Goal: Complete application form

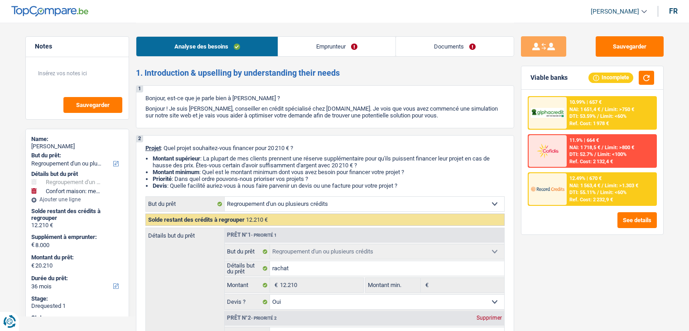
select select "refinancing"
select select "household"
select select "36"
select select "refinancing"
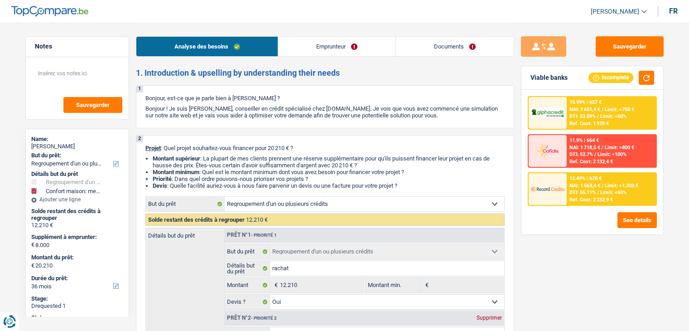
select select "refinancing"
select select "yes"
select select "household"
select select "false"
select select "36"
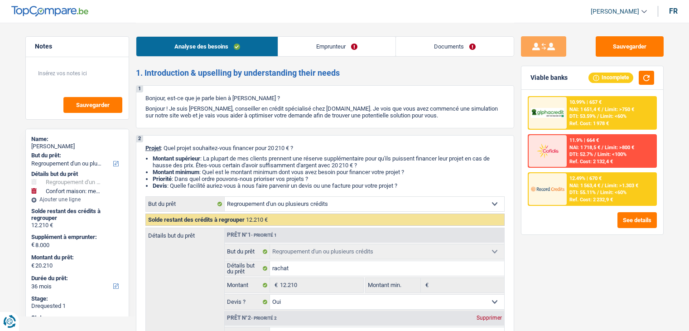
select select "independent"
select select "netSalary"
select select "familyAllowances"
select select "rents"
select select "personalLoan"
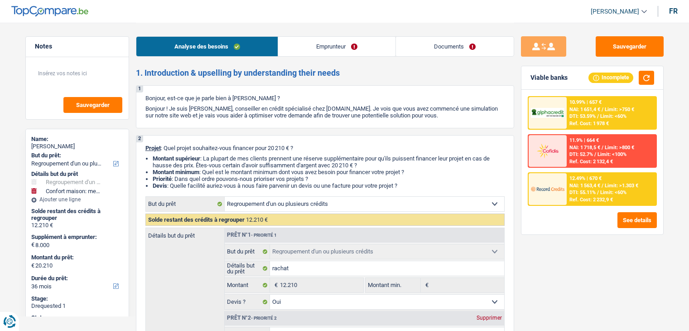
select select "loanRepayment"
select select "60"
select select "cardOrCredit"
select select "refinancing"
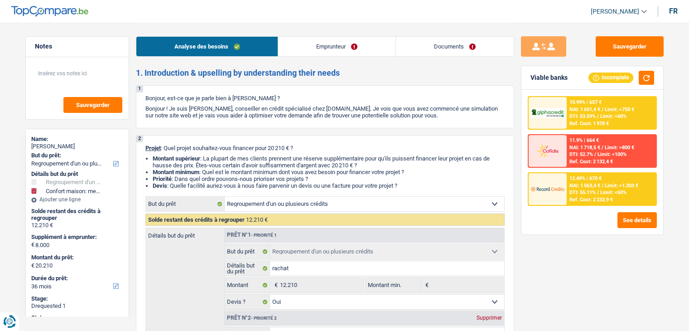
select select "yes"
select select "household"
select select "false"
select select "36"
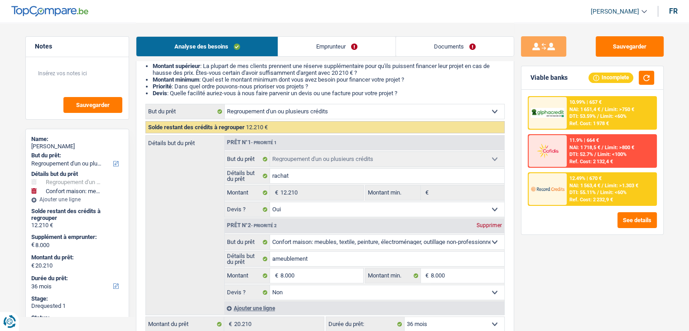
scroll to position [227, 0]
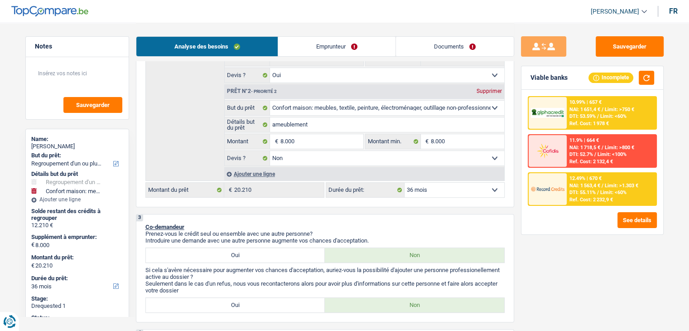
click at [613, 187] on span "Limit: >1.303 €" at bounding box center [622, 186] width 34 height 6
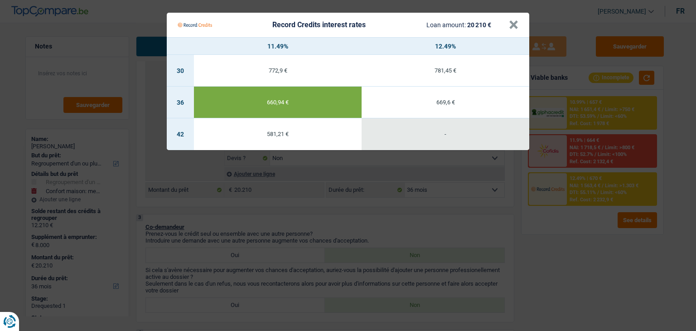
click at [591, 248] on Credits "Record Credits interest rates Loan amount: 20 210 € × 11.49% 12.49% 30 772,9 € …" at bounding box center [348, 165] width 696 height 331
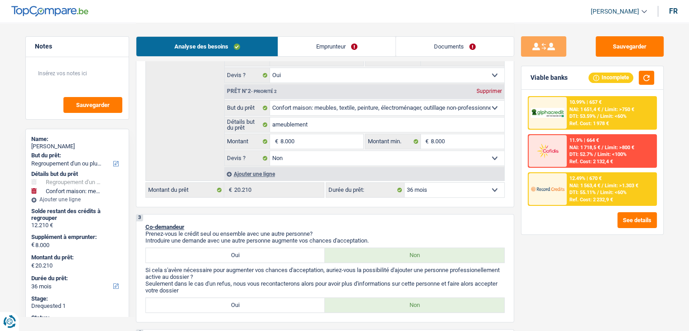
click at [431, 49] on link "Documents" at bounding box center [455, 46] width 118 height 19
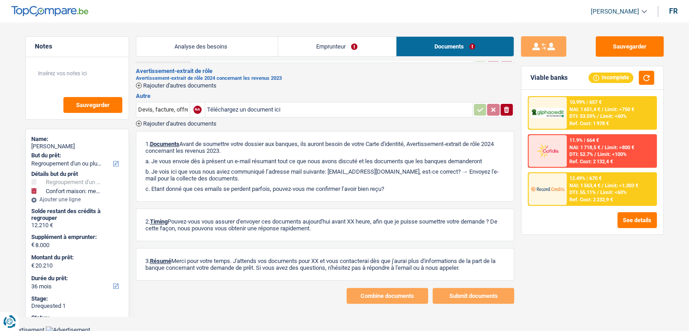
scroll to position [0, 0]
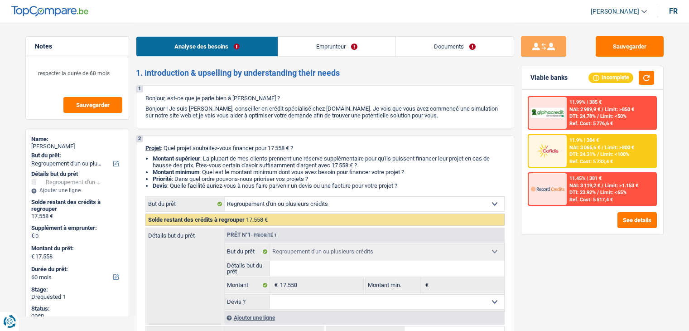
select select "refinancing"
select select "60"
select select "refinancing"
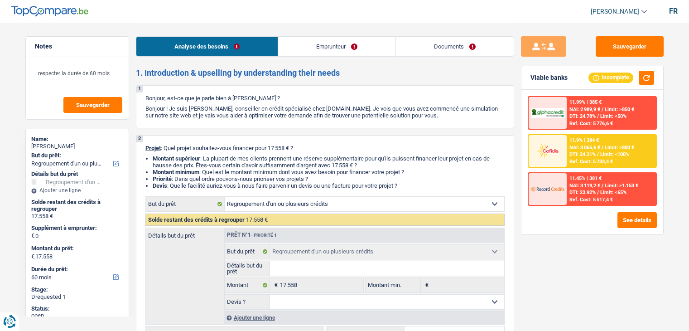
select select "60"
select select "privateEmployee"
select select "familyAllowances"
select select "netSalary"
select select "other"
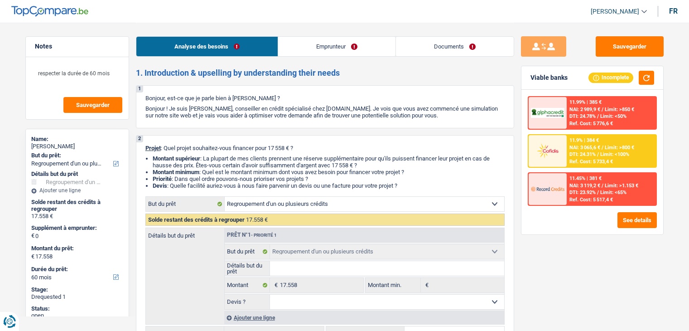
select select "mealVouchers"
select select "rents"
select select "personalLoan"
select select "familyEvent"
select select "72"
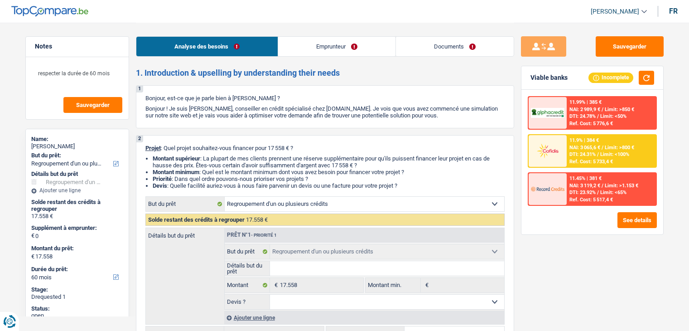
select select "refinancing"
select select "60"
select select "privateEmployee"
select select "familyAllowances"
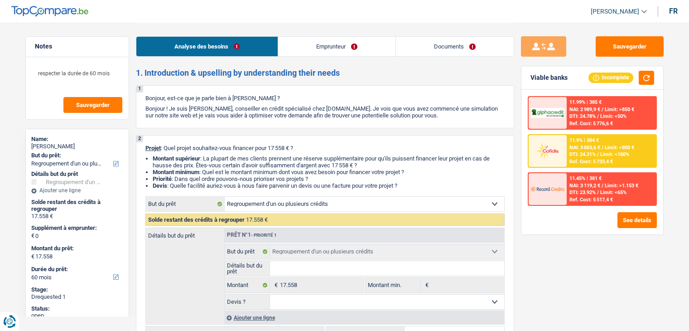
select select "netSalary"
select select "other"
select select "mealVouchers"
select select "BE"
select select "bigCompanies"
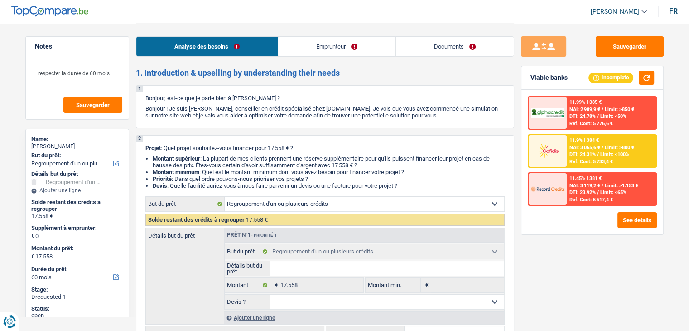
click at [338, 46] on link "Emprunteur" at bounding box center [336, 46] width 117 height 19
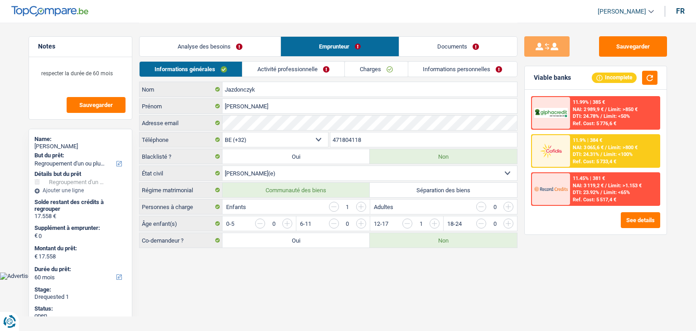
click at [313, 67] on link "Activité professionnelle" at bounding box center [293, 69] width 102 height 15
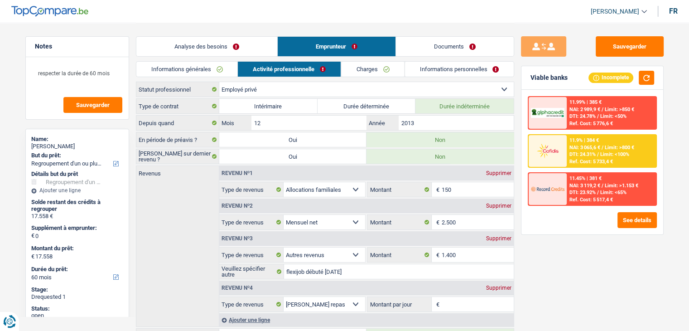
click at [444, 74] on link "Informations personnelles" at bounding box center [459, 69] width 109 height 15
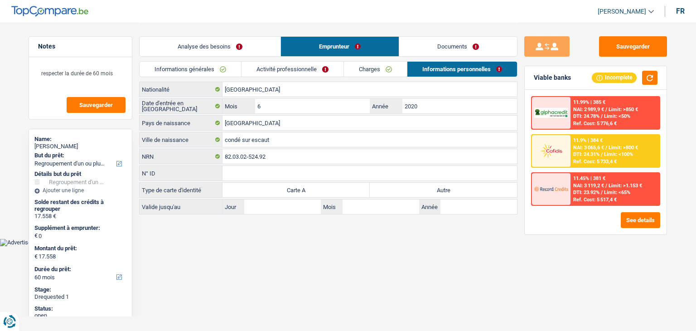
click at [390, 70] on link "Charges" at bounding box center [375, 69] width 63 height 15
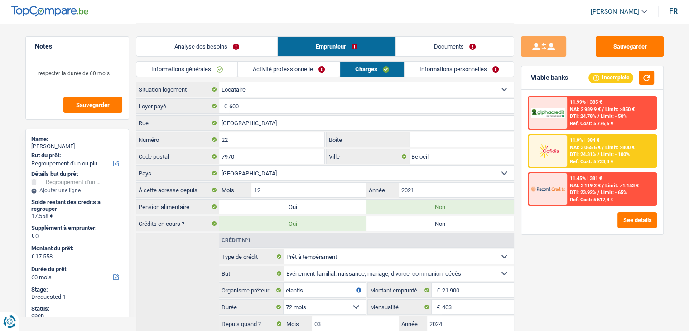
click at [302, 72] on link "Activité professionnelle" at bounding box center [289, 69] width 102 height 15
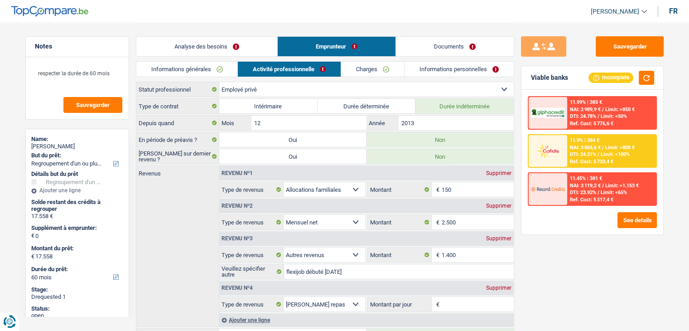
click at [433, 35] on div "Analyse des besoins Emprunteur Documents" at bounding box center [325, 42] width 378 height 39
click at [430, 48] on link "Documents" at bounding box center [455, 46] width 118 height 19
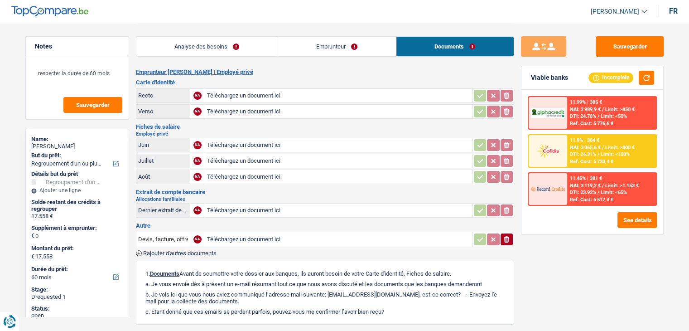
click at [335, 53] on link "Emprunteur" at bounding box center [337, 46] width 118 height 19
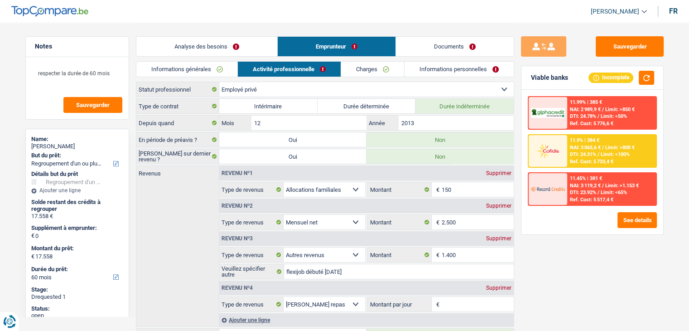
click at [228, 56] on li "Analyse des besoins" at bounding box center [206, 46] width 141 height 20
click at [235, 48] on link "Analyse des besoins" at bounding box center [206, 46] width 141 height 19
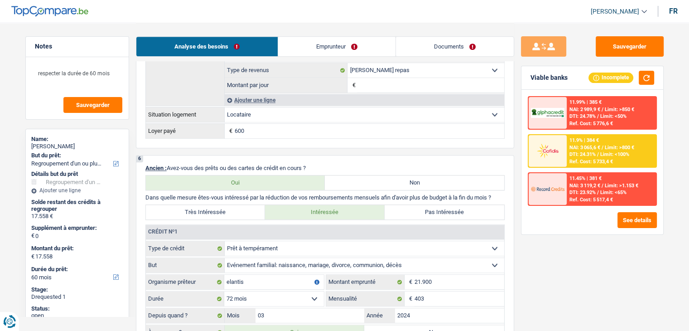
click at [303, 39] on link "Emprunteur" at bounding box center [336, 46] width 117 height 19
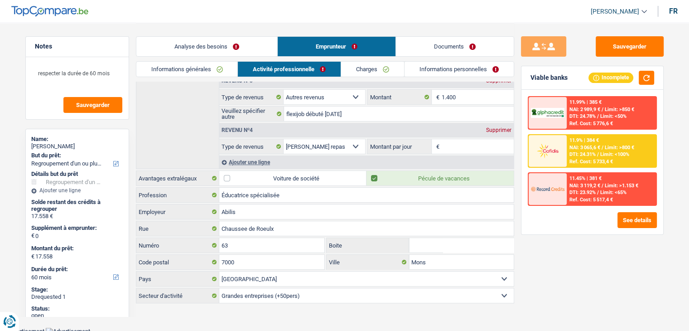
click at [282, 54] on link "Emprunteur" at bounding box center [337, 46] width 118 height 19
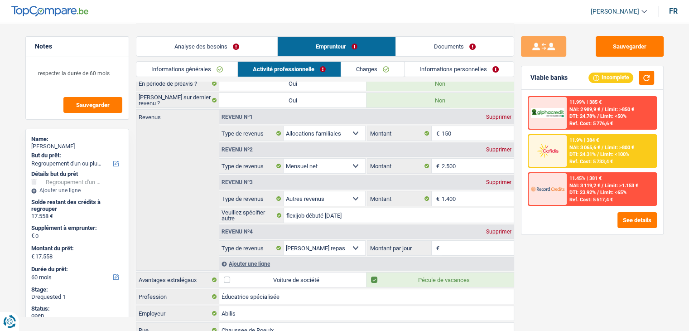
scroll to position [0, 0]
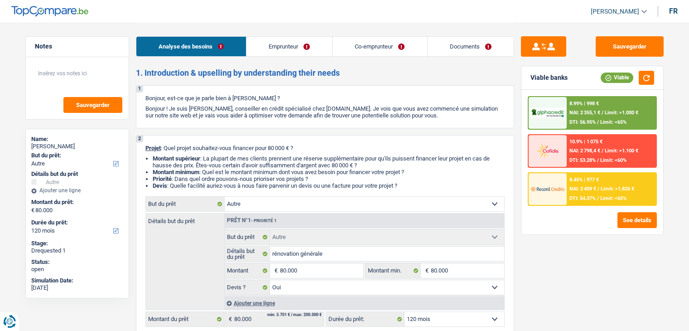
select select "other"
select select "120"
select select "other"
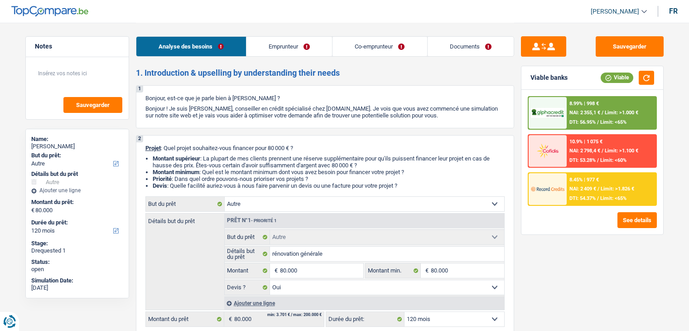
select select "yes"
select select "120"
select select "worker"
select select "mutuality"
select select "netSalary"
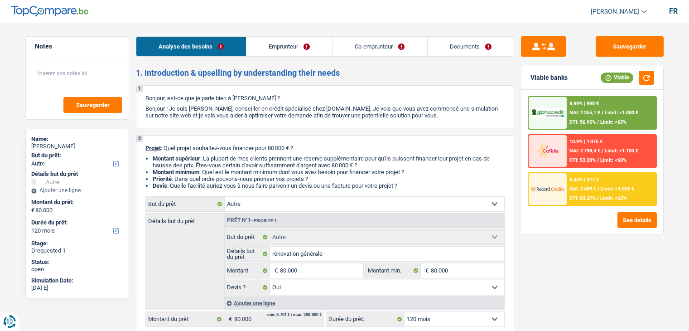
select select "rentalIncome"
select select "familyAllowances"
select select "mutualityIndemnity"
select select "familyAllowances"
select select "ownerWithMortgage"
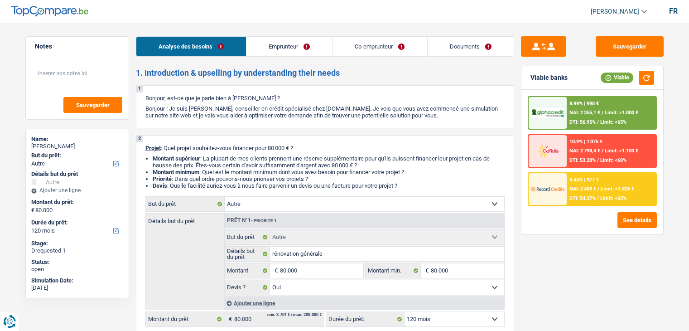
select select "mortgage"
select select "240"
select select "carLoan"
select select "84"
select select "renovationLoan"
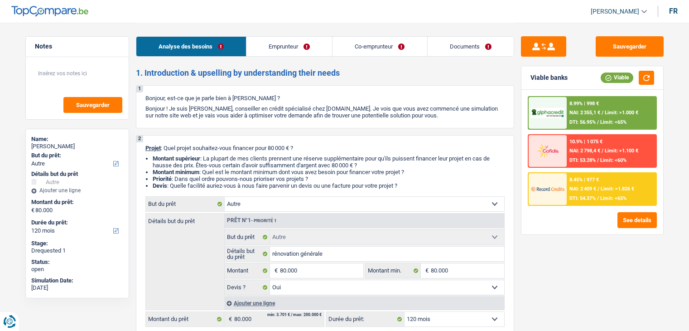
select select "120"
select select "cardOrCredit"
select select "other"
select select "yes"
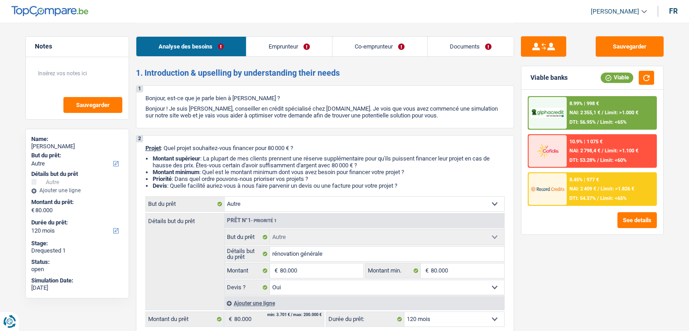
select select "120"
click at [321, 44] on link "Emprunteur" at bounding box center [289, 46] width 86 height 19
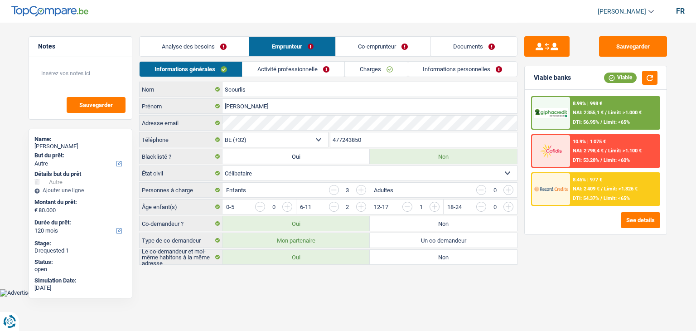
click at [370, 50] on link "Co-emprunteur" at bounding box center [383, 46] width 94 height 19
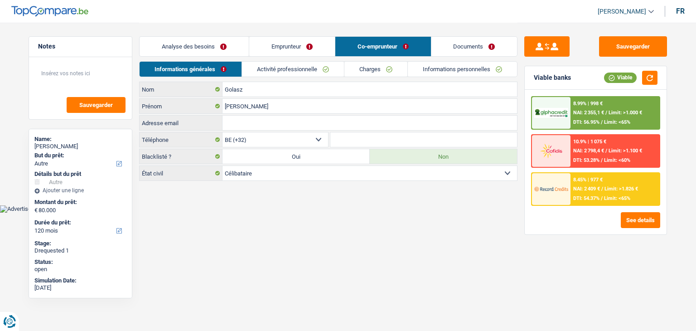
click at [453, 53] on link "Documents" at bounding box center [474, 46] width 86 height 19
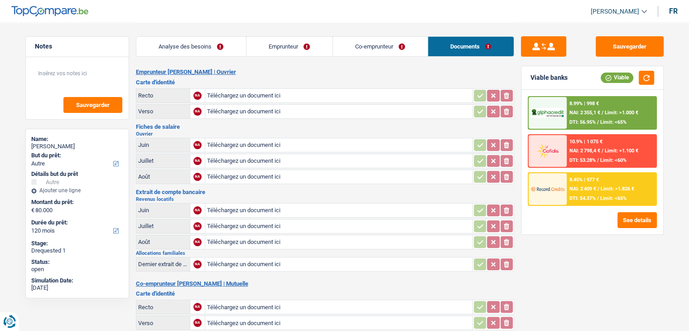
click at [235, 34] on div "Analyse des besoins Emprunteur Co-emprunteur Documents" at bounding box center [325, 42] width 378 height 39
click at [235, 46] on link "Analyse des besoins" at bounding box center [191, 46] width 110 height 19
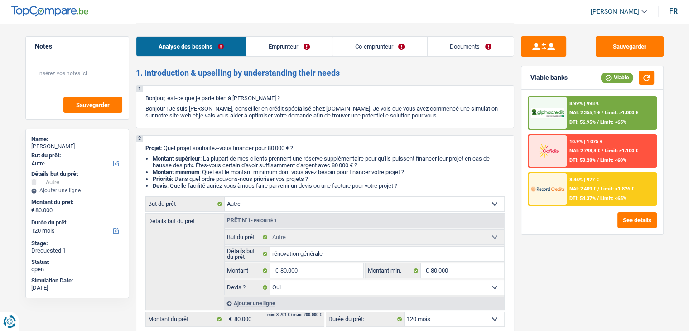
click at [255, 15] on header "Yanis Duboc Se déconnecter fr" at bounding box center [344, 11] width 689 height 23
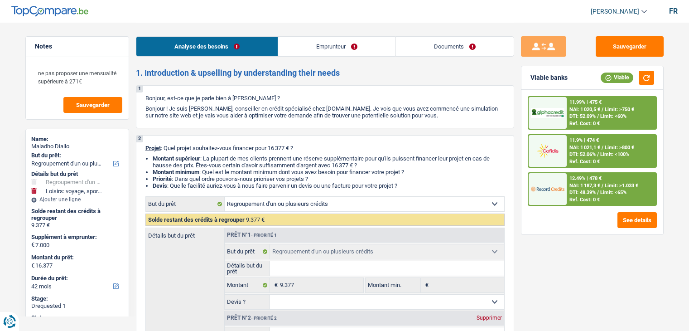
select select "refinancing"
select select "hobbies"
select select "42"
click at [410, 50] on link "Documents" at bounding box center [455, 46] width 118 height 19
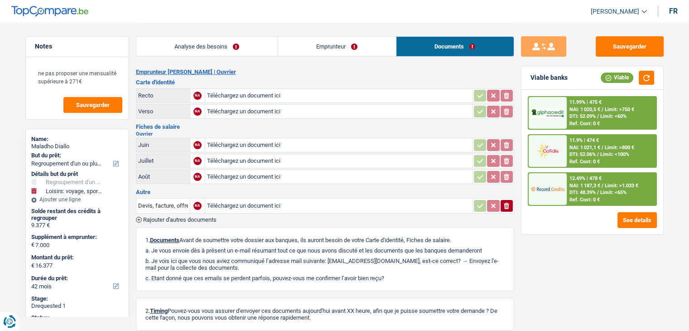
drag, startPoint x: 249, startPoint y: 81, endPoint x: 233, endPoint y: 77, distance: 16.1
click at [248, 81] on h3 "Carte d'identité" at bounding box center [325, 82] width 378 height 6
click at [207, 57] on div "Analyse des besoins Emprunteur Documents" at bounding box center [325, 42] width 378 height 39
click at [210, 50] on link "Analyse des besoins" at bounding box center [206, 46] width 141 height 19
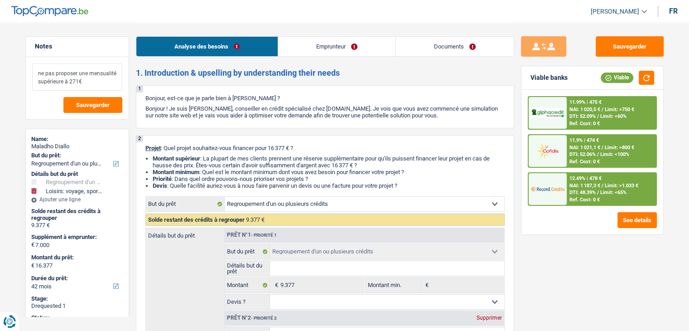
drag, startPoint x: 93, startPoint y: 78, endPoint x: 25, endPoint y: 72, distance: 68.3
click at [25, 72] on div "Notes ne pas proposer une mensualité supérieure à 271€ Sauvegarder" at bounding box center [77, 77] width 104 height 83
click at [422, 100] on p "Bonjour, est-ce que je parle bien à Maladho Diallo ?" at bounding box center [324, 98] width 359 height 7
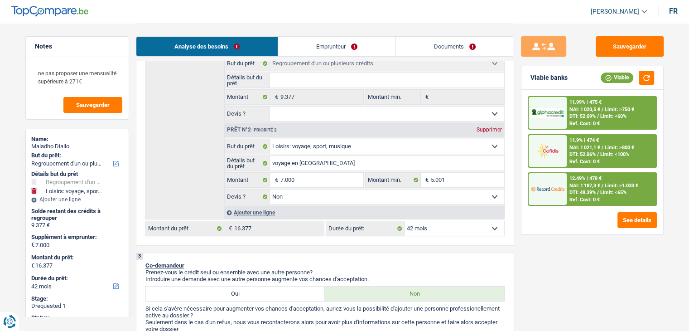
scroll to position [362, 0]
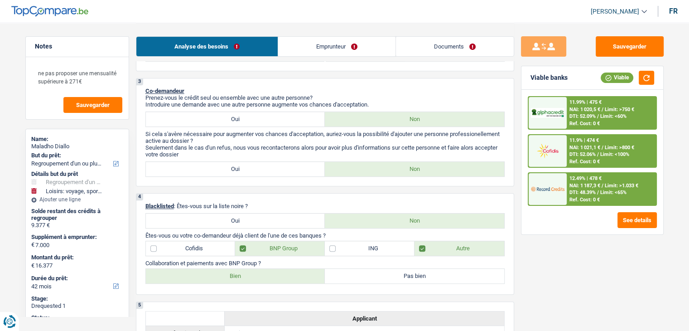
click at [583, 177] on div "12.49% | 478 €" at bounding box center [585, 178] width 32 height 6
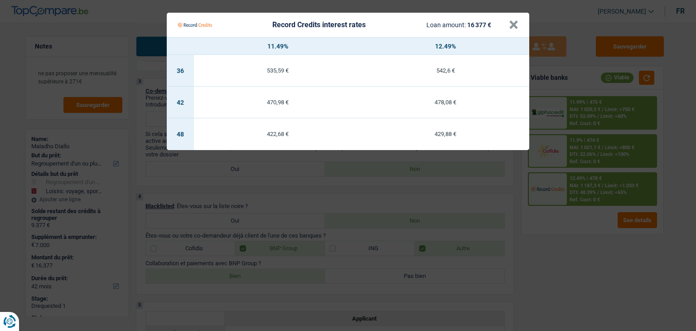
click at [589, 227] on Credits "Record Credits interest rates Loan amount: 16 377 € × 11.49% 12.49% 36 535,59 €…" at bounding box center [348, 165] width 696 height 331
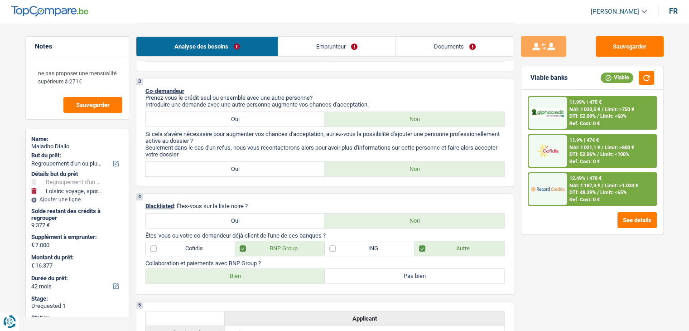
scroll to position [91, 0]
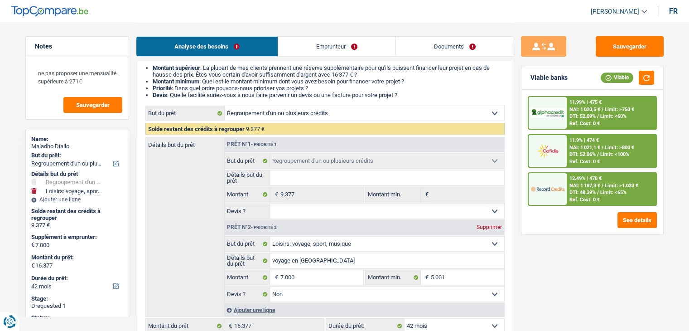
click at [600, 149] on span "NAI: 1 021,1 €" at bounding box center [584, 148] width 31 height 6
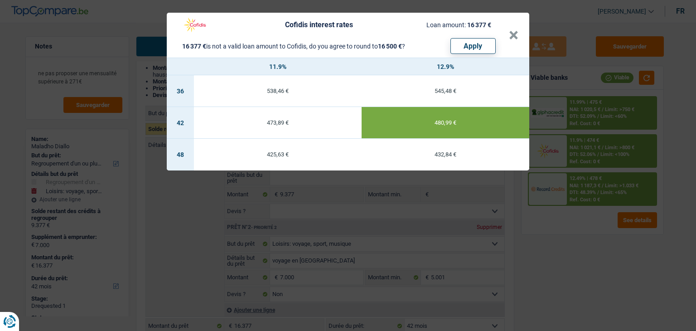
click at [586, 236] on div "Cofidis interest rates Loan amount: 16 377 € 16 377 € is not a valid loan amoun…" at bounding box center [348, 165] width 696 height 331
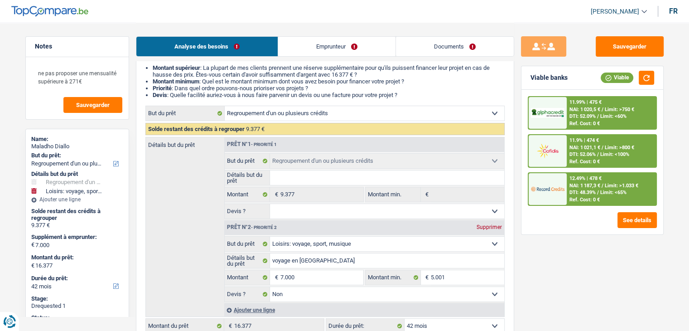
click at [611, 118] on span "Limit: <60%" at bounding box center [613, 116] width 26 height 6
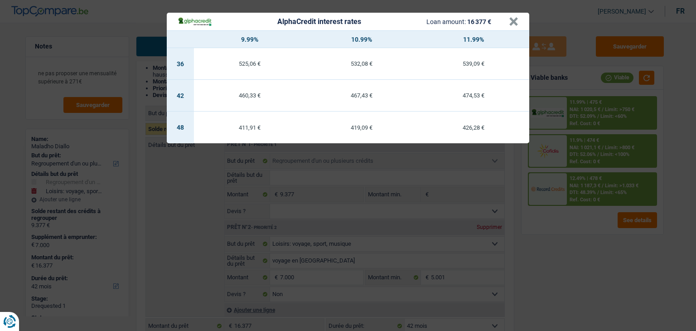
click at [548, 232] on div "AlphaCredit interest rates Loan amount: 16 377 € × 9.99% 10.99% 11.99% 36 525,0…" at bounding box center [348, 165] width 696 height 331
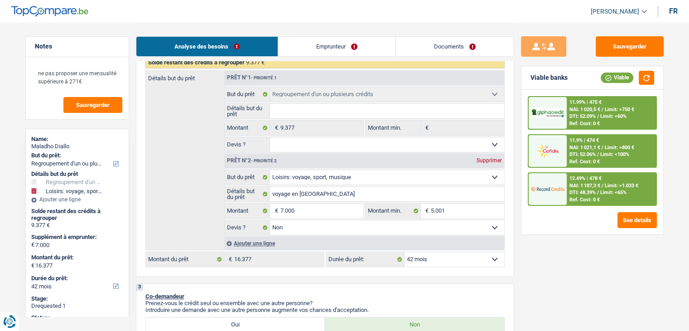
scroll to position [227, 0]
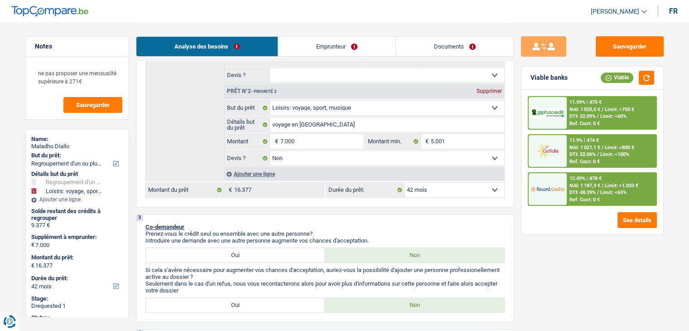
click at [416, 184] on select "12 mois 18 mois 24 mois 30 mois 36 mois 42 mois 48 mois 60 mois 72 mois 84 mois…" at bounding box center [455, 190] width 100 height 14
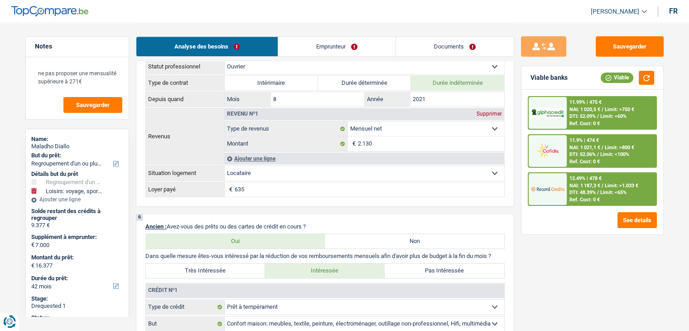
scroll to position [770, 0]
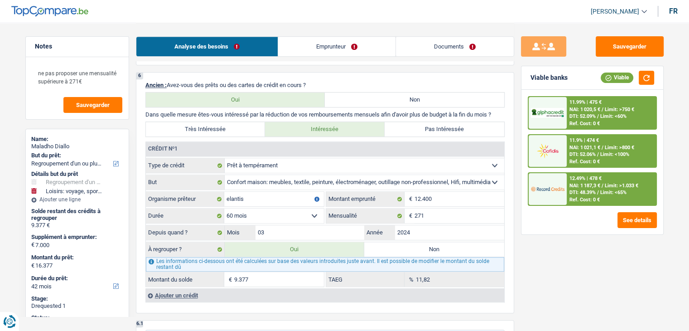
click at [550, 258] on div "Sauvegarder Viable banks Viable 11.99% | 475 € NAI: 1 020,5 € / Limit: >750 € D…" at bounding box center [592, 176] width 156 height 280
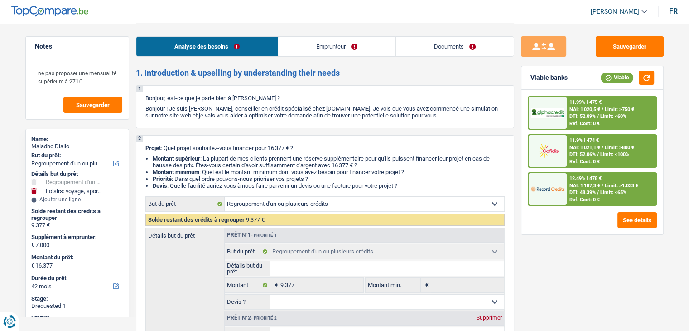
scroll to position [181, 0]
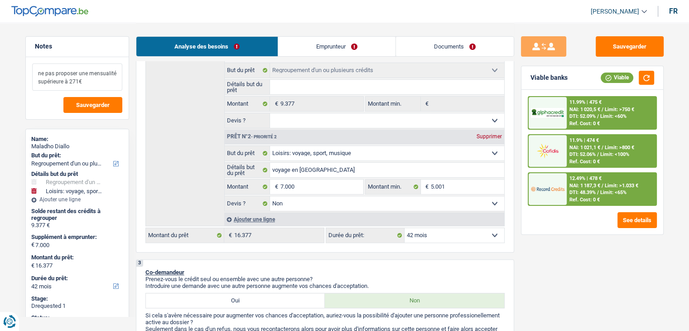
drag, startPoint x: 86, startPoint y: 82, endPoint x: 0, endPoint y: 79, distance: 86.1
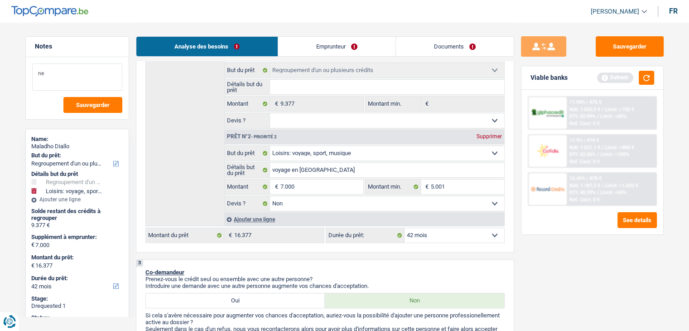
type textarea "n"
click at [644, 77] on button "button" at bounding box center [646, 78] width 15 height 14
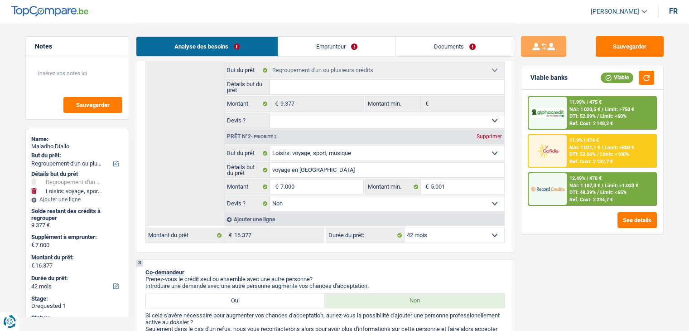
click at [579, 147] on span "NAI: 1 021,1 €" at bounding box center [584, 148] width 31 height 6
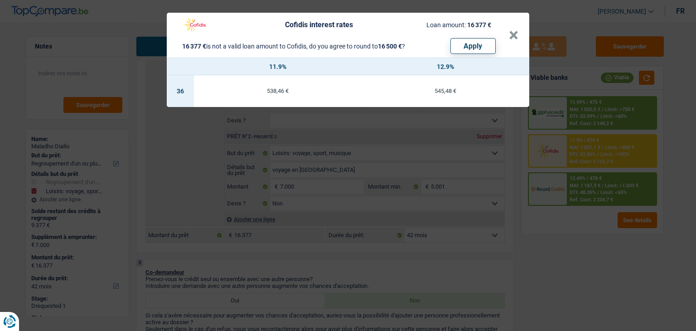
click at [587, 268] on div "Cofidis interest rates Loan amount: 16 377 € 16 377 € is not a valid loan amoun…" at bounding box center [348, 165] width 696 height 331
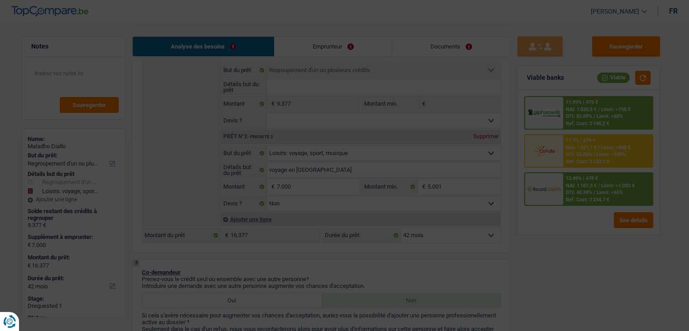
click at [596, 204] on div "11.99% | 475 € NAI: 1 020,5 € / Limit: >750 € DTI: 52.09% / Limit: <60% Ref. Co…" at bounding box center [589, 162] width 142 height 145
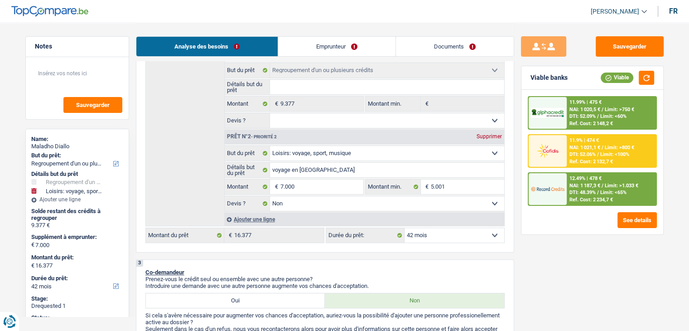
click at [593, 193] on span "DTI: 48.39%" at bounding box center [582, 192] width 26 height 6
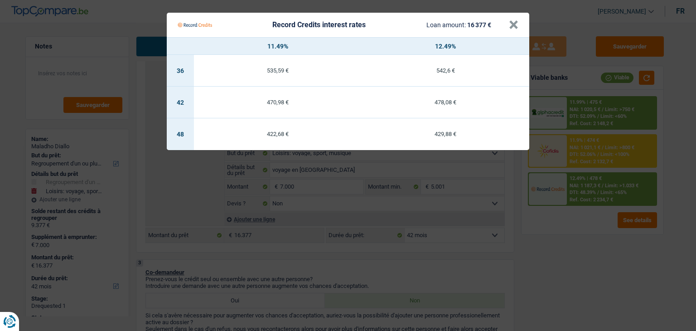
click at [585, 233] on Credits "Record Credits interest rates Loan amount: 16 377 € × 11.49% 12.49% 36 535,59 €…" at bounding box center [348, 165] width 696 height 331
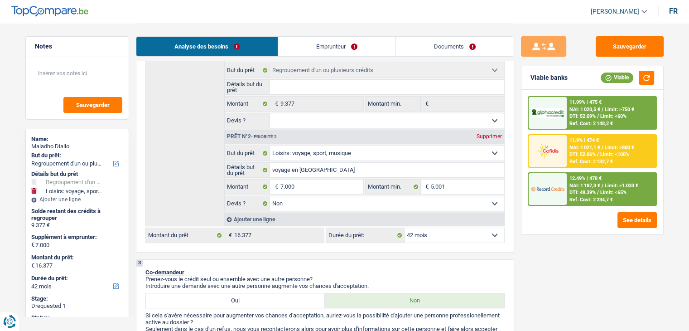
click at [588, 106] on span "NAI: 1 020,5 €" at bounding box center [584, 109] width 31 height 6
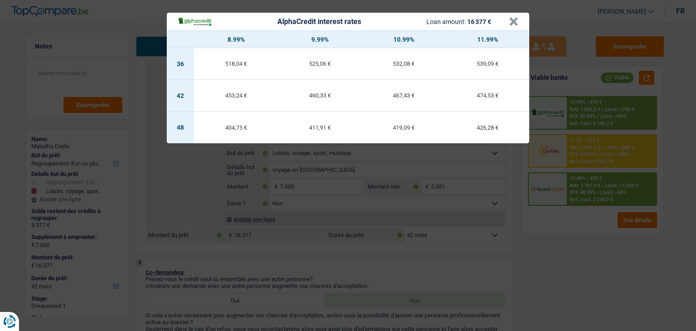
click at [590, 245] on div "AlphaCredit interest rates Loan amount: 16 377 € × 8.99% 9.99% 10.99% 11.99% 36…" at bounding box center [348, 165] width 696 height 331
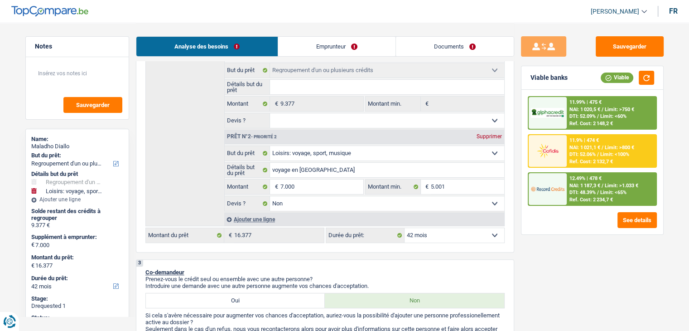
click at [591, 198] on div "Ref. Cost: 2 234,7 €" at bounding box center [590, 200] width 43 height 6
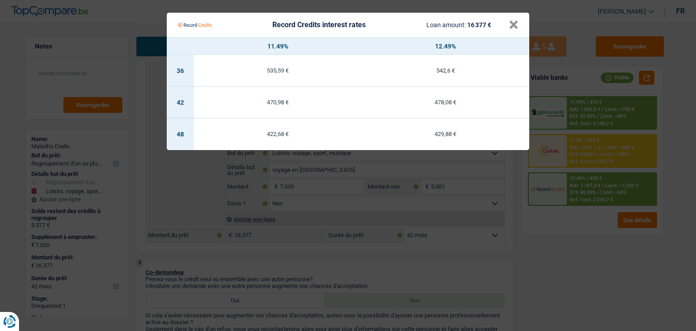
click at [585, 248] on Credits "Record Credits interest rates Loan amount: 16 377 € × 11.49% 12.49% 36 535,59 €…" at bounding box center [348, 165] width 696 height 331
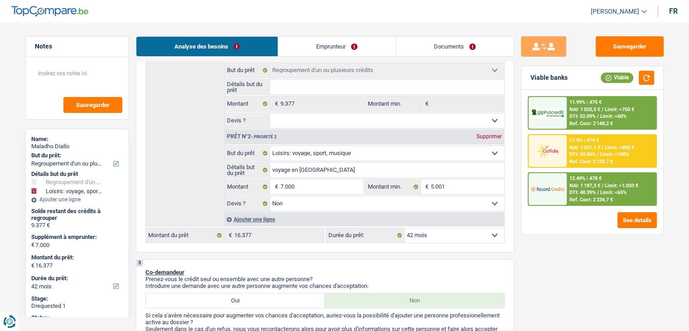
click at [585, 116] on span "DTI: 52.09%" at bounding box center [582, 116] width 26 height 6
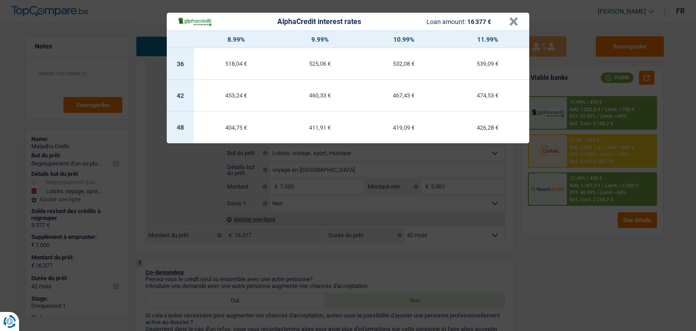
click at [593, 245] on div "AlphaCredit interest rates Loan amount: 16 377 € × 8.99% 9.99% 10.99% 11.99% 36…" at bounding box center [348, 165] width 696 height 331
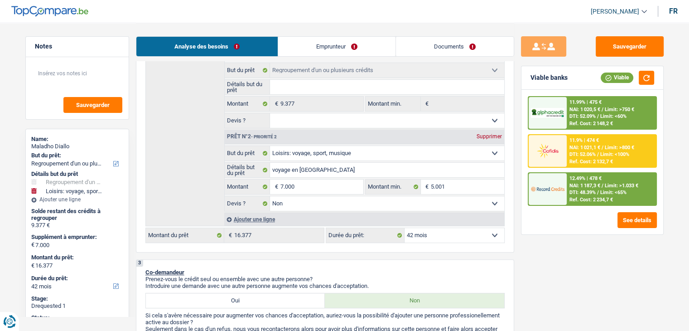
click at [601, 154] on span "Limit: <100%" at bounding box center [614, 154] width 29 height 6
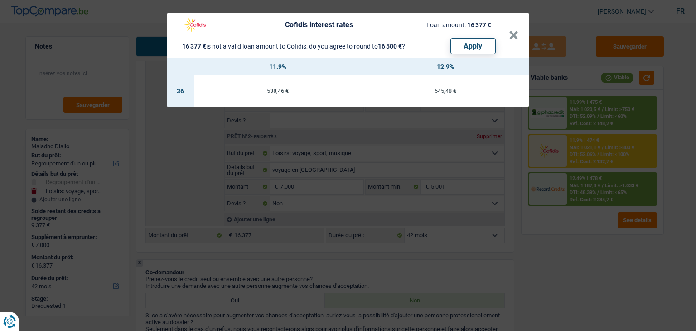
click at [587, 243] on div "Cofidis interest rates Loan amount: 16 377 € 16 377 € is not a valid loan amoun…" at bounding box center [348, 165] width 696 height 331
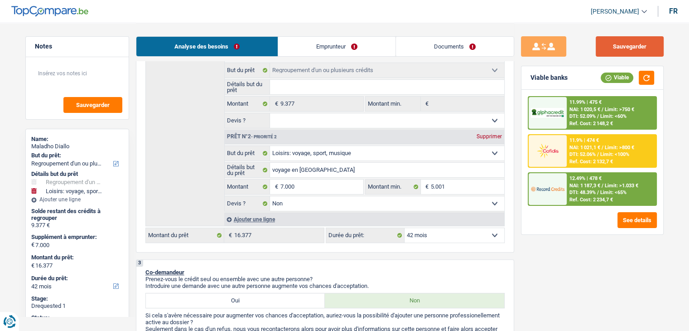
click at [600, 43] on button "Sauvegarder" at bounding box center [630, 46] width 68 height 20
click at [376, 122] on select "Oui Non Non répondu Sélectionner une option" at bounding box center [387, 120] width 234 height 14
select select "yes"
click at [270, 113] on select "Oui Non Non répondu Sélectionner une option" at bounding box center [387, 120] width 234 height 14
select select "yes"
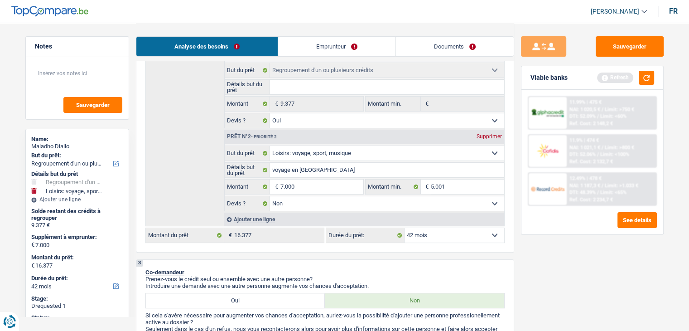
click at [321, 78] on fieldset "Confort maison: meubles, textile, peinture, électroménager, outillage non-profe…" at bounding box center [365, 96] width 280 height 66
click at [321, 81] on input "Détails but du prêt" at bounding box center [387, 87] width 234 height 14
type input "r"
type input "re"
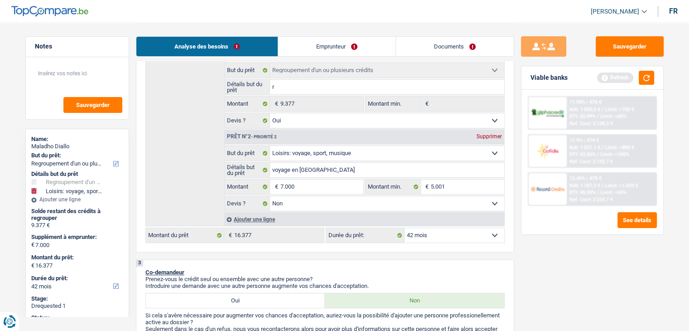
type input "re"
type input "reg"
type input "regr"
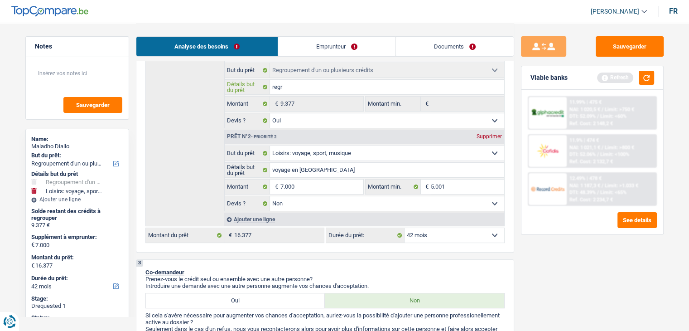
type input "regro"
type input "regrou"
type input "regroup"
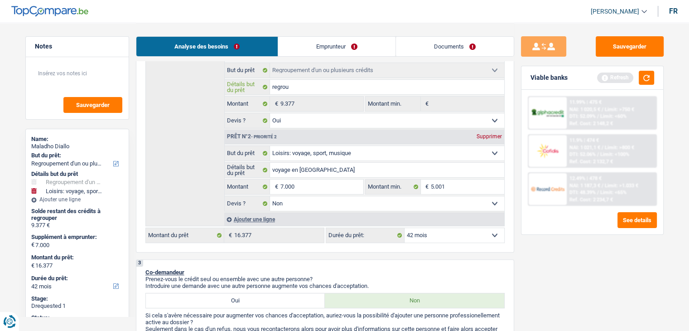
type input "regroup"
type input "regroupe"
type input "regroupem"
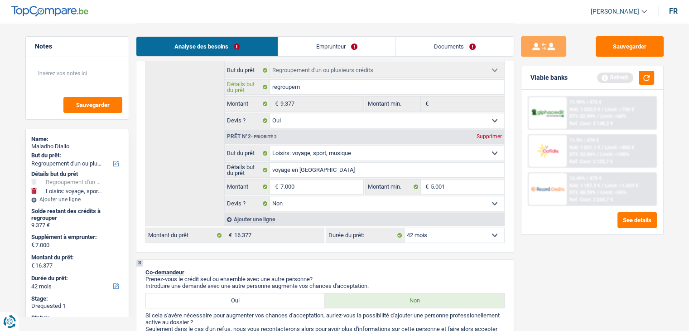
type input "regroupeme"
type input "regroupemen"
type input "regroupement"
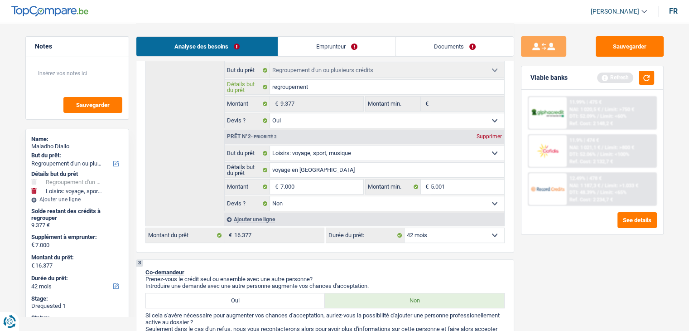
type input "regroupement"
click at [651, 75] on button "button" at bounding box center [646, 78] width 15 height 14
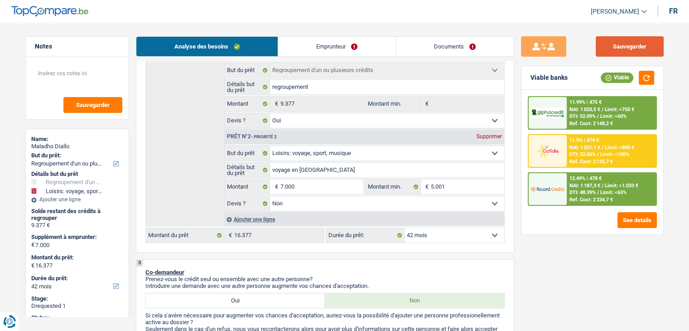
click at [653, 48] on button "Sauvegarder" at bounding box center [630, 46] width 68 height 20
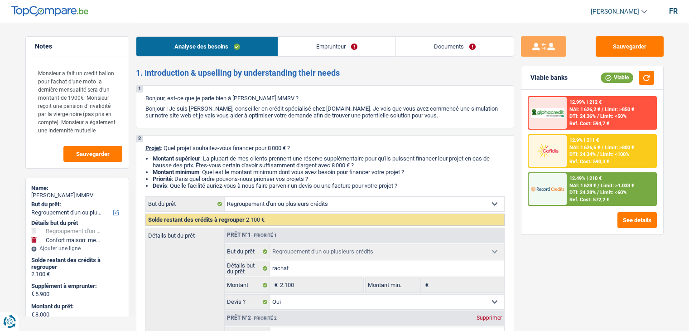
select select "refinancing"
select select "household"
select select "48"
select select "refinancing"
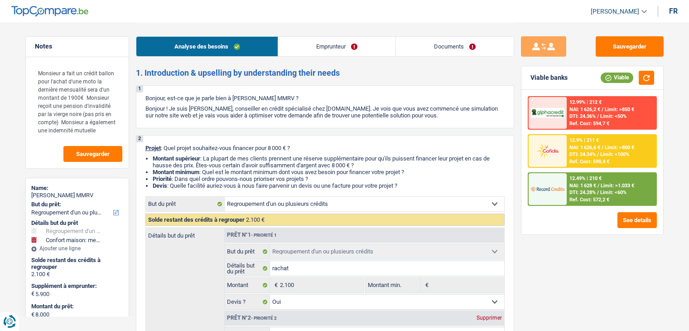
select select "refinancing"
select select "yes"
select select "household"
select select "yes"
select select "48"
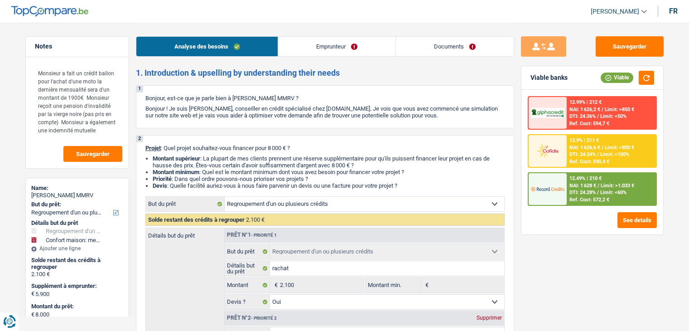
select select "invalid"
select select "disabilityPension"
select select "mutualityIndemnity"
select select "rents"
select select "carLoan"
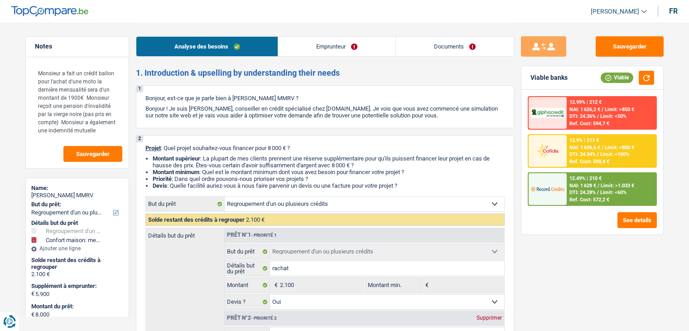
select select "42"
select select "refinancing"
select select "yes"
select select "household"
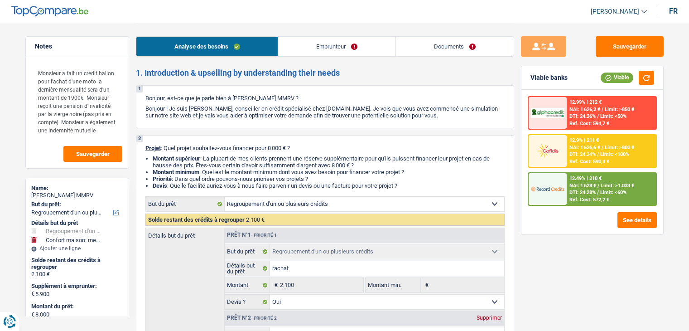
select select "yes"
select select "48"
select select "invalid"
select select "disabilityPension"
select select "mutualityIndemnity"
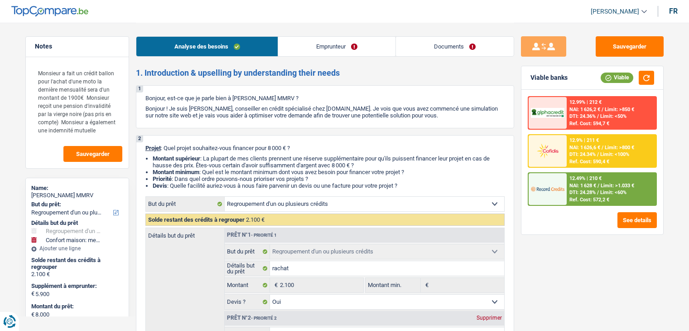
select select "partenamut"
select select "BE"
click at [284, 49] on link "Emprunteur" at bounding box center [336, 46] width 117 height 19
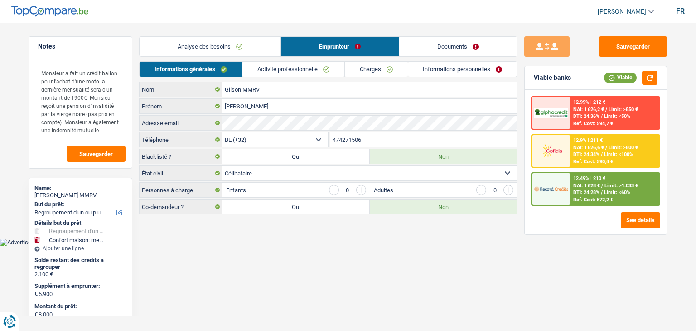
click at [282, 68] on link "Activité professionnelle" at bounding box center [293, 69] width 102 height 15
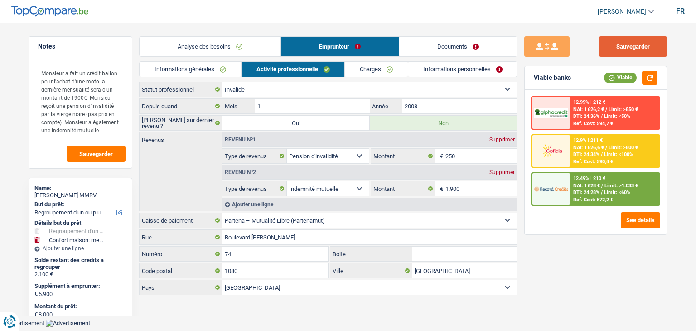
click at [622, 51] on button "Sauvegarder" at bounding box center [633, 46] width 68 height 20
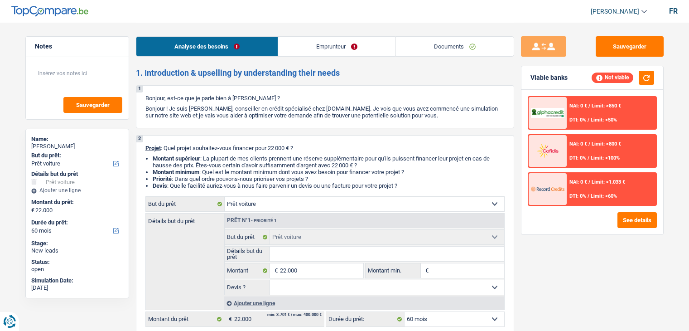
select select "car"
select select "60"
select select "car"
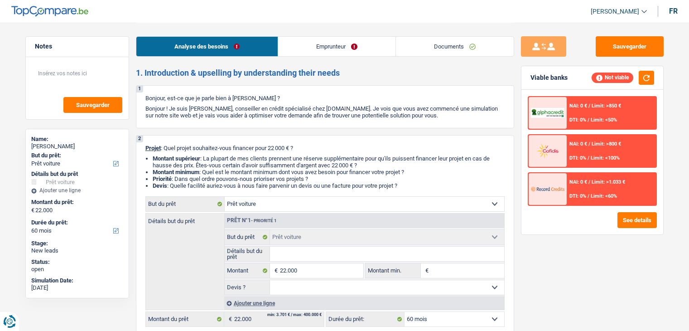
select select "60"
select select "car"
select select "60"
select select "32"
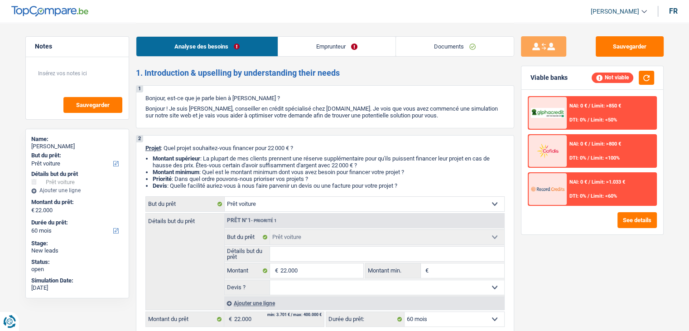
click at [354, 43] on link "Emprunteur" at bounding box center [336, 46] width 117 height 19
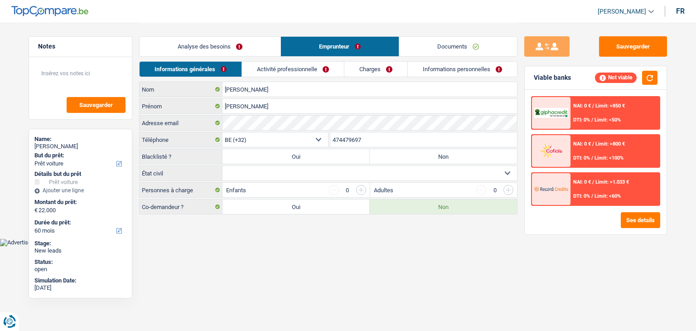
click at [323, 75] on link "Activité professionnelle" at bounding box center [293, 69] width 102 height 15
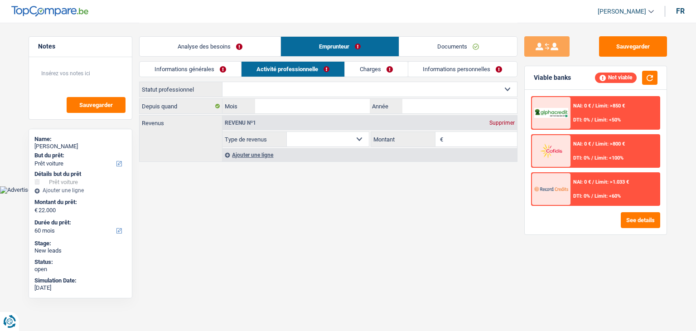
click at [394, 71] on link "Charges" at bounding box center [376, 69] width 63 height 15
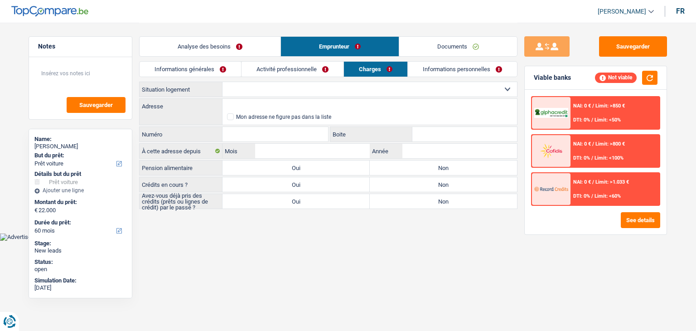
click at [424, 67] on link "Informations personnelles" at bounding box center [462, 69] width 109 height 15
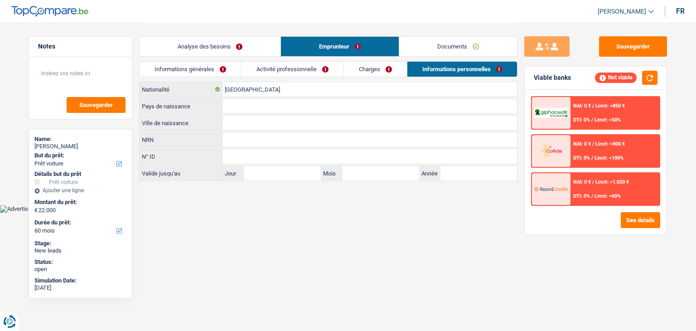
click at [428, 53] on link "Documents" at bounding box center [458, 46] width 118 height 19
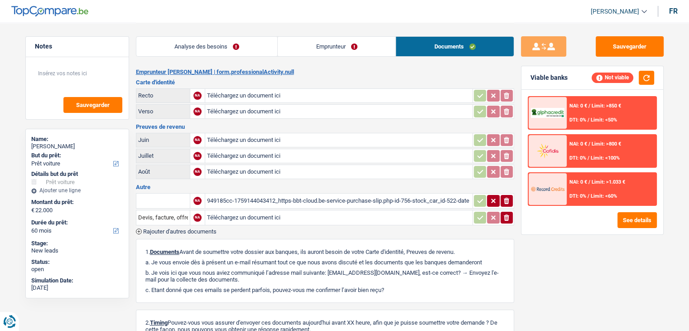
click at [307, 200] on div "949185cc-1759144043412_https-bbt-cloud.be-service-purchase-slip.php-id-756-stoc…" at bounding box center [339, 201] width 264 height 14
drag, startPoint x: 183, startPoint y: 80, endPoint x: 125, endPoint y: 42, distance: 69.0
click at [136, 67] on div "Analyse des besoins Emprunteur Documents 1. Introduction & upselling by underst…" at bounding box center [325, 214] width 378 height 382
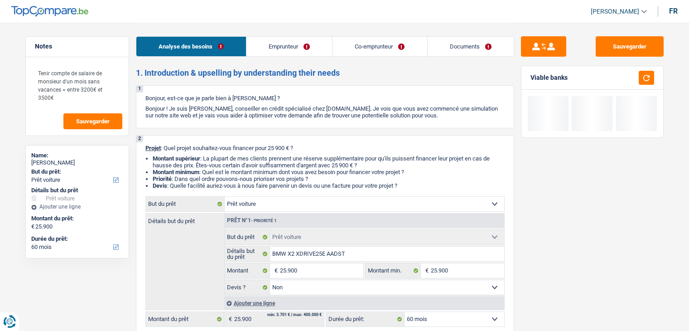
select select "car"
select select "60"
select select "car"
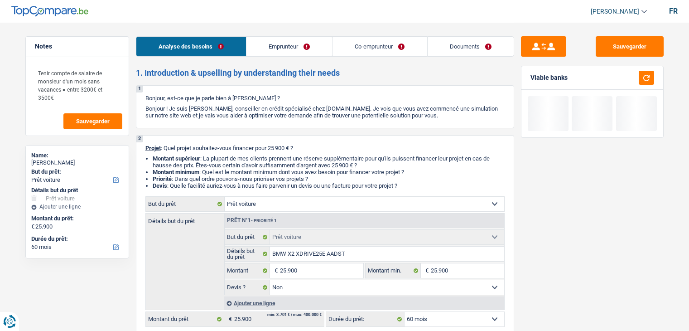
select select "false"
select select "60"
select select "worker"
select select "netSalary"
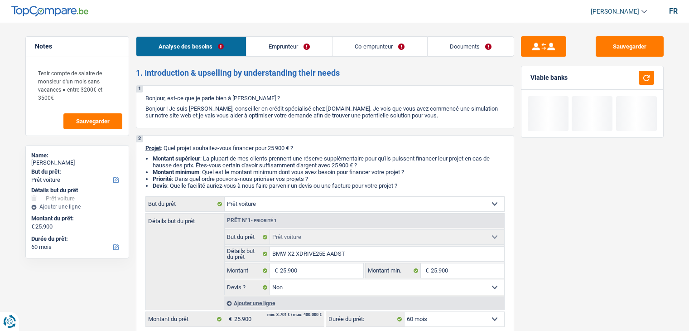
select select "familyAllowances"
select select "netSalary"
select select "rents"
select select "car"
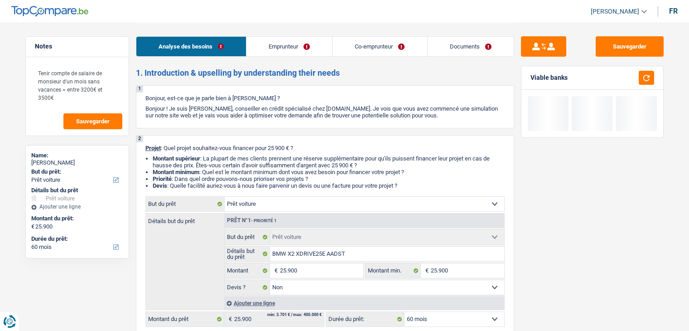
select select "false"
select select "60"
select select "32"
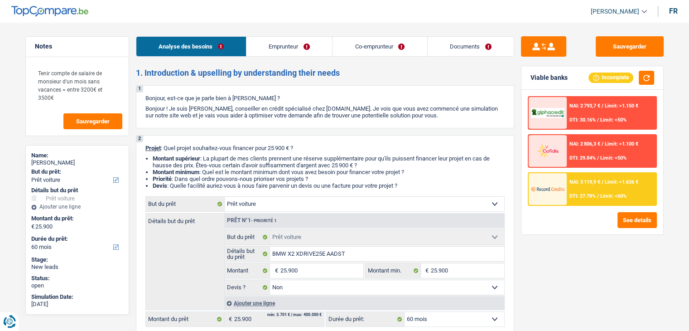
click at [274, 48] on link "Emprunteur" at bounding box center [289, 46] width 86 height 19
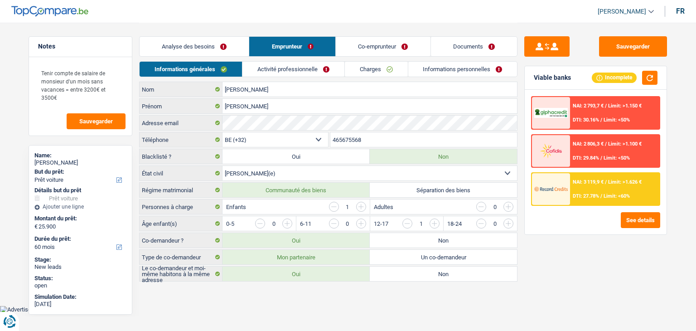
click at [294, 64] on link "Activité professionnelle" at bounding box center [293, 69] width 102 height 15
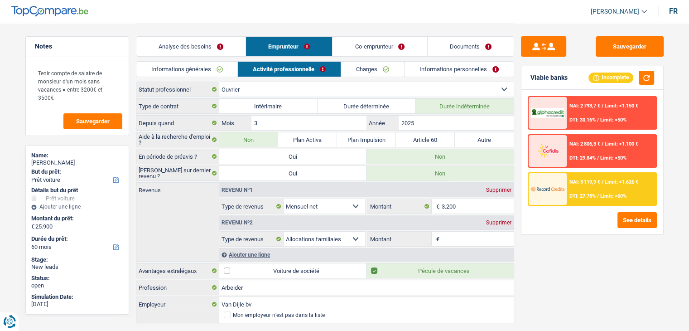
click at [362, 43] on link "Co-emprunteur" at bounding box center [380, 46] width 94 height 19
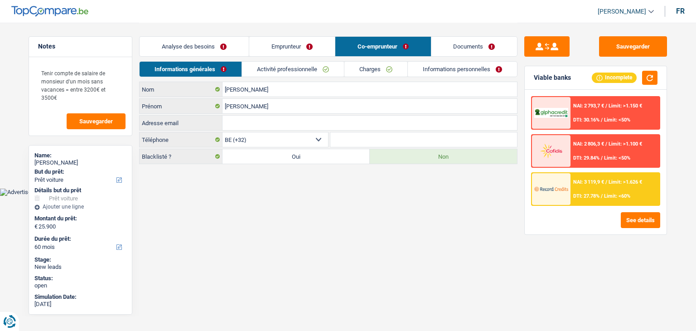
click at [278, 71] on link "Activité professionnelle" at bounding box center [293, 69] width 102 height 15
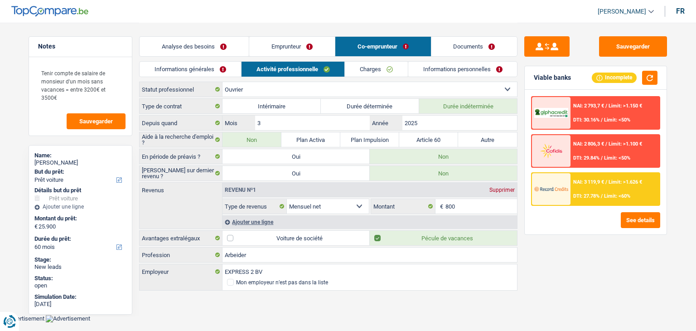
click at [216, 63] on link "Informations générales" at bounding box center [190, 69] width 101 height 15
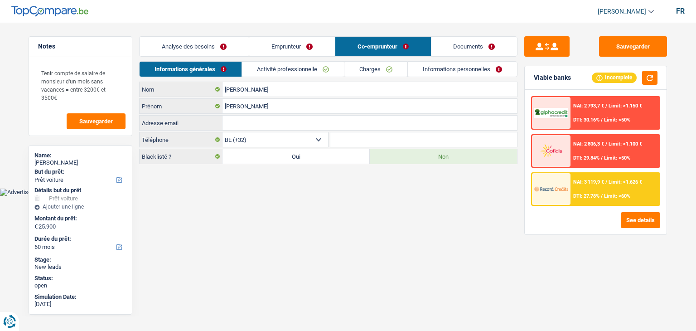
click at [267, 45] on link "Emprunteur" at bounding box center [292, 46] width 86 height 19
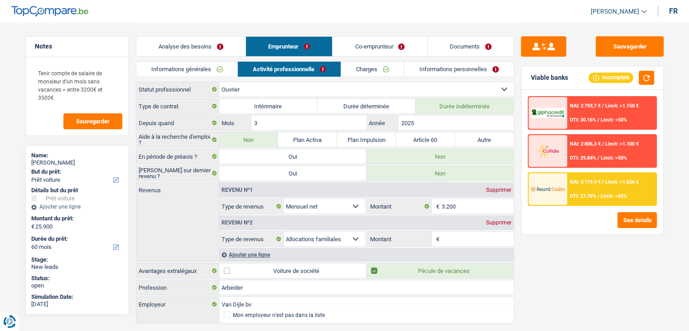
click at [364, 62] on link "Charges" at bounding box center [372, 69] width 63 height 15
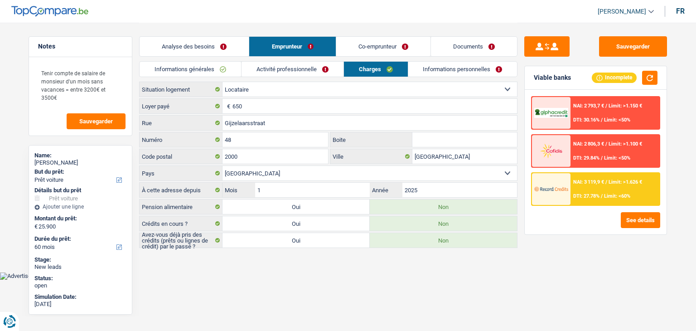
drag, startPoint x: 395, startPoint y: 67, endPoint x: 433, endPoint y: 68, distance: 38.1
click at [395, 67] on link "Charges" at bounding box center [376, 69] width 64 height 15
click at [434, 68] on link "Informations personnelles" at bounding box center [462, 69] width 109 height 15
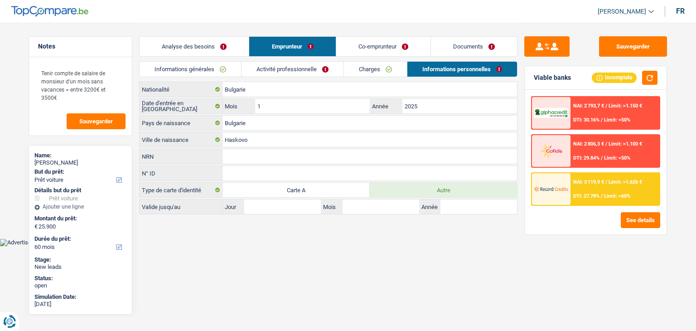
click at [444, 53] on link "Documents" at bounding box center [474, 46] width 86 height 19
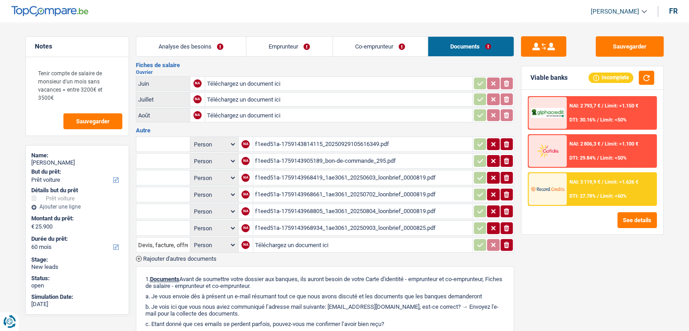
scroll to position [227, 0]
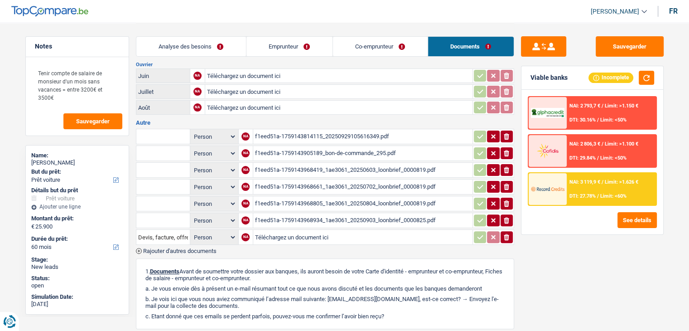
click at [320, 129] on td "f1eed51a-1759143814115_20250929105616349.pdf" at bounding box center [363, 136] width 220 height 15
click at [318, 130] on div "f1eed51a-1759143814115_20250929105616349.pdf" at bounding box center [363, 137] width 216 height 14
click at [303, 120] on h3 "Autre" at bounding box center [325, 123] width 378 height 6
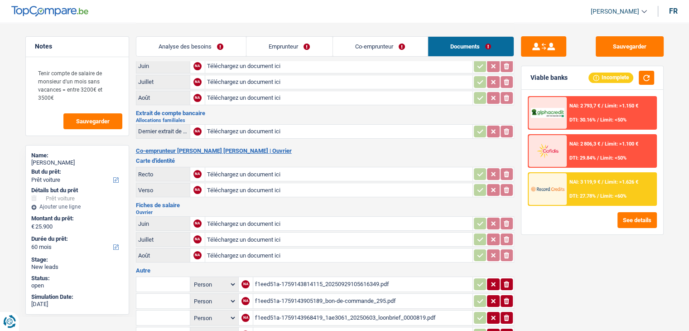
scroll to position [0, 0]
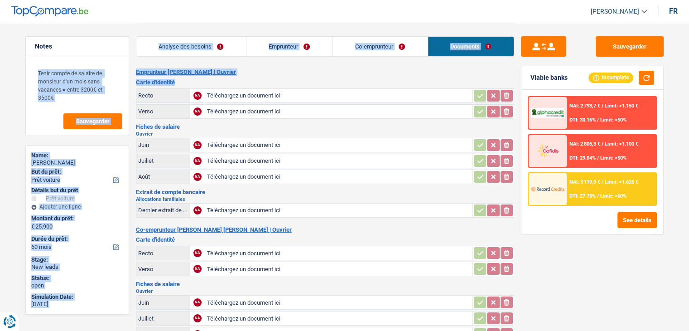
drag, startPoint x: 280, startPoint y: 79, endPoint x: 132, endPoint y: 70, distance: 148.0
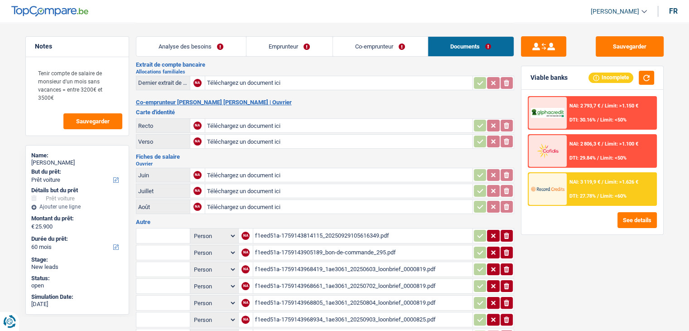
scroll to position [227, 0]
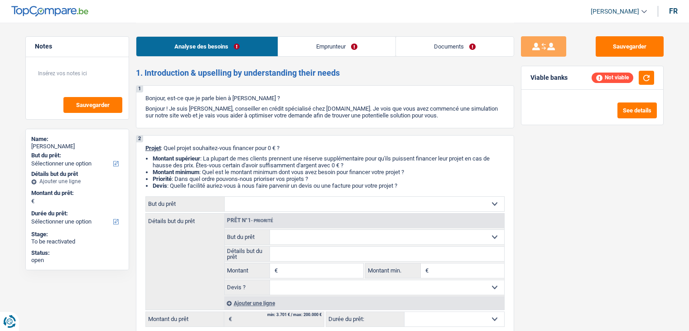
select select "privateEmployee"
select select "netSalary"
select select "mealVouchers"
select select "rents"
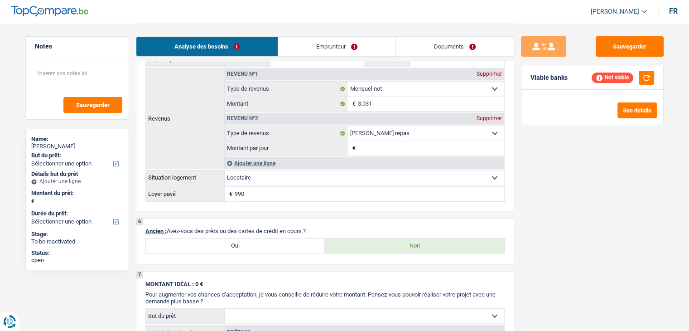
scroll to position [634, 0]
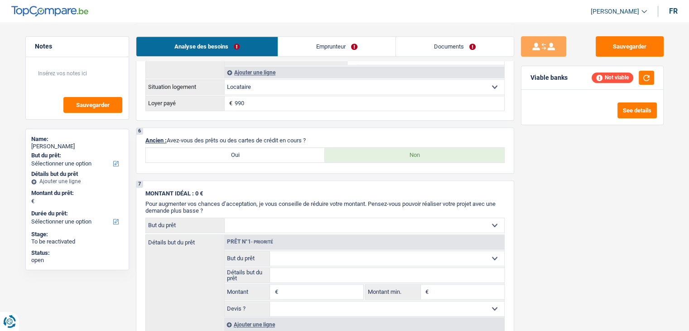
click at [257, 153] on label "Oui" at bounding box center [235, 155] width 179 height 14
click at [257, 153] on input "Oui" at bounding box center [235, 155] width 179 height 14
radio input "true"
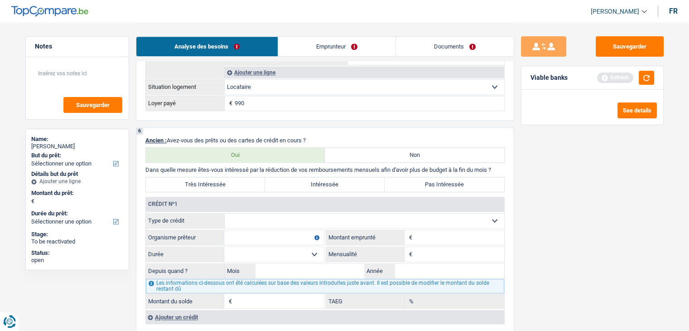
click at [270, 217] on select "Carte ou ouverture de crédit Prêt hypothécaire Vente à tempérament Prêt à tempé…" at bounding box center [365, 220] width 280 height 14
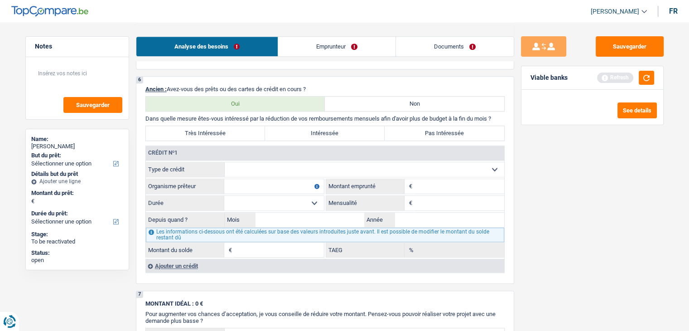
scroll to position [725, 0]
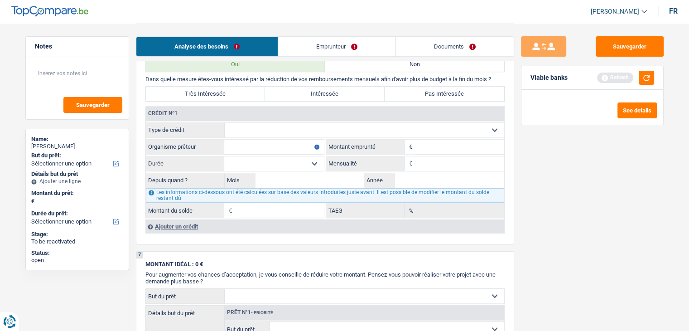
click at [311, 130] on select "Carte ou ouverture de crédit Prêt hypothécaire Vente à tempérament Prêt à tempé…" at bounding box center [365, 130] width 280 height 14
select select "personalLoan"
type input "0"
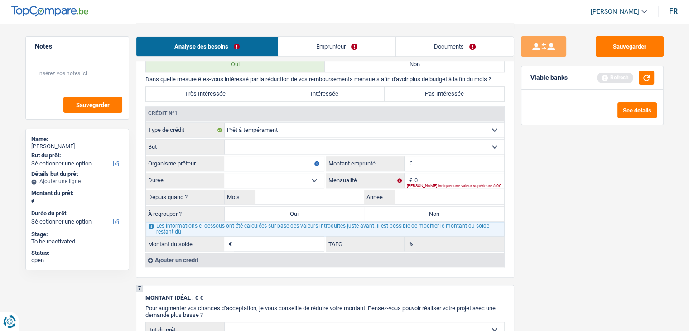
click at [257, 144] on select "Confort maison: meubles, textile, peinture, électroménager, outillage non-profe…" at bounding box center [365, 147] width 280 height 14
select select "homeFurnishingOrRelocation"
click at [225, 140] on select "Confort maison: meubles, textile, peinture, électroménager, outillage non-profe…" at bounding box center [365, 147] width 280 height 14
click at [437, 156] on input "Montant" at bounding box center [460, 163] width 90 height 14
type input "18.000"
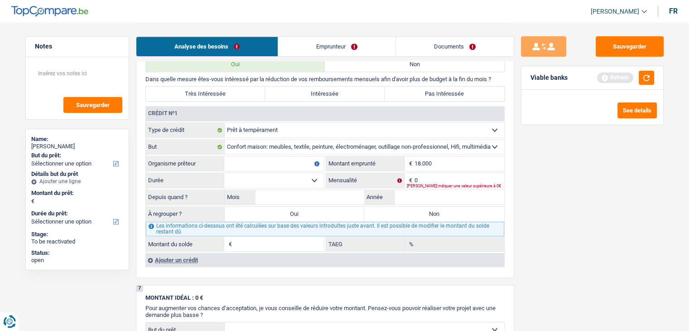
click at [248, 160] on input "Organisme prêteur" at bounding box center [274, 163] width 100 height 14
type input "alpha crédit"
click at [317, 190] on input "Mois" at bounding box center [310, 197] width 109 height 14
type input "12"
type input "2023"
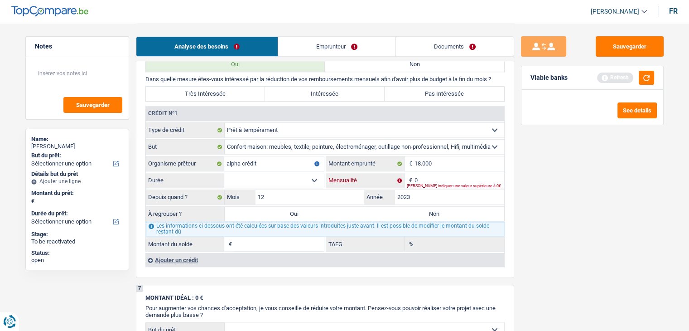
click at [428, 173] on input "0" at bounding box center [460, 180] width 90 height 14
type input "386"
click at [279, 177] on select "12 mois 18 mois 24 mois 30 mois 36 mois 42 mois 48 mois 60 mois 72 mois 84 mois…" at bounding box center [274, 180] width 100 height 14
select select "60"
click at [224, 173] on select "12 mois 18 mois 24 mois 30 mois 36 mois 42 mois 48 mois 60 mois 72 mois 84 mois…" at bounding box center [274, 180] width 100 height 14
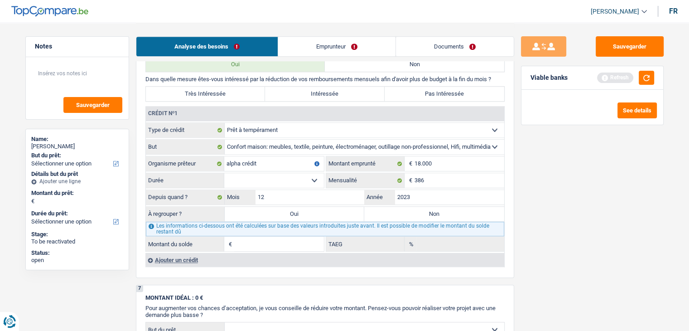
type input "12.728"
type input "10,91"
click at [576, 254] on div "Sauvegarder Viable banks Refresh See details" at bounding box center [592, 176] width 156 height 280
click at [544, 240] on div "Sauvegarder Viable banks Refresh See details" at bounding box center [592, 176] width 156 height 280
click at [319, 209] on label "Oui" at bounding box center [295, 214] width 140 height 14
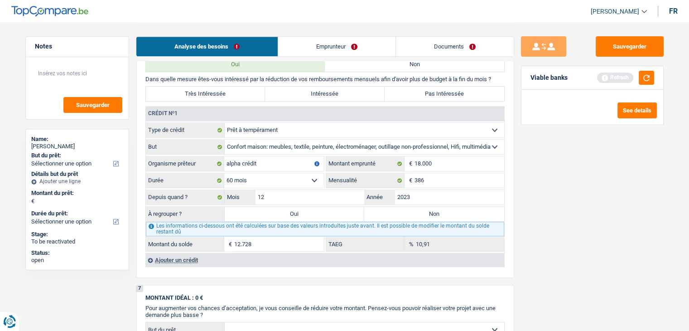
click at [319, 209] on input "Oui" at bounding box center [295, 214] width 140 height 14
radio input "true"
type input "12.728"
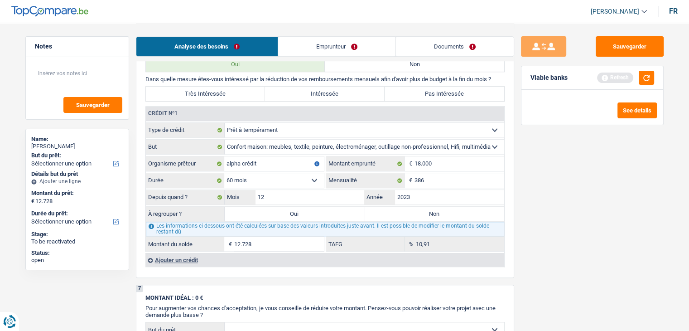
select select "refinancing"
select select "60"
select select "refinancing"
select select "60"
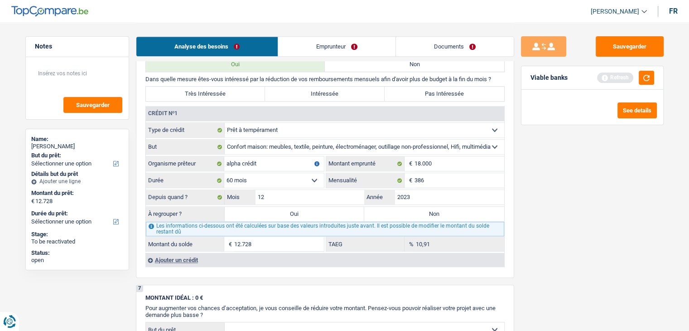
select select "refinancing"
select select "60"
select select "refinancing"
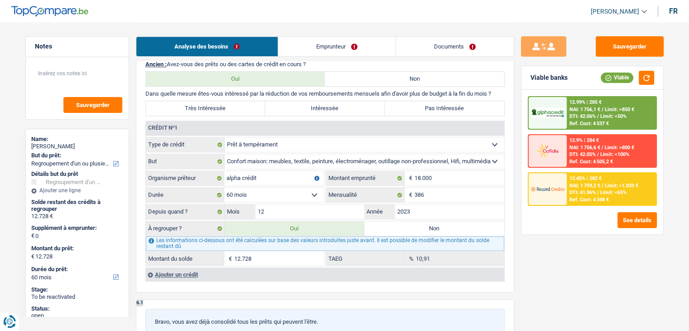
click at [565, 190] on div at bounding box center [548, 189] width 38 height 32
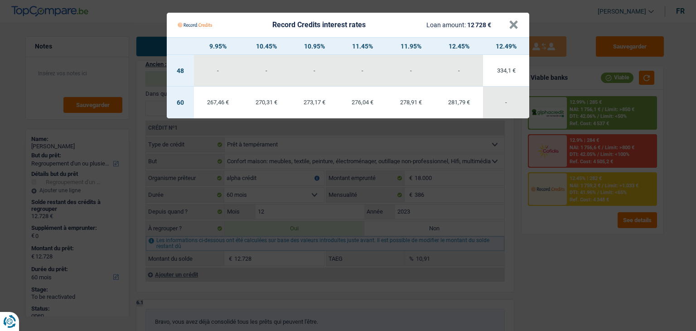
click at [552, 260] on Credits "Record Credits interest rates Loan amount: 12 728 € × 9.95% 10.45% 10.95% 11.45…" at bounding box center [348, 165] width 696 height 331
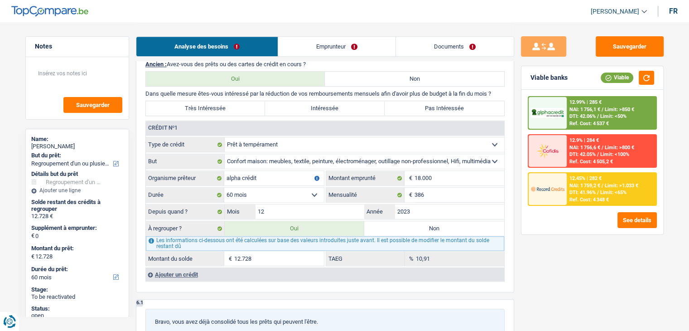
click at [544, 261] on div "Sauvegarder Viable banks Viable 12.99% | 285 € NAI: 1 756,1 € / Limit: >850 € D…" at bounding box center [592, 176] width 156 height 280
drag, startPoint x: 501, startPoint y: 90, endPoint x: 199, endPoint y: 91, distance: 302.2
click at [199, 91] on p "Dans quelle mesure êtes-vous intéressé par la réduction de vos remboursements m…" at bounding box center [324, 93] width 359 height 7
drag, startPoint x: 199, startPoint y: 90, endPoint x: 502, endPoint y: 91, distance: 303.1
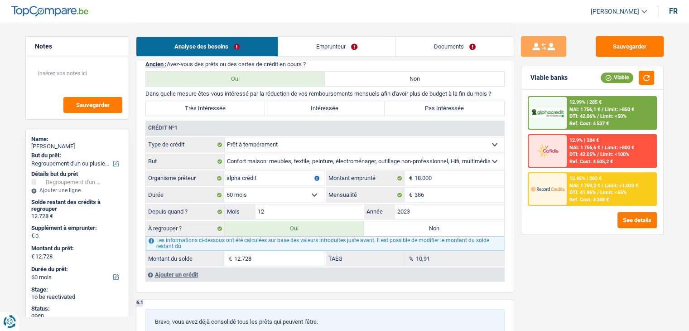
click at [502, 91] on p "Dans quelle mesure êtes-vous intéressé par la réduction de vos remboursements m…" at bounding box center [324, 93] width 359 height 7
click at [561, 194] on img at bounding box center [548, 188] width 34 height 17
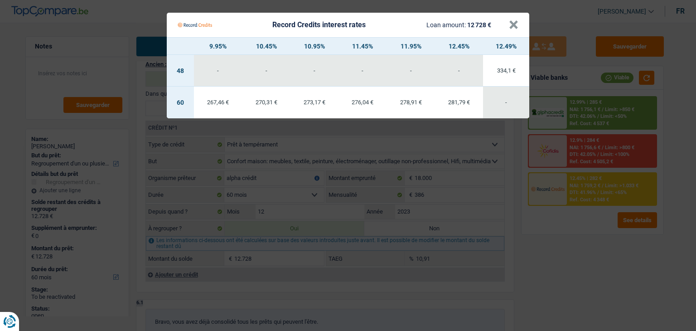
drag, startPoint x: 541, startPoint y: 256, endPoint x: 531, endPoint y: 256, distance: 10.0
click at [541, 256] on Credits "Record Credits interest rates Loan amount: 12 728 € × 9.95% 10.45% 10.95% 11.45…" at bounding box center [348, 165] width 696 height 331
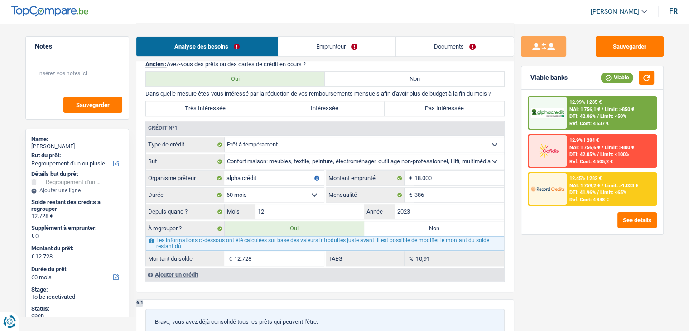
click at [552, 237] on div "Sauvegarder Viable banks Viable 12.99% | 285 € NAI: 1 756,1 € / Limit: >850 € D…" at bounding box center [592, 176] width 156 height 280
click at [574, 184] on span "NAI: 1 759,2 €" at bounding box center [584, 186] width 31 height 6
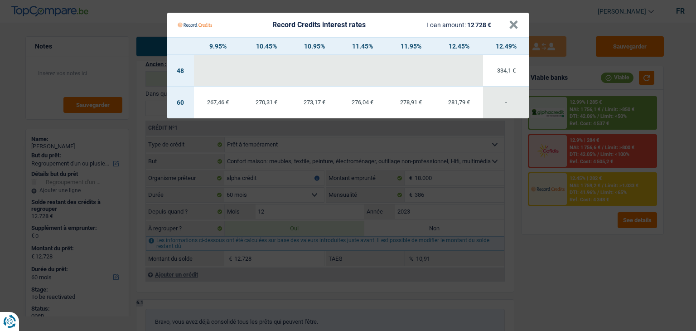
click at [551, 260] on Credits "Record Credits interest rates Loan amount: 12 728 € × 9.95% 10.45% 10.95% 11.45…" at bounding box center [348, 165] width 696 height 331
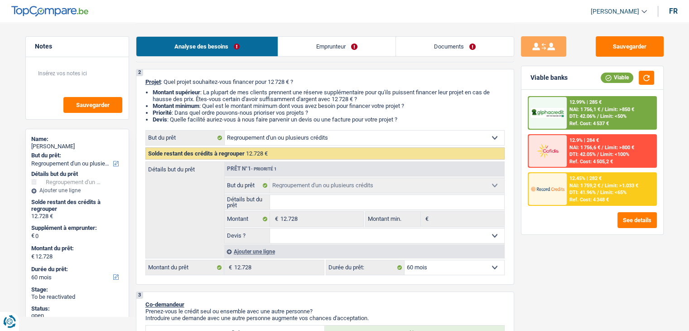
scroll to position [136, 0]
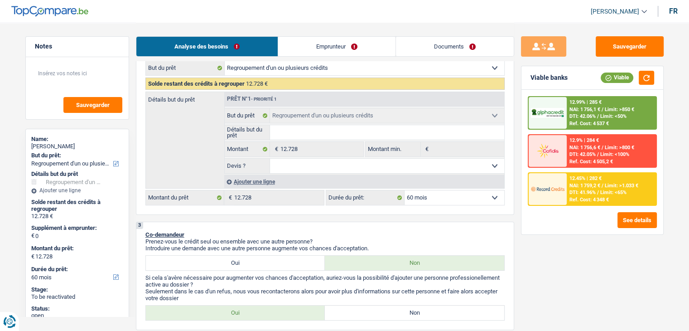
click at [427, 200] on select "12 mois 18 mois 24 mois 30 mois 36 mois 42 mois 48 mois 60 mois Sélectionner un…" at bounding box center [455, 197] width 100 height 14
select select "36"
click at [405, 190] on select "12 mois 18 mois 24 mois 30 mois 36 mois 42 mois 48 mois 60 mois Sélectionner un…" at bounding box center [455, 197] width 100 height 14
select select "36"
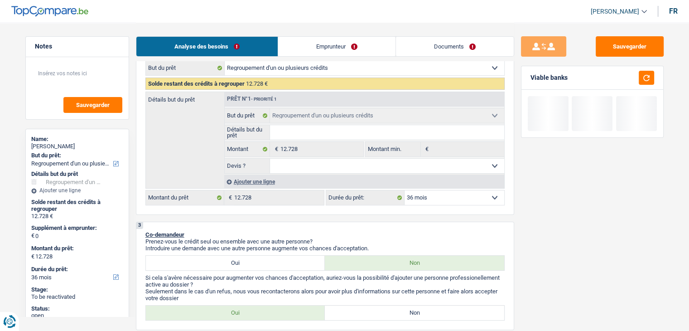
click at [451, 227] on div "3 Co-demandeur Prenez-vous le crédit seul ou ensemble avec une autre personne? …" at bounding box center [325, 276] width 378 height 108
click at [654, 78] on button "button" at bounding box center [646, 78] width 15 height 14
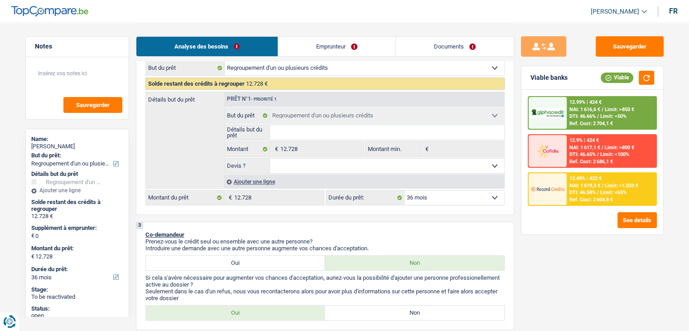
click at [595, 186] on span "NAI: 1 619,3 €" at bounding box center [584, 186] width 31 height 6
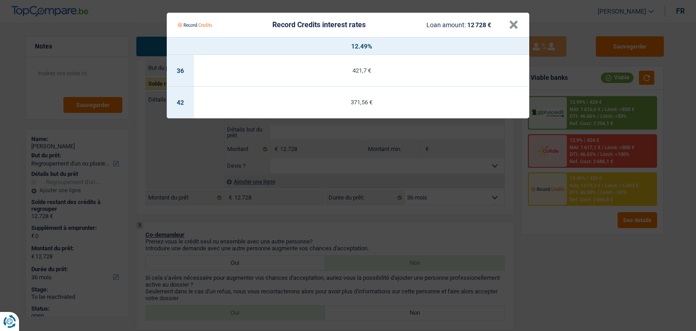
click at [569, 256] on Credits "Record Credits interest rates Loan amount: 12 728 € × 12.49% 36 421,7 € 42 371,…" at bounding box center [348, 165] width 696 height 331
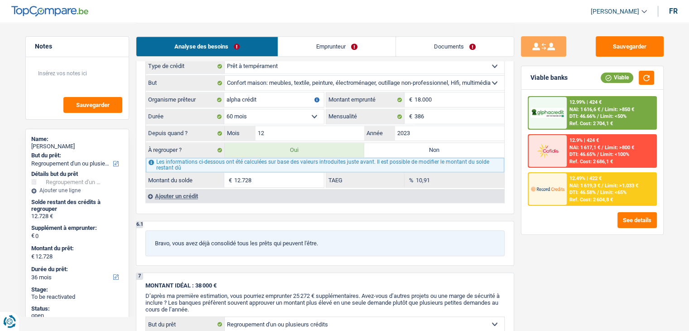
scroll to position [815, 0]
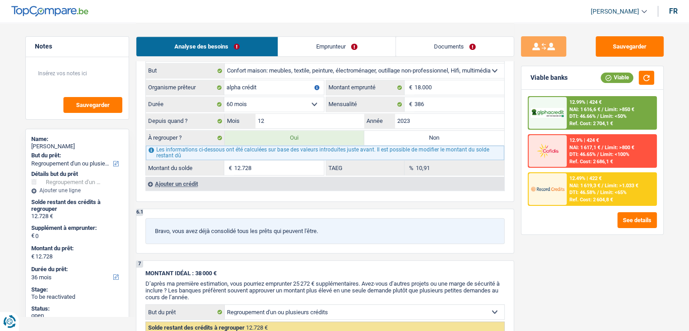
click at [603, 111] on span "/" at bounding box center [603, 109] width 2 height 6
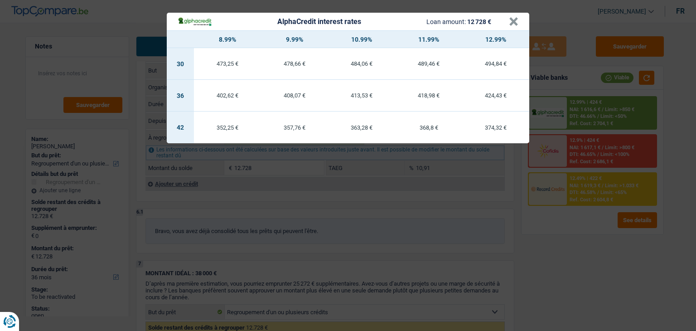
click at [564, 245] on div "AlphaCredit interest rates Loan amount: 12 728 € × 8.99% 9.99% 10.99% 11.99% 12…" at bounding box center [348, 165] width 696 height 331
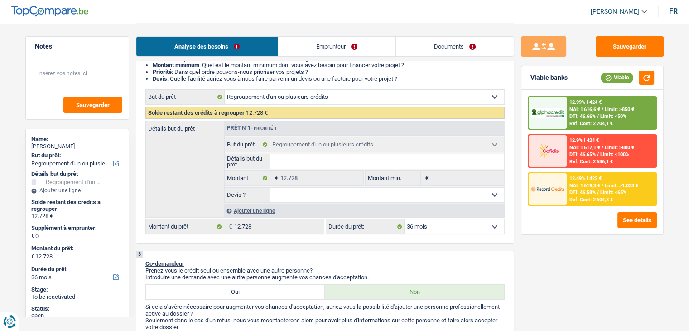
scroll to position [227, 0]
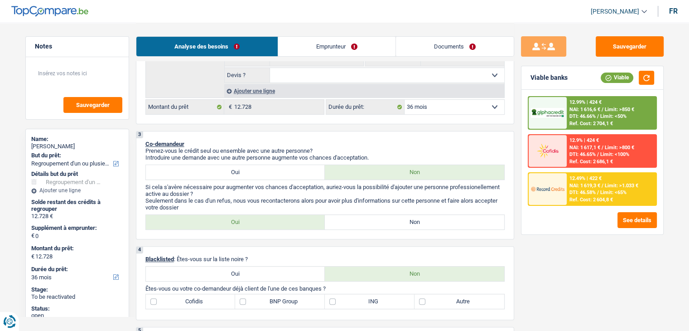
click at [439, 108] on select "12 mois 18 mois 24 mois 30 mois 36 mois 42 mois 48 mois 60 mois Sélectionner un…" at bounding box center [455, 107] width 100 height 14
select select "24"
click at [405, 100] on select "12 mois 18 mois 24 mois 30 mois 36 mois 42 mois 48 mois 60 mois Sélectionner un…" at bounding box center [455, 107] width 100 height 14
select select "24"
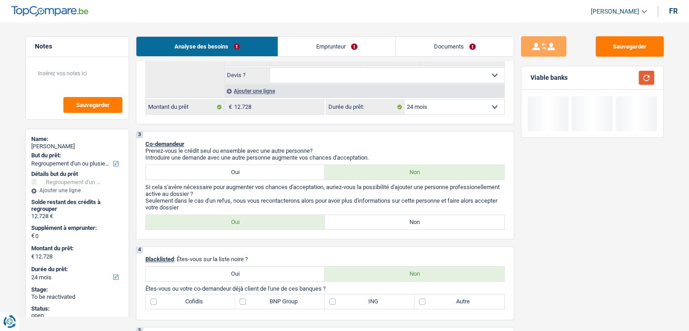
click at [651, 77] on button "button" at bounding box center [646, 78] width 15 height 14
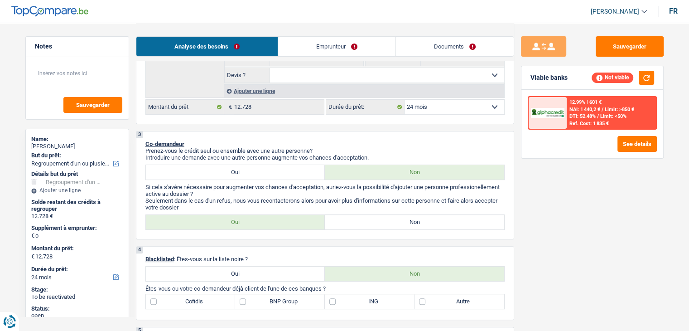
click at [439, 106] on select "12 mois 18 mois 24 mois 30 mois 36 mois 42 mois 48 mois 60 mois Sélectionner un…" at bounding box center [455, 107] width 100 height 14
select select "30"
click at [405, 100] on select "12 mois 18 mois 24 mois 30 mois 36 mois 42 mois 48 mois 60 mois Sélectionner un…" at bounding box center [455, 107] width 100 height 14
select select "30"
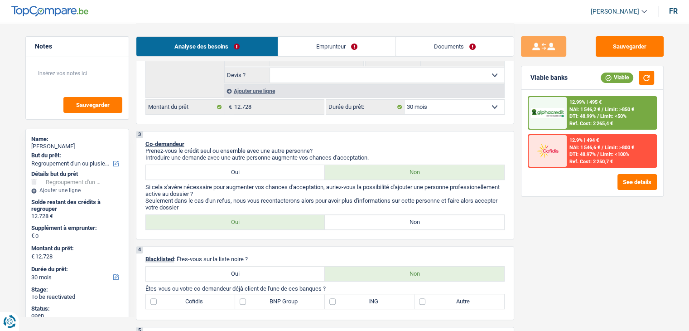
click at [634, 111] on span "Limit: >850 €" at bounding box center [619, 109] width 29 height 6
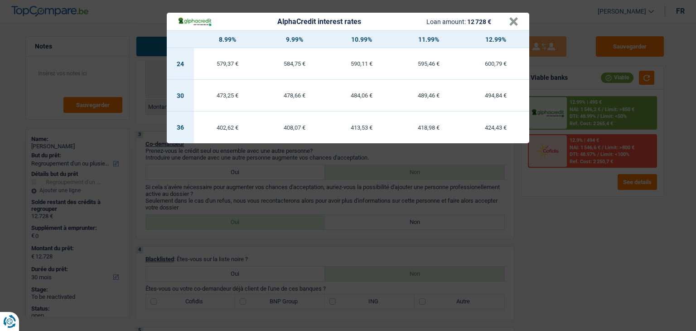
click at [391, 163] on div "AlphaCredit interest rates Loan amount: 12 728 € × 8.99% 9.99% 10.99% 11.99% 12…" at bounding box center [348, 165] width 696 height 331
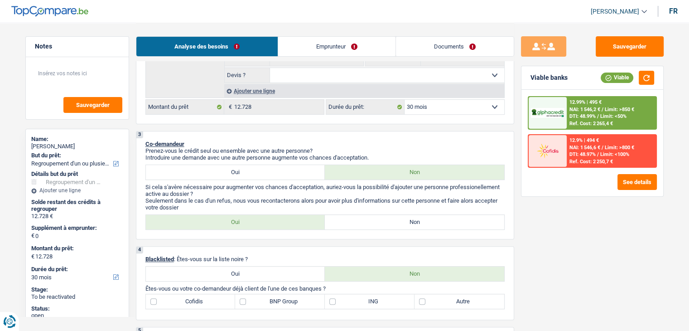
click at [446, 106] on select "12 mois 18 mois 24 mois 30 mois 36 mois 42 mois 48 mois 60 mois Sélectionner un…" at bounding box center [455, 107] width 100 height 14
click at [446, 107] on select "12 mois 18 mois 24 mois 30 mois 36 mois 42 mois 48 mois 60 mois Sélectionner un…" at bounding box center [455, 107] width 100 height 14
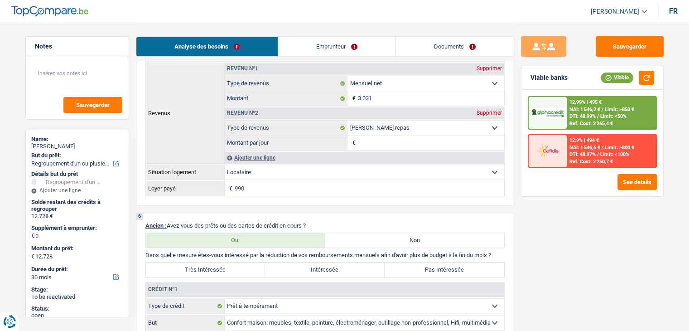
scroll to position [453, 0]
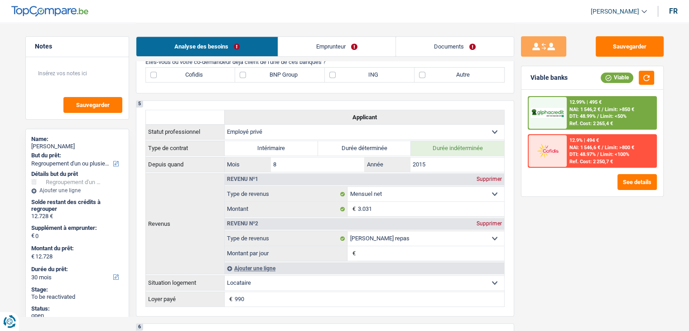
click at [586, 116] on span "DTI: 48.99%" at bounding box center [582, 116] width 26 height 6
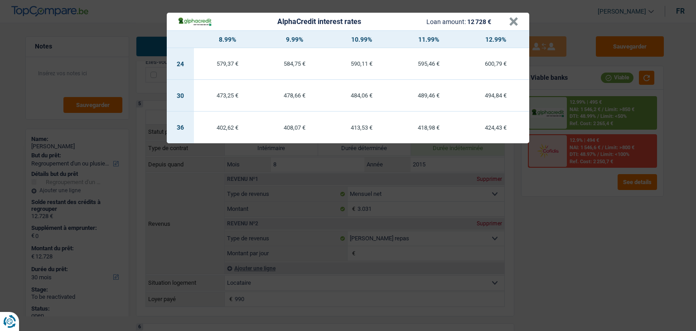
click at [571, 265] on div "AlphaCredit interest rates Loan amount: 12 728 € × 8.99% 9.99% 10.99% 11.99% 12…" at bounding box center [348, 165] width 696 height 331
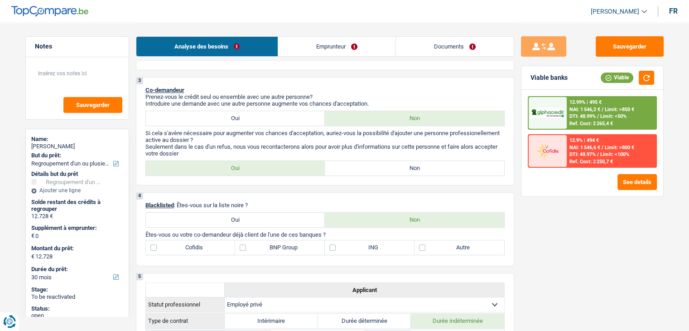
scroll to position [136, 0]
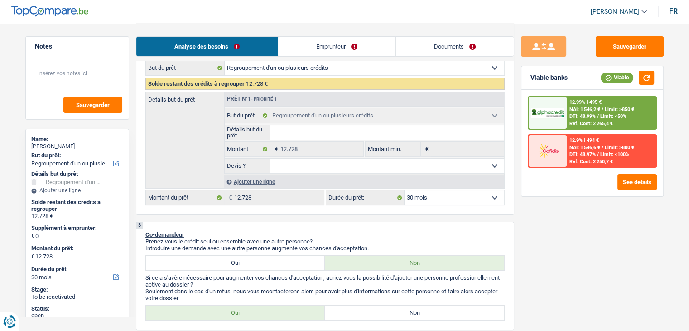
click at [416, 194] on select "12 mois 18 mois 24 mois 30 mois 36 mois 42 mois 48 mois 60 mois Sélectionner un…" at bounding box center [455, 197] width 100 height 14
click at [405, 190] on select "12 mois 18 mois 24 mois 30 mois 36 mois 42 mois 48 mois 60 mois Sélectionner un…" at bounding box center [455, 197] width 100 height 14
click at [598, 117] on span "/" at bounding box center [598, 116] width 2 height 6
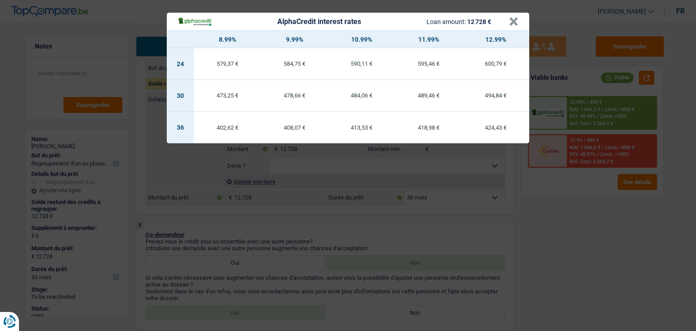
click at [458, 232] on div "AlphaCredit interest rates Loan amount: 12 728 € × 8.99% 9.99% 10.99% 11.99% 12…" at bounding box center [348, 165] width 696 height 331
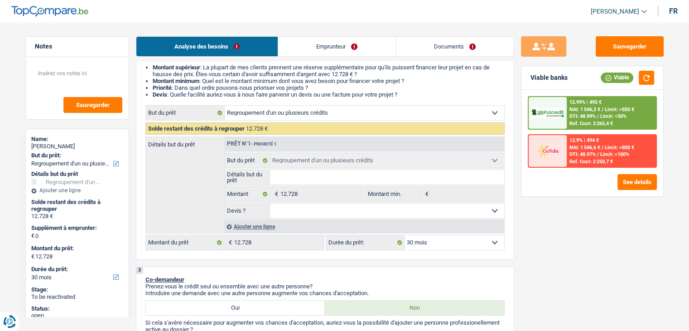
scroll to position [91, 0]
click at [424, 246] on select "12 mois 18 mois 24 mois 30 mois 36 mois 42 mois 48 mois 60 mois Sélectionner un…" at bounding box center [455, 243] width 100 height 14
click at [424, 245] on select "12 mois 18 mois 24 mois 30 mois 36 mois 42 mois 48 mois 60 mois Sélectionner un…" at bounding box center [455, 243] width 100 height 14
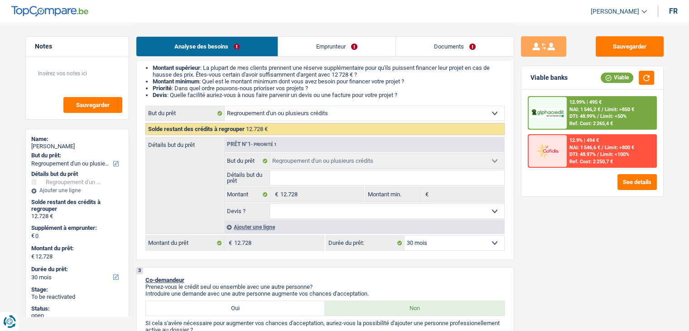
click at [424, 245] on select "12 mois 18 mois 24 mois 30 mois 36 mois 42 mois 48 mois 60 mois Sélectionner un…" at bounding box center [455, 243] width 100 height 14
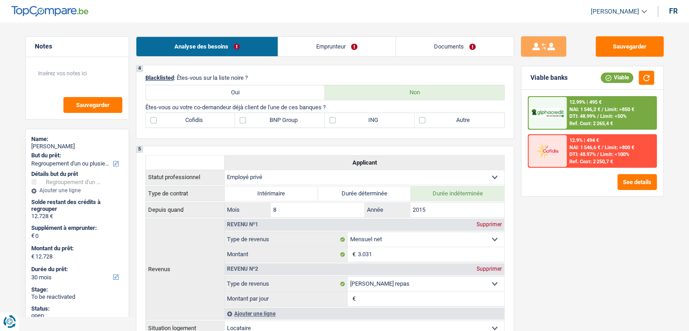
scroll to position [725, 0]
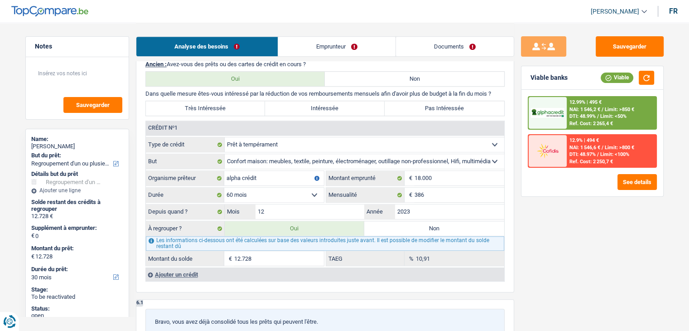
click at [580, 115] on span "DTI: 48.99%" at bounding box center [582, 116] width 26 height 6
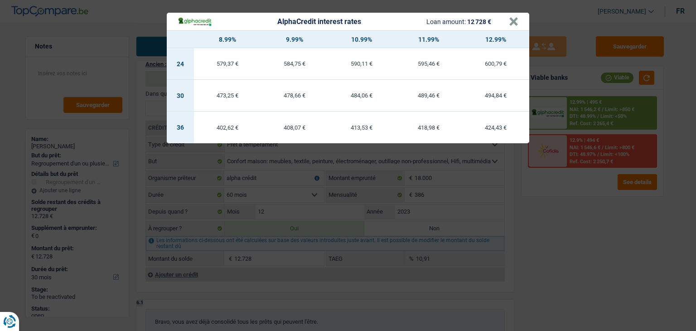
click at [579, 231] on div "AlphaCredit interest rates Loan amount: 12 728 € × 8.99% 9.99% 10.99% 11.99% 12…" at bounding box center [348, 165] width 696 height 331
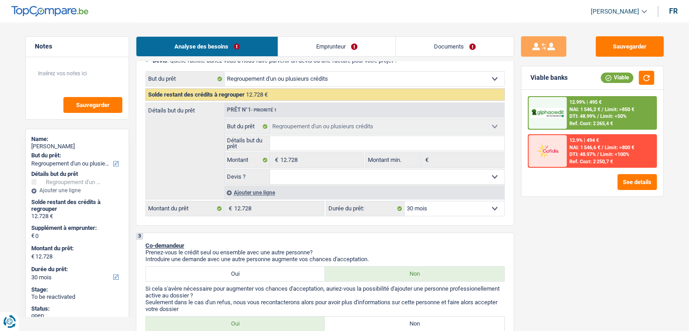
scroll to position [227, 0]
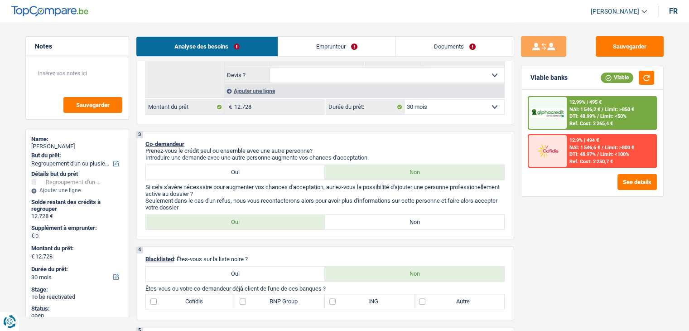
click at [427, 110] on select "12 mois 18 mois 24 mois 30 mois 36 mois 42 mois 48 mois 60 mois Sélectionner un…" at bounding box center [455, 107] width 100 height 14
select select "60"
click at [405, 100] on select "12 mois 18 mois 24 mois 30 mois 36 mois 42 mois 48 mois 60 mois Sélectionner un…" at bounding box center [455, 107] width 100 height 14
select select "60"
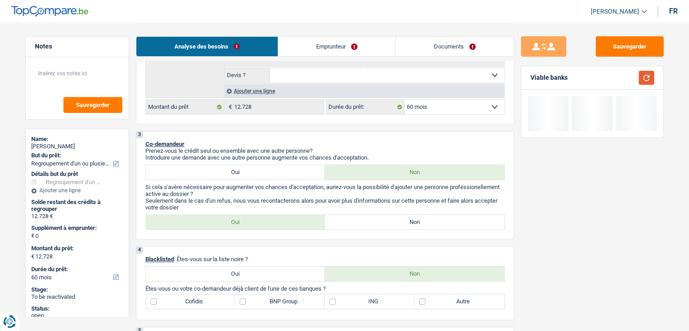
click at [649, 73] on button "button" at bounding box center [646, 78] width 15 height 14
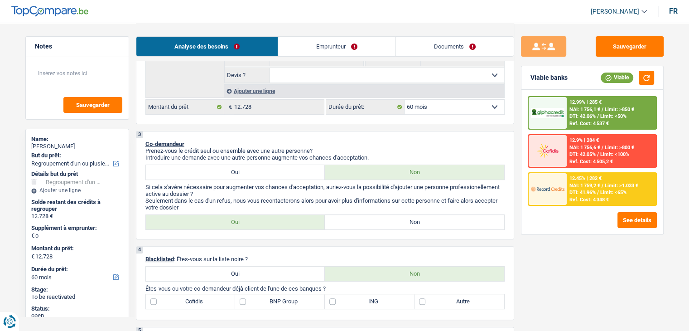
click at [575, 181] on div "12.45% | 282 € NAI: 1 759,2 € / Limit: >1.033 € DTI: 41.96% / Limit: <65% Ref. …" at bounding box center [611, 189] width 89 height 32
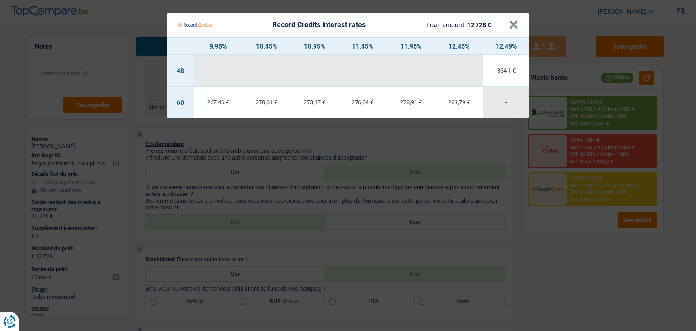
click at [567, 270] on Credits "Record Credits interest rates Loan amount: 12 728 € × 9.95% 10.45% 10.95% 11.45…" at bounding box center [348, 165] width 696 height 331
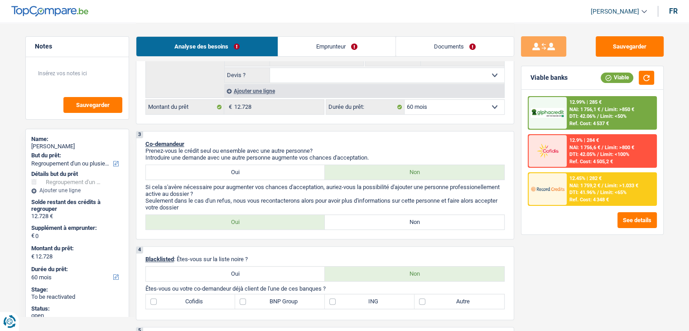
click at [591, 100] on div "12.99% | 285 €" at bounding box center [585, 102] width 32 height 6
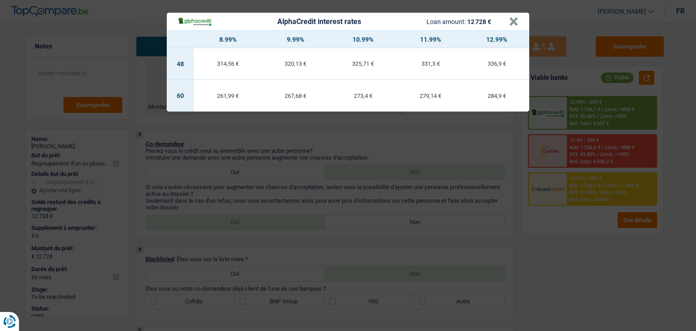
click at [585, 248] on div "AlphaCredit interest rates Loan amount: 12 728 € × 8.99% 9.99% 10.99% 11.99% 12…" at bounding box center [348, 165] width 696 height 331
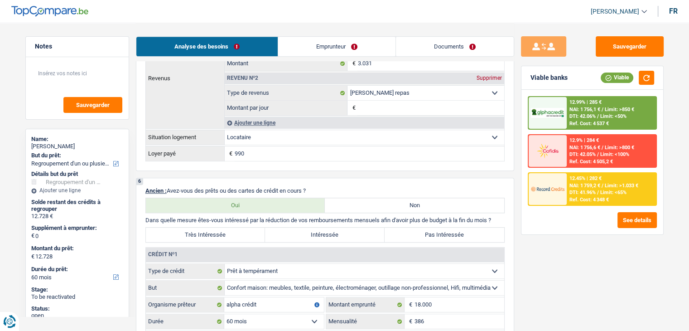
scroll to position [634, 0]
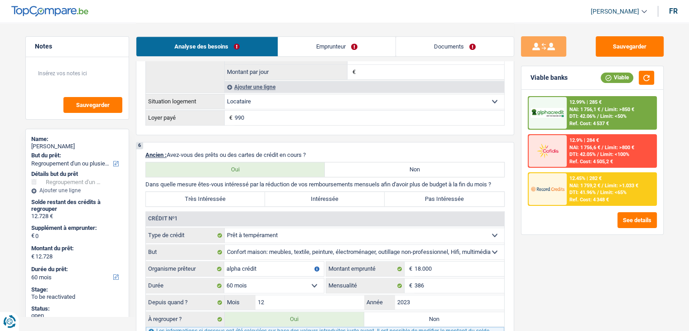
click at [628, 57] on div "Sauvegarder Viable banks Viable 12.99% | 285 € NAI: 1 756,1 € / Limit: >850 € D…" at bounding box center [592, 176] width 156 height 280
click at [623, 48] on button "Sauvegarder" at bounding box center [630, 46] width 68 height 20
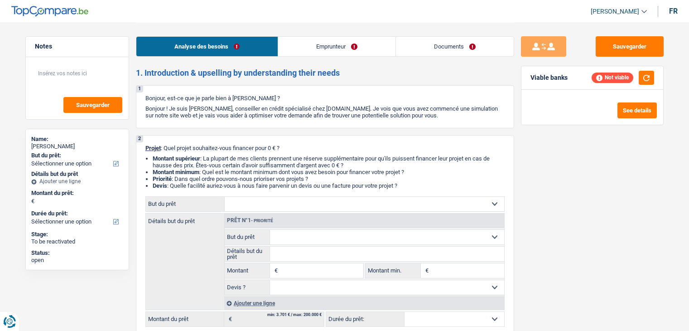
select select "privateEmployee"
select select "netSalary"
select select "mealVouchers"
select select "ownerWithMortgage"
select select "mortgage"
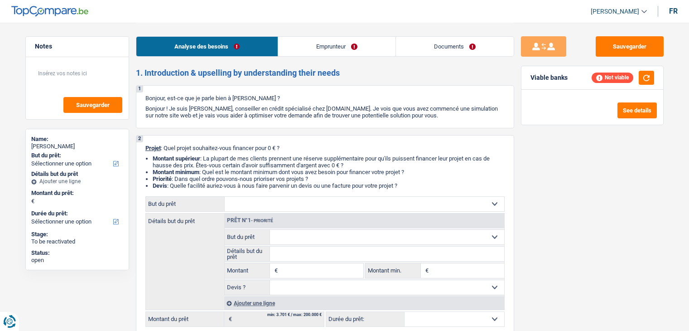
select select "300"
select select "privateEmployee"
select select "netSalary"
select select "mealVouchers"
click at [276, 46] on link "Analyse des besoins" at bounding box center [206, 46] width 141 height 19
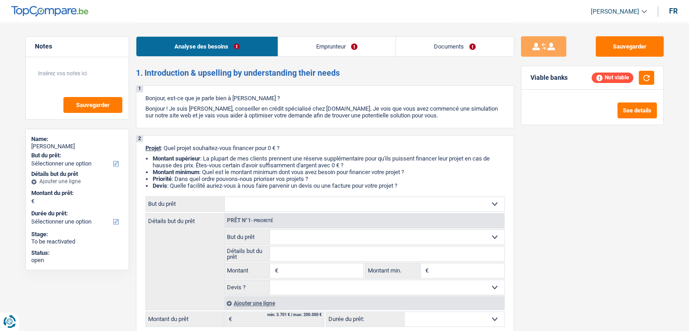
click at [304, 41] on link "Emprunteur" at bounding box center [336, 46] width 117 height 19
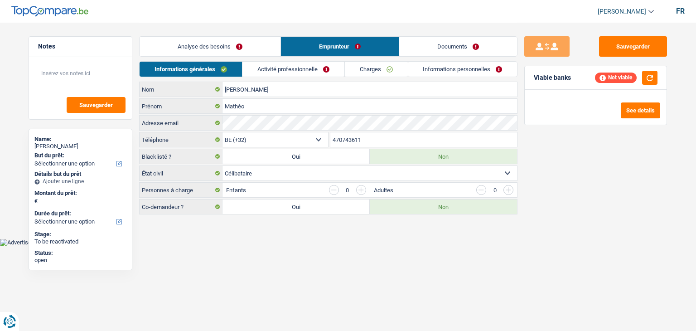
click at [266, 59] on div "Analyse des besoins Emprunteur Documents" at bounding box center [328, 42] width 378 height 39
click at [261, 67] on link "Activité professionnelle" at bounding box center [293, 69] width 102 height 15
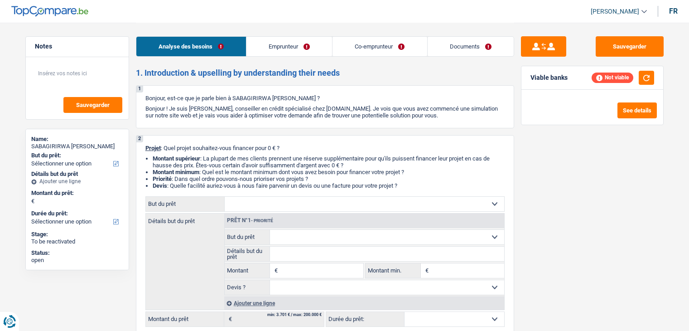
select select "privateEmployee"
select select "familyAllowances"
select select "netSalary"
select select "mealVouchers"
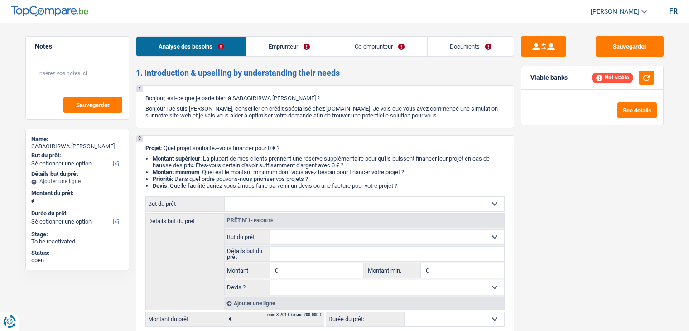
select select "netSalary"
select select "mealVouchers"
select select "rents"
select select "personalLoan"
select select "other"
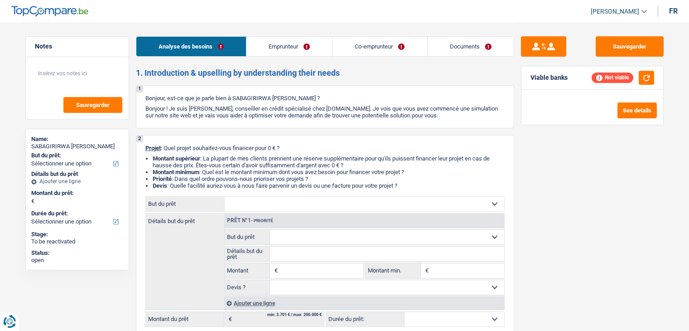
select select "120"
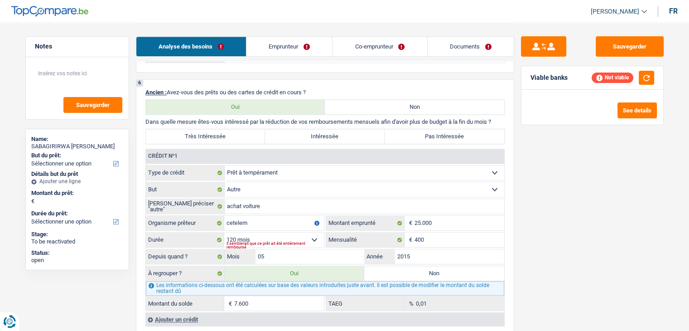
scroll to position [770, 0]
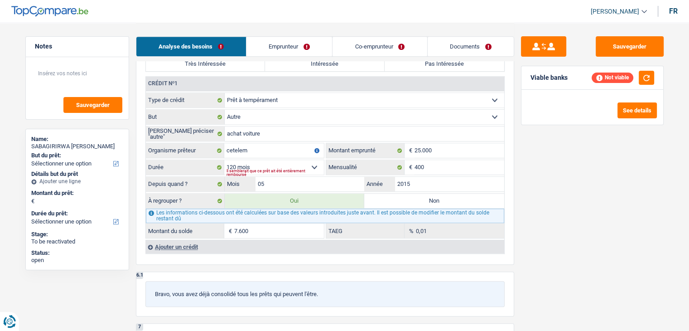
click at [509, 178] on div "6 Ancien : Avez-vous des prêts ou des cartes de crédit en cours ? Oui Non Dans …" at bounding box center [325, 136] width 378 height 258
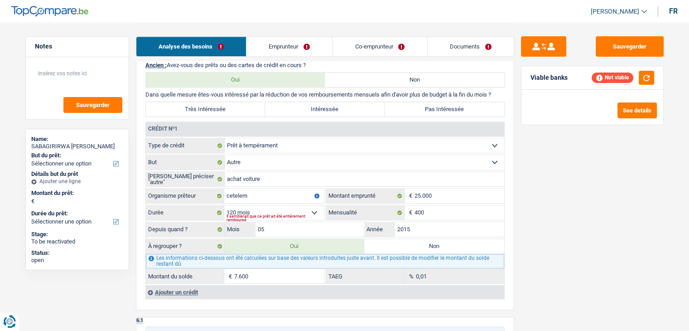
click at [358, 75] on label "Non" at bounding box center [414, 79] width 179 height 14
click at [358, 75] on input "Non" at bounding box center [414, 79] width 179 height 14
radio input "true"
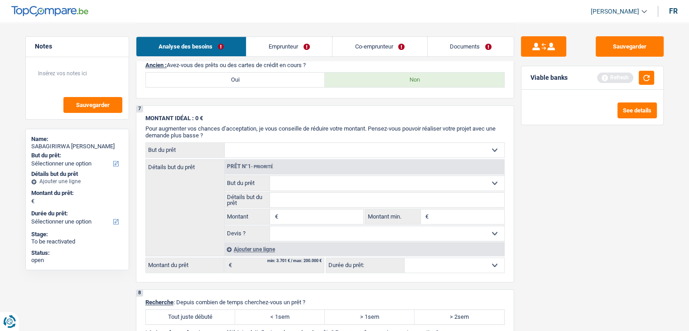
click at [265, 65] on p "Ancien : Avez-vous des prêts ou des cartes de crédit en cours ?" at bounding box center [324, 65] width 359 height 7
click at [266, 75] on label "Oui" at bounding box center [235, 79] width 179 height 14
click at [266, 75] on input "Oui" at bounding box center [235, 79] width 179 height 14
radio input "true"
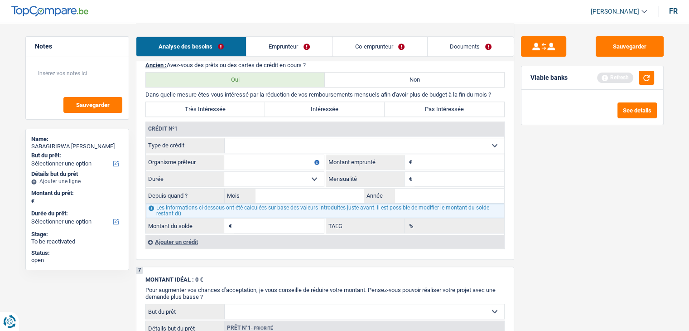
click at [273, 144] on select "Carte ou ouverture de crédit Prêt hypothécaire Vente à tempérament Prêt à tempé…" at bounding box center [365, 145] width 280 height 14
select select "creditConsolidation"
type input "0"
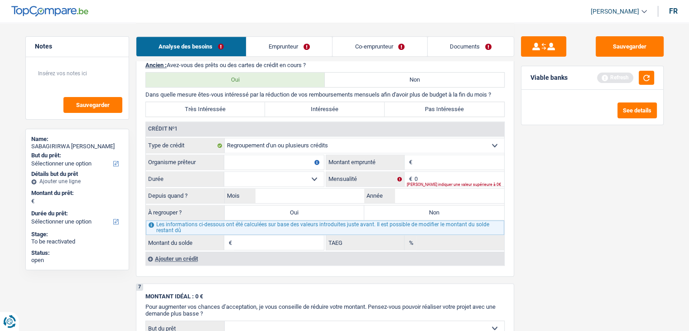
click at [420, 161] on input "Montant" at bounding box center [460, 162] width 90 height 14
type input "33.600"
click at [436, 172] on input "0" at bounding box center [460, 179] width 90 height 14
type input "502"
click at [302, 178] on select "12 mois 18 mois 24 mois 30 mois 36 mois 42 mois 48 mois 60 mois 72 mois 84 mois…" at bounding box center [274, 179] width 100 height 14
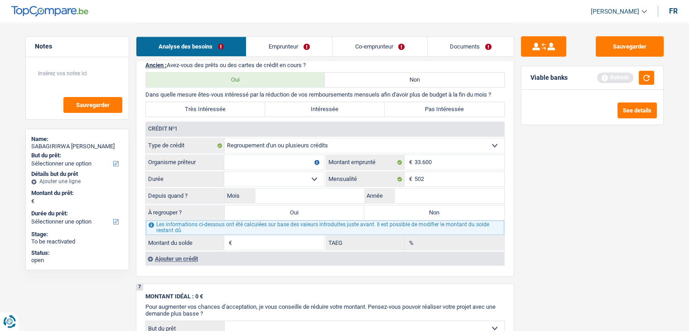
click at [263, 180] on select "12 mois 18 mois 24 mois 30 mois 36 mois 42 mois 48 mois 60 mois 72 mois 84 mois…" at bounding box center [274, 179] width 100 height 14
select select "96"
click at [224, 172] on select "12 mois 18 mois 24 mois 30 mois 36 mois 42 mois 48 mois 60 mois 72 mois 84 mois…" at bounding box center [274, 179] width 100 height 14
click at [313, 193] on input "Mois" at bounding box center [310, 195] width 109 height 14
type input "11"
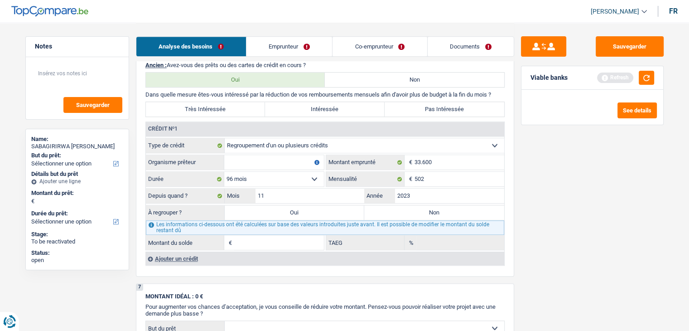
type input "2023"
type input "27.988"
type input "9,99"
click at [279, 160] on input "Organisme prêteur" at bounding box center [274, 162] width 100 height 14
click at [327, 207] on label "Oui" at bounding box center [295, 212] width 140 height 14
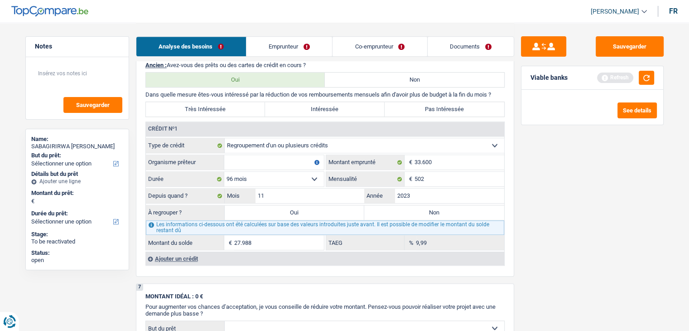
click at [327, 207] on input "Oui" at bounding box center [295, 212] width 140 height 14
radio input "true"
type input "27.988"
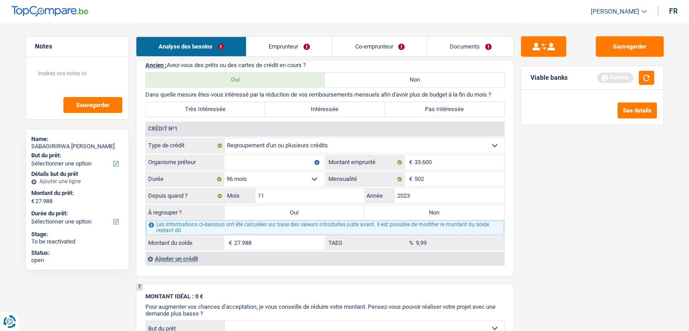
select select "refinancing"
select select "120"
select select "refinancing"
select select "120"
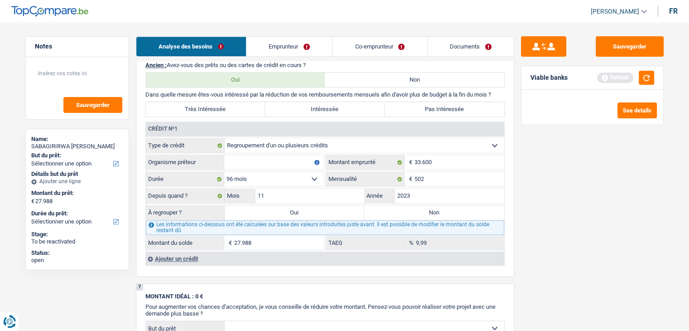
select select "refinancing"
select select "120"
select select "refinancing"
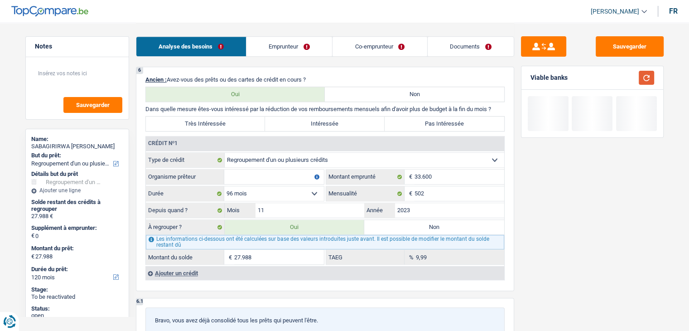
click at [644, 72] on button "button" at bounding box center [646, 78] width 15 height 14
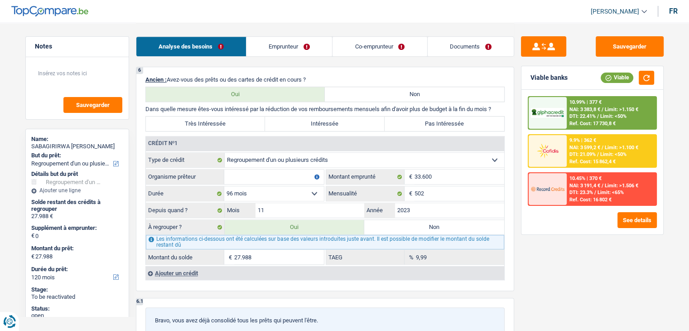
click at [534, 267] on div "Sauvegarder Viable banks Viable 10.99% | 377 € NAI: 3 383,8 € / Limit: >1.150 €…" at bounding box center [592, 176] width 156 height 280
click at [560, 264] on div "Sauvegarder Viable banks Viable 10.99% | 377 € NAI: 3 383,8 € / Limit: >1.150 €…" at bounding box center [592, 176] width 156 height 280
drag, startPoint x: 572, startPoint y: 82, endPoint x: 540, endPoint y: 77, distance: 32.0
click at [545, 77] on div "Viable banks Viable" at bounding box center [592, 78] width 142 height 24
click at [540, 78] on div "Viable banks" at bounding box center [548, 78] width 37 height 8
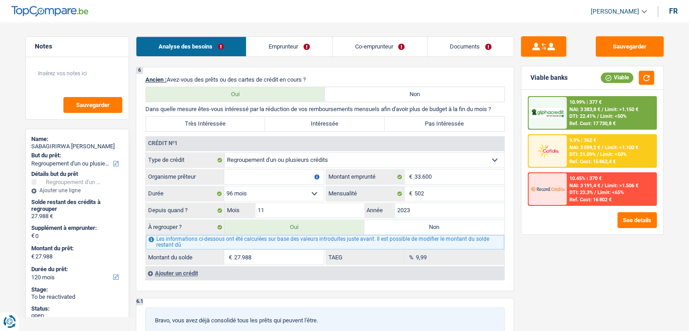
click at [576, 119] on div "10.99% | 377 € NAI: 3 383,8 € / Limit: >1.150 € DTI: 22.41% / Limit: <50% Ref. …" at bounding box center [611, 113] width 89 height 32
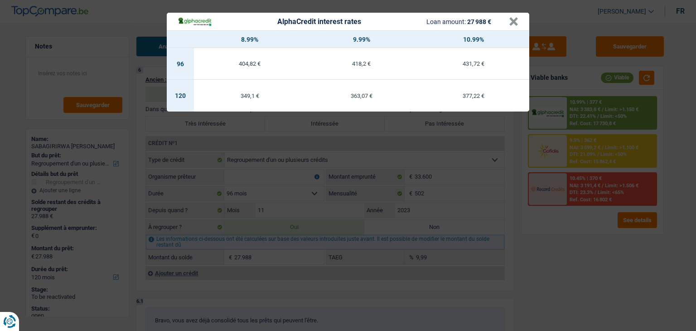
click at [579, 254] on div "AlphaCredit interest rates Loan amount: 27 988 € × 8.99% 9.99% 10.99% 96 404,82…" at bounding box center [348, 165] width 696 height 331
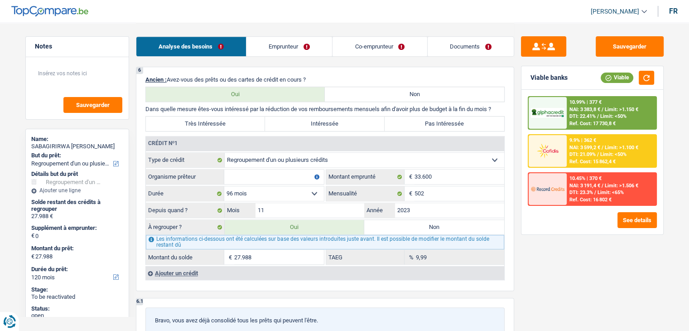
click at [574, 106] on span "NAI: 3 383,8 €" at bounding box center [584, 109] width 31 height 6
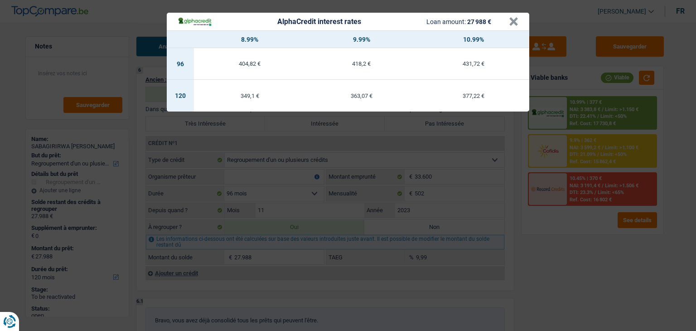
click at [607, 268] on div "AlphaCredit interest rates Loan amount: 27 988 € × 8.99% 9.99% 10.99% 96 404,82…" at bounding box center [348, 165] width 696 height 331
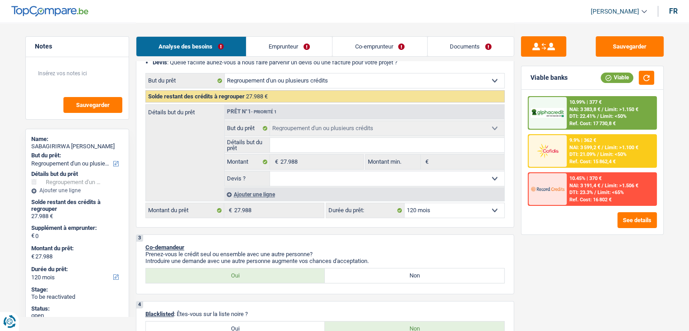
scroll to position [91, 0]
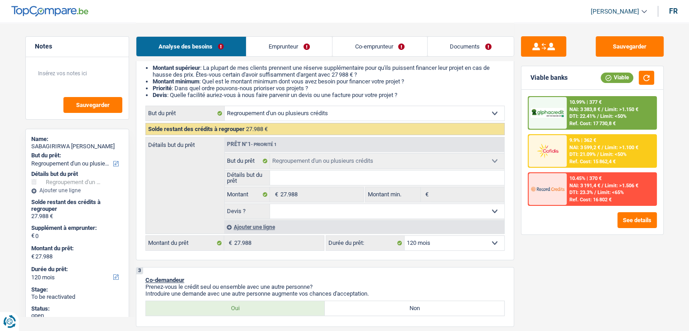
click at [558, 118] on div at bounding box center [548, 113] width 38 height 32
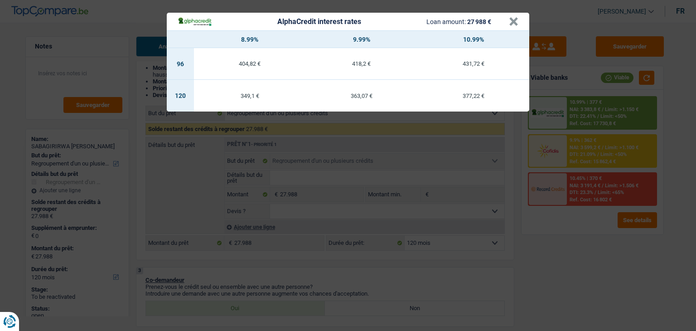
drag, startPoint x: 567, startPoint y: 259, endPoint x: 498, endPoint y: 266, distance: 69.6
click at [564, 260] on div "AlphaCredit interest rates Loan amount: 27 988 € × 8.99% 9.99% 10.99% 96 404,82…" at bounding box center [348, 165] width 696 height 331
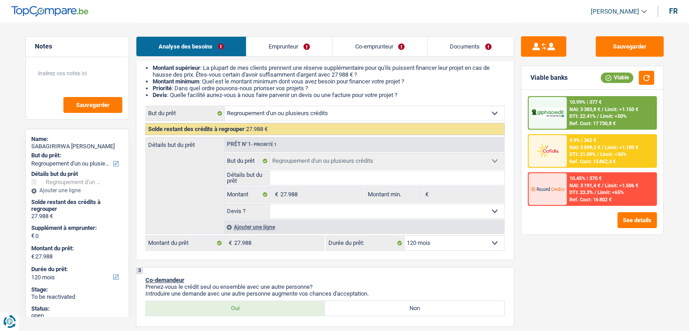
click at [460, 247] on select "12 mois 18 mois 24 mois 30 mois 36 mois 42 mois 48 mois 60 mois 72 mois 84 mois…" at bounding box center [455, 243] width 100 height 14
select select "84"
click at [405, 236] on select "12 mois 18 mois 24 mois 30 mois 36 mois 42 mois 48 mois 60 mois 72 mois 84 mois…" at bounding box center [455, 243] width 100 height 14
select select "84"
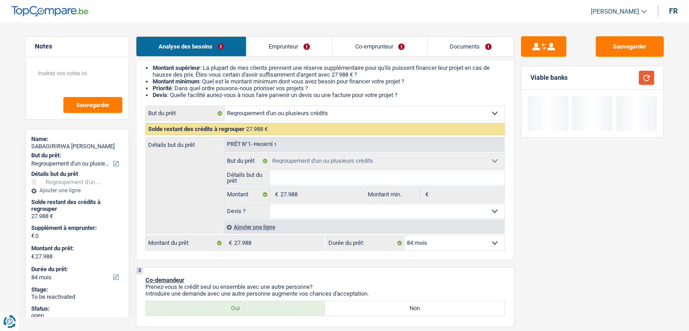
click at [642, 76] on button "button" at bounding box center [646, 78] width 15 height 14
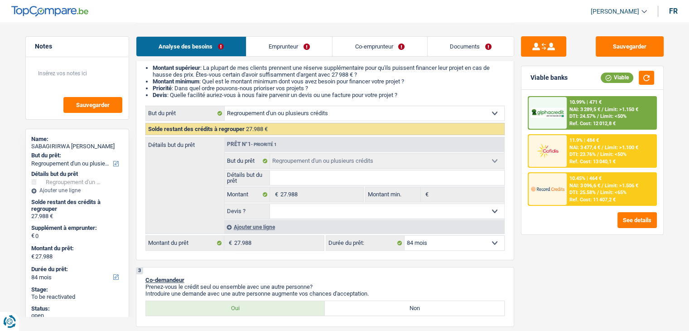
click at [591, 189] on span "DTI: 25.58%" at bounding box center [582, 192] width 26 height 6
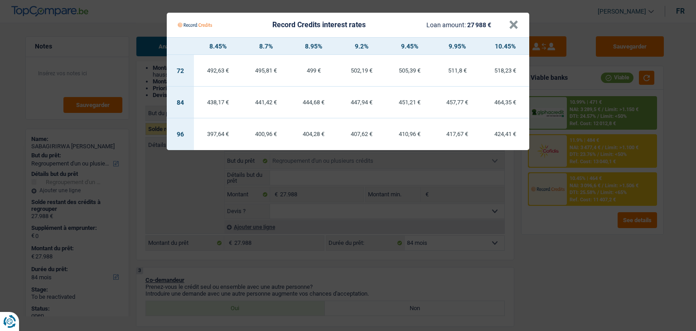
click at [583, 238] on Credits "Record Credits interest rates Loan amount: 27 988 € × 8.45% 8.7% 8.95% 9.2% 9.4…" at bounding box center [348, 165] width 696 height 331
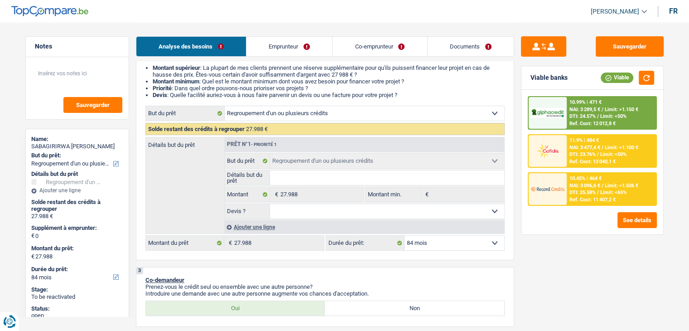
click at [443, 238] on select "12 mois 18 mois 24 mois 30 mois 36 mois 42 mois 48 mois 60 mois 72 mois 84 mois…" at bounding box center [455, 243] width 100 height 14
select select "120"
click at [405, 236] on select "12 mois 18 mois 24 mois 30 mois 36 mois 42 mois 48 mois 60 mois 72 mois 84 mois…" at bounding box center [455, 243] width 100 height 14
select select "120"
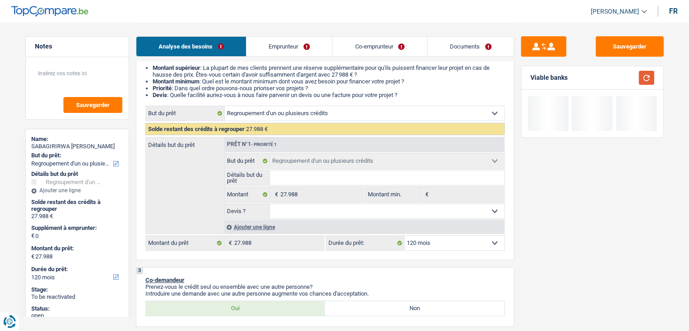
click at [646, 75] on button "button" at bounding box center [646, 78] width 15 height 14
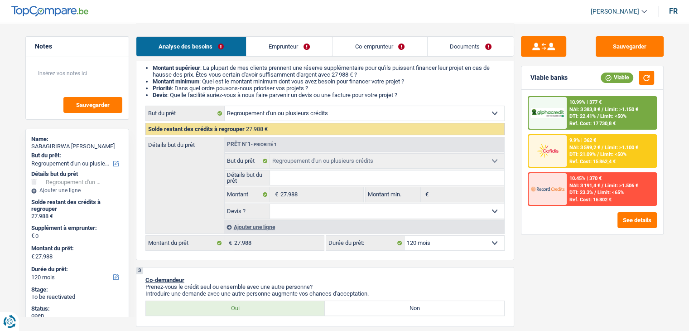
click at [606, 118] on span "Limit: <50%" at bounding box center [613, 116] width 26 height 6
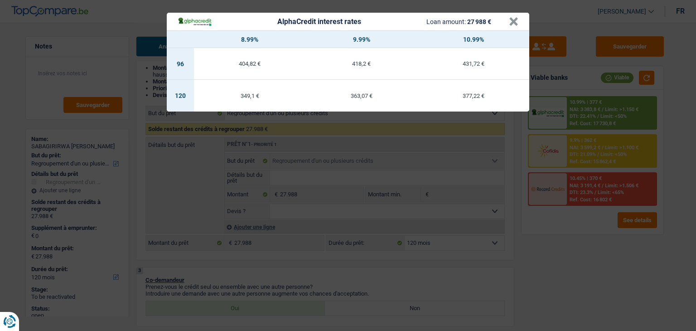
click at [568, 258] on div "AlphaCredit interest rates Loan amount: 27 988 € × 8.99% 9.99% 10.99% 96 404,82…" at bounding box center [348, 165] width 696 height 331
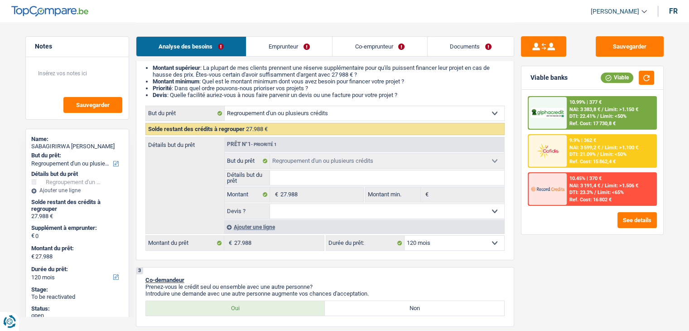
click at [590, 156] on span "DTI: 21.09%" at bounding box center [582, 154] width 26 height 6
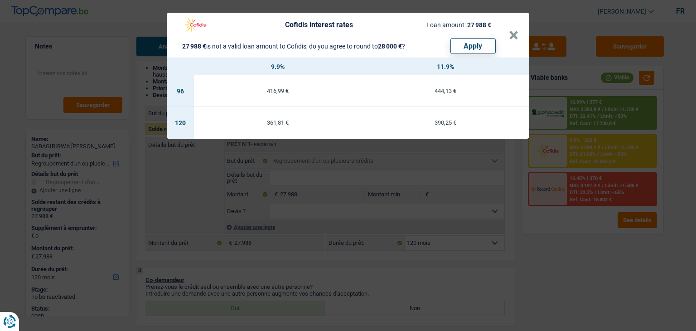
click at [585, 251] on div "Cofidis interest rates Loan amount: 27 988 € 27 988 € is not a valid loan amoun…" at bounding box center [348, 165] width 696 height 331
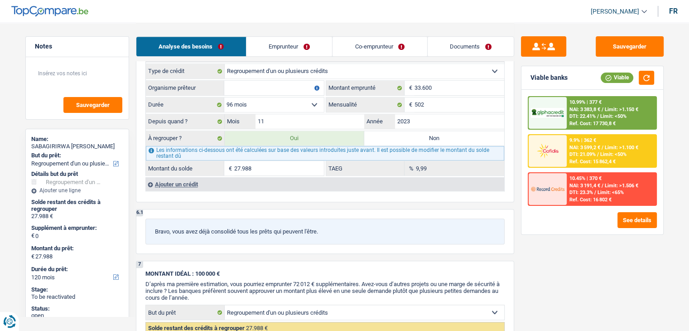
scroll to position [815, 0]
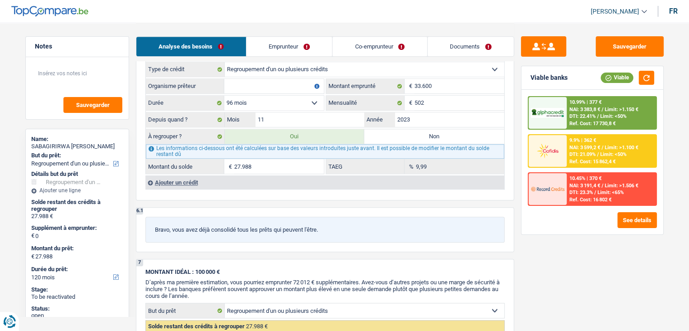
drag, startPoint x: 328, startPoint y: 224, endPoint x: 150, endPoint y: 224, distance: 178.0
click at [150, 224] on div "Bravo, vous avez déjà consolidé tous les prêts qui peuvent l'être." at bounding box center [324, 230] width 359 height 26
click at [155, 226] on p "Bravo, vous avez déjà consolidé tous les prêts qui peuvent l'être." at bounding box center [325, 229] width 340 height 7
drag, startPoint x: 154, startPoint y: 224, endPoint x: 336, endPoint y: 217, distance: 182.7
click at [336, 217] on div "Bravo, vous avez déjà consolidé tous les prêts qui peuvent l'être." at bounding box center [324, 230] width 359 height 26
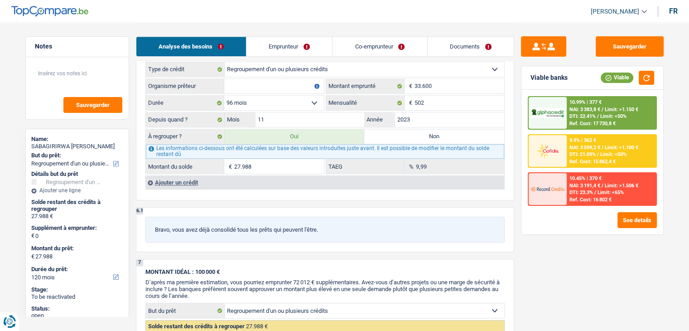
click at [336, 217] on div "Bravo, vous avez déjà consolidé tous les prêts qui peuvent l'être." at bounding box center [324, 230] width 359 height 26
drag, startPoint x: 330, startPoint y: 222, endPoint x: 151, endPoint y: 227, distance: 178.6
click at [151, 227] on div "Bravo, vous avez déjà consolidé tous les prêts qui peuvent l'être." at bounding box center [324, 230] width 359 height 26
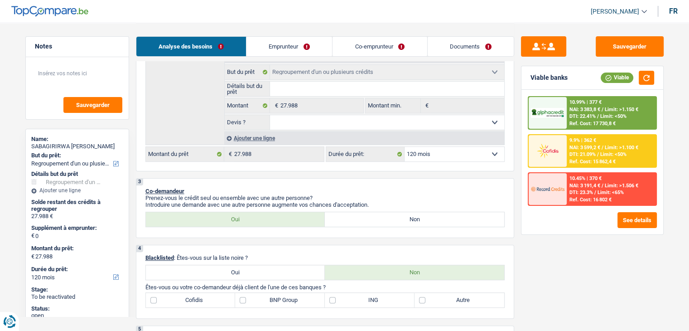
scroll to position [91, 0]
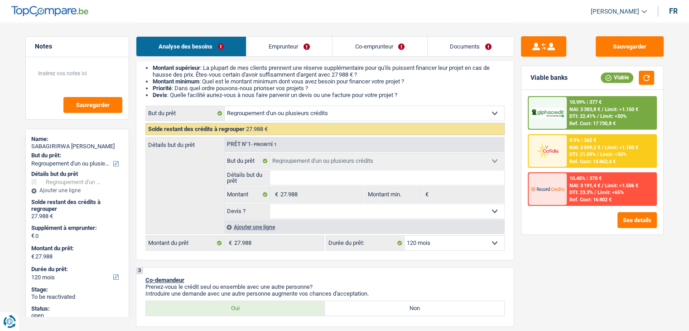
click at [440, 243] on select "12 mois 18 mois 24 mois 30 mois 36 mois 42 mois 48 mois 60 mois 72 mois 84 mois…" at bounding box center [455, 243] width 100 height 14
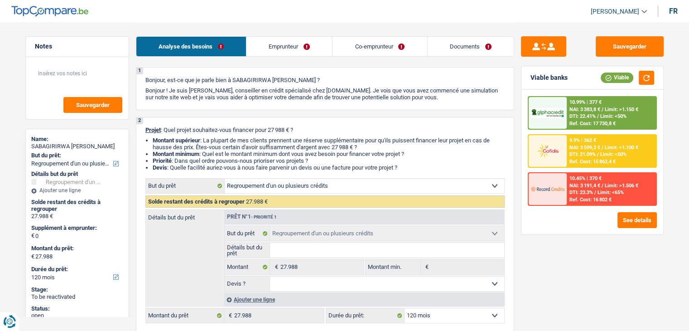
scroll to position [181, 0]
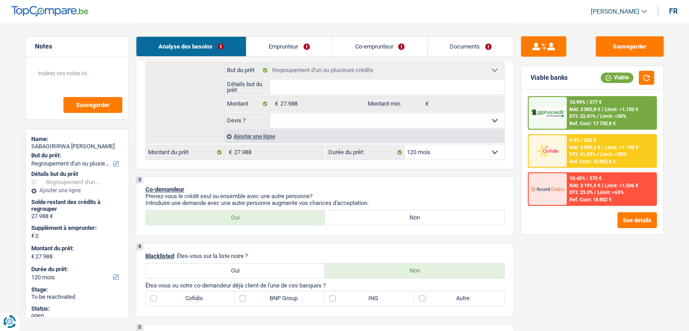
click at [427, 153] on select "12 mois 18 mois 24 mois 30 mois 36 mois 42 mois 48 mois 60 mois 72 mois 84 mois…" at bounding box center [455, 152] width 100 height 14
click at [381, 189] on p "Co-demandeur" at bounding box center [324, 189] width 359 height 7
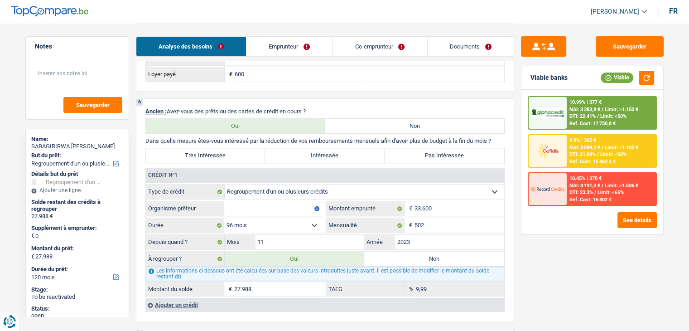
scroll to position [737, 0]
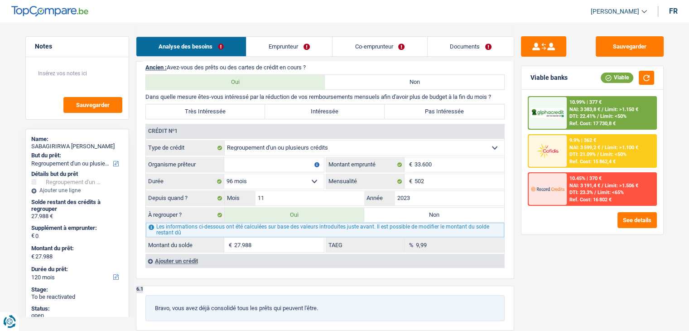
click at [527, 273] on div "Sauvegarder Viable banks Viable 10.99% | 377 € NAI: 3 383,8 € / Limit: >1.150 €…" at bounding box center [592, 176] width 156 height 280
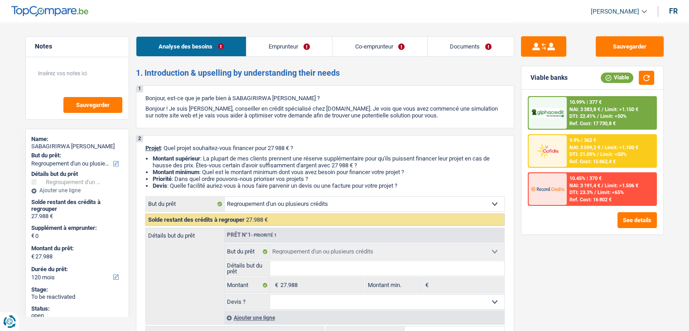
scroll to position [0, 0]
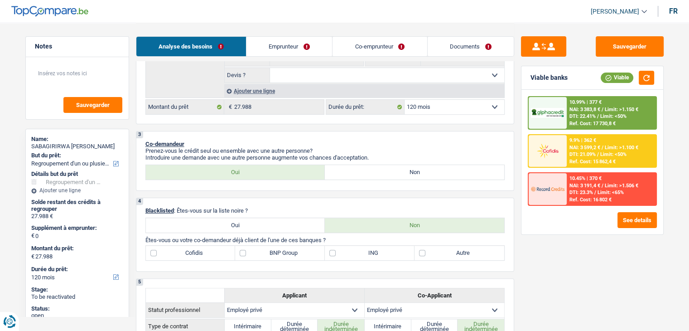
click at [421, 131] on div "3 Co-demandeur Prenez-vous le crédit seul ou ensemble avec une autre personne? …" at bounding box center [325, 161] width 378 height 60
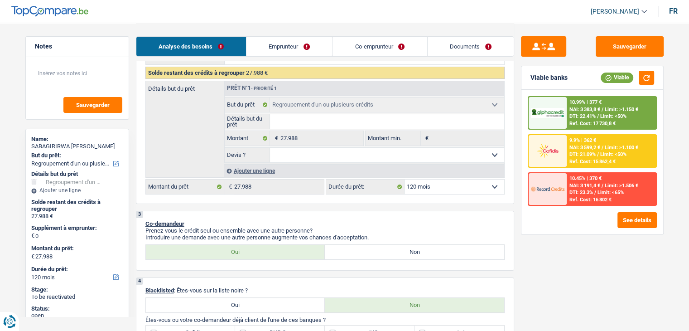
scroll to position [91, 0]
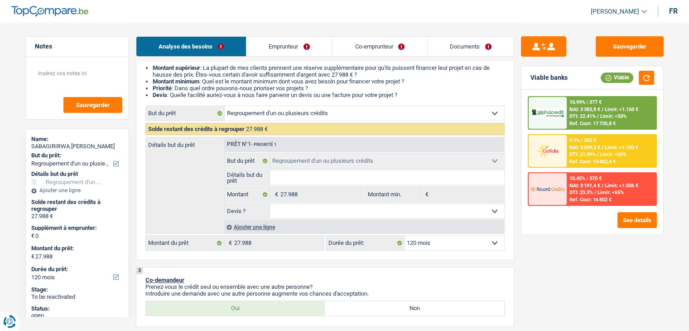
click at [412, 242] on select "12 mois 18 mois 24 mois 30 mois 36 mois 42 mois 48 mois 60 mois 72 mois 84 mois…" at bounding box center [455, 243] width 100 height 14
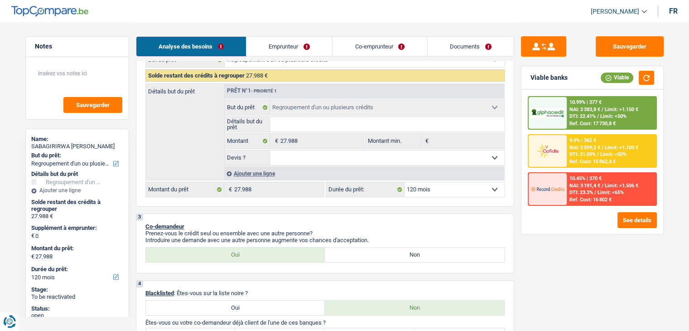
scroll to position [227, 0]
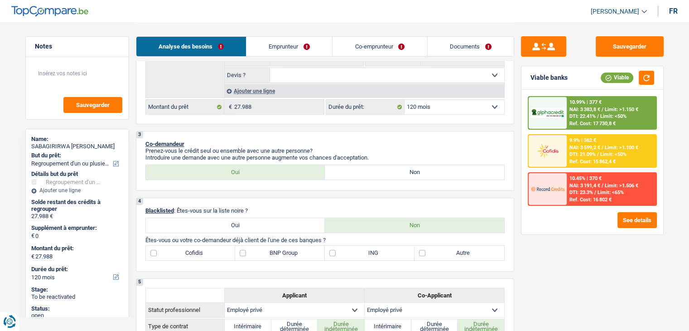
click at [418, 108] on select "12 mois 18 mois 24 mois 30 mois 36 mois 42 mois 48 mois 60 mois 72 mois 84 mois…" at bounding box center [455, 107] width 100 height 14
click at [366, 143] on p "Co-demandeur" at bounding box center [324, 143] width 359 height 7
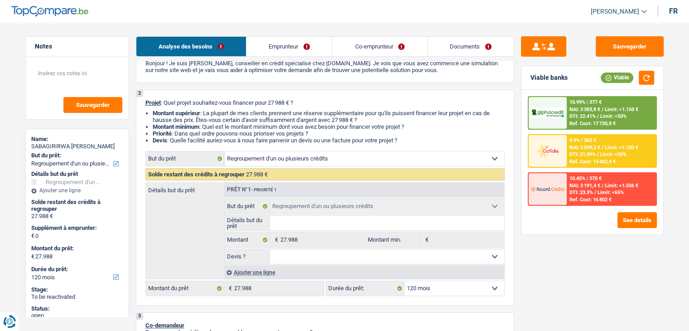
scroll to position [91, 0]
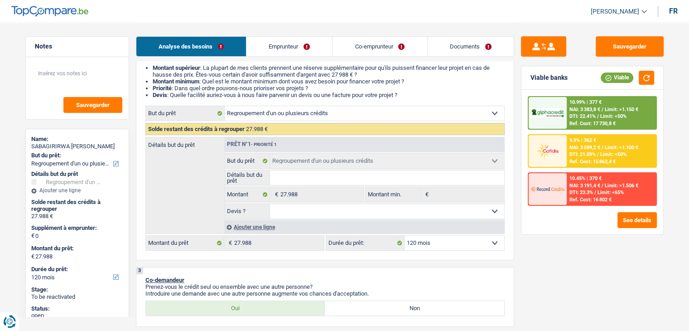
click at [433, 247] on select "12 mois 18 mois 24 mois 30 mois 36 mois 42 mois 48 mois 60 mois 72 mois 84 mois…" at bounding box center [455, 243] width 100 height 14
select select "60"
click at [405, 236] on select "12 mois 18 mois 24 mois 30 mois 36 mois 42 mois 48 mois 60 mois 72 mois 84 mois…" at bounding box center [455, 243] width 100 height 14
select select "60"
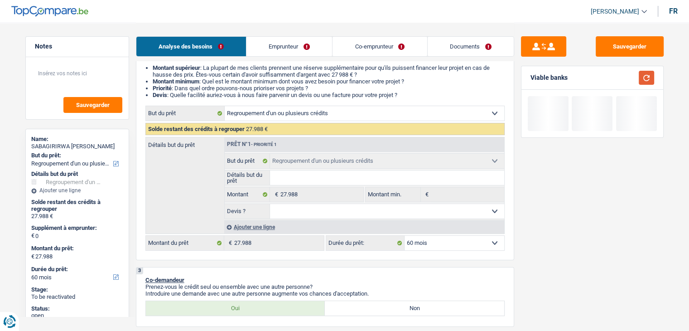
click at [649, 77] on button "button" at bounding box center [646, 78] width 15 height 14
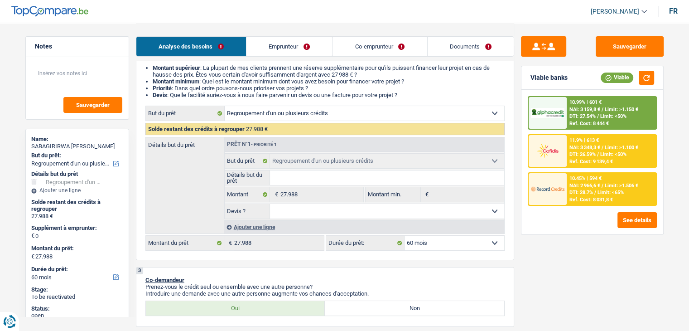
click at [575, 200] on div "Ref. Cost: 8 031,8 €" at bounding box center [590, 200] width 43 height 6
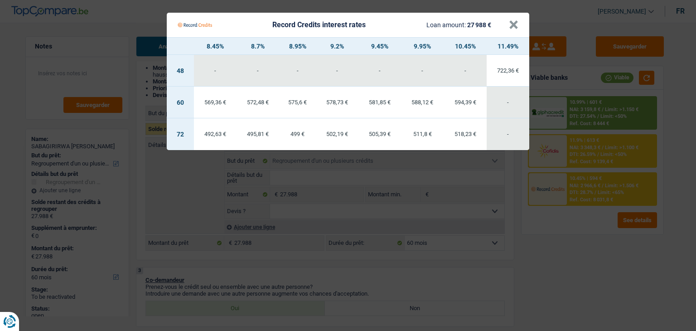
click at [569, 234] on Credits "Record Credits interest rates Loan amount: 27 988 € × 8.45% 8.7% 8.95% 9.2% 9.4…" at bounding box center [348, 165] width 696 height 331
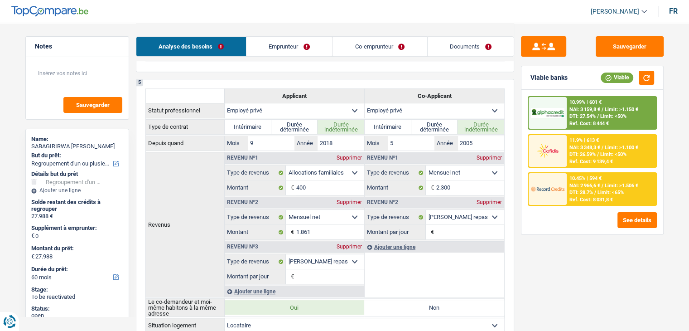
scroll to position [362, 0]
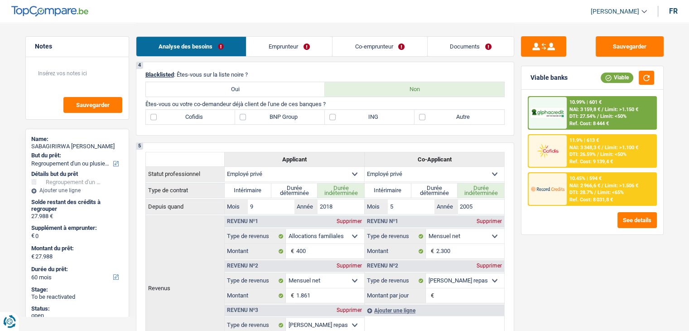
click at [578, 145] on span "NAI: 3 348,3 €" at bounding box center [584, 148] width 31 height 6
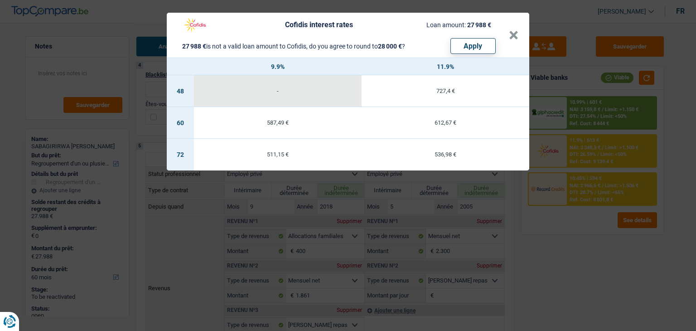
drag, startPoint x: 579, startPoint y: 240, endPoint x: 575, endPoint y: 142, distance: 97.9
click at [578, 233] on div "Cofidis interest rates Loan amount: 27 988 € 27 988 € is not a valid loan amoun…" at bounding box center [348, 165] width 696 height 331
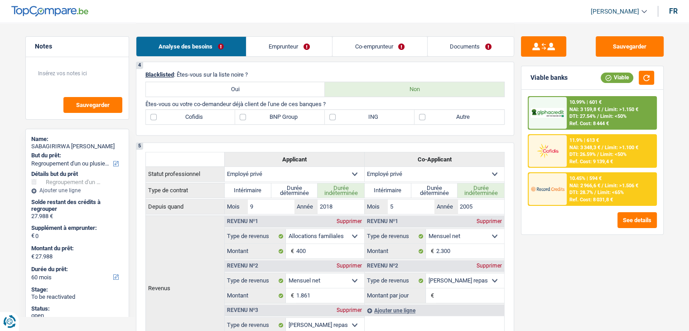
click at [575, 117] on span "DTI: 27.54%" at bounding box center [582, 116] width 26 height 6
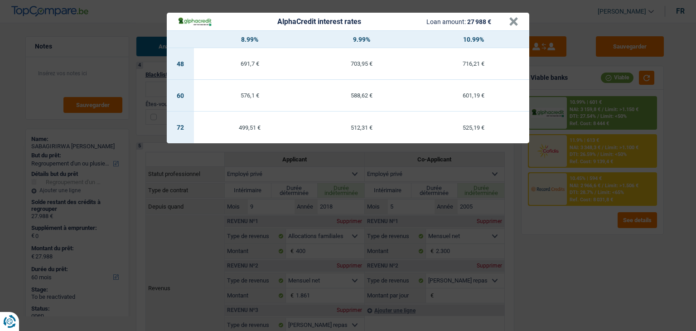
click at [572, 226] on div "AlphaCredit interest rates Loan amount: 27 988 € × 8.99% 9.99% 10.99% 48 691,7 …" at bounding box center [348, 165] width 696 height 331
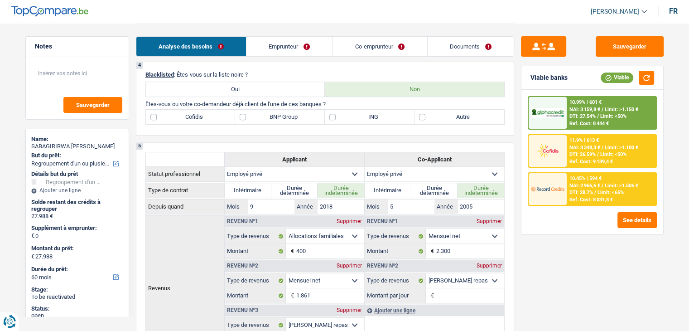
click at [570, 197] on div "Ref. Cost: 8 031,8 €" at bounding box center [590, 200] width 43 height 6
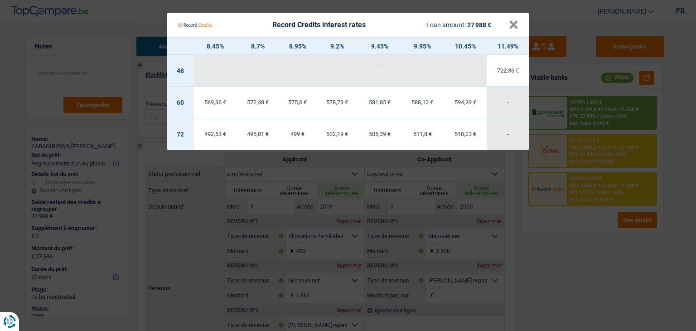
click at [574, 237] on Credits "Record Credits interest rates Loan amount: 27 988 € × 8.45% 8.7% 8.95% 9.2% 9.4…" at bounding box center [348, 165] width 696 height 331
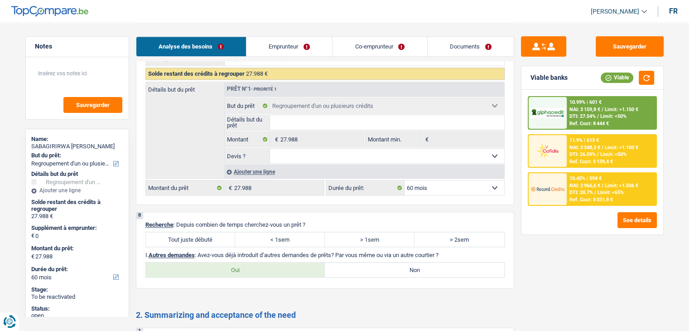
scroll to position [1178, 0]
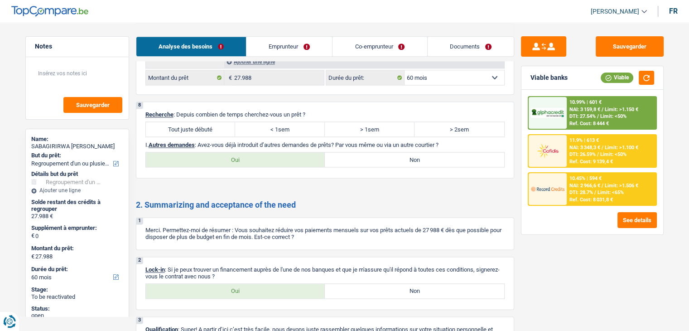
click at [558, 186] on img at bounding box center [548, 188] width 34 height 17
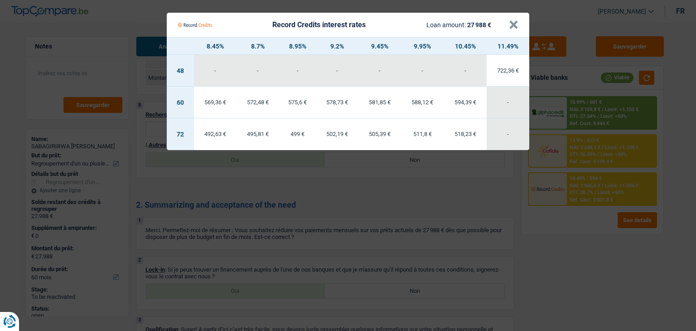
drag, startPoint x: 571, startPoint y: 235, endPoint x: 571, endPoint y: 202, distance: 33.1
click at [571, 229] on Credits "Record Credits interest rates Loan amount: 27 988 € × 8.45% 8.7% 8.95% 9.2% 9.4…" at bounding box center [348, 165] width 696 height 331
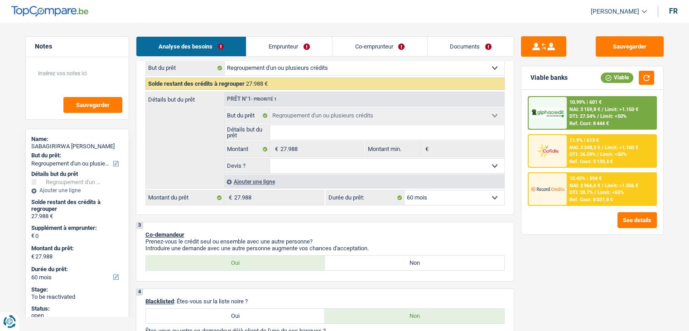
scroll to position [181, 0]
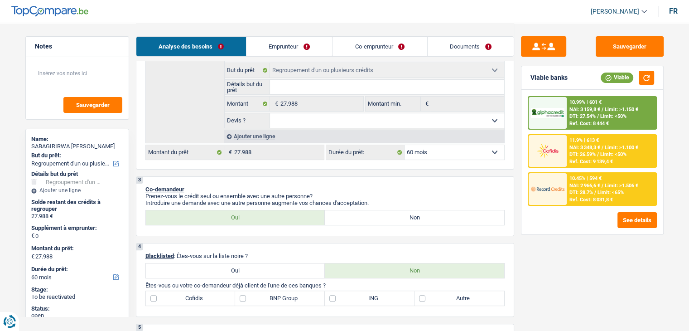
click at [439, 147] on select "12 mois 18 mois 24 mois 30 mois 36 mois 42 mois 48 mois 60 mois 72 mois 84 mois…" at bounding box center [455, 152] width 100 height 14
click at [428, 153] on select "12 mois 18 mois 24 mois 30 mois 36 mois 42 mois 48 mois 60 mois 72 mois 84 mois…" at bounding box center [455, 152] width 100 height 14
drag, startPoint x: 429, startPoint y: 289, endPoint x: 430, endPoint y: 285, distance: 4.6
click at [429, 291] on label "Autre" at bounding box center [460, 298] width 90 height 14
click at [429, 291] on input "Autre" at bounding box center [460, 298] width 90 height 14
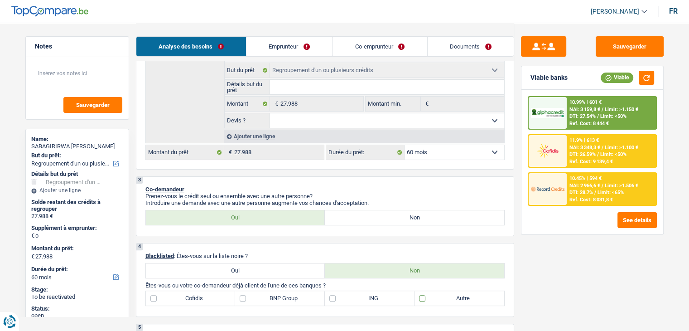
checkbox input "true"
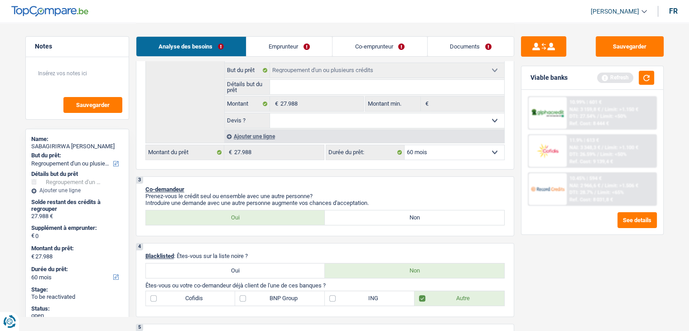
click at [424, 151] on select "12 mois 18 mois 24 mois 30 mois 36 mois 42 mois 48 mois 60 mois 72 mois 84 mois…" at bounding box center [455, 152] width 100 height 14
select select "120"
click at [405, 145] on select "12 mois 18 mois 24 mois 30 mois 36 mois 42 mois 48 mois 60 mois 72 mois 84 mois…" at bounding box center [455, 152] width 100 height 14
select select "120"
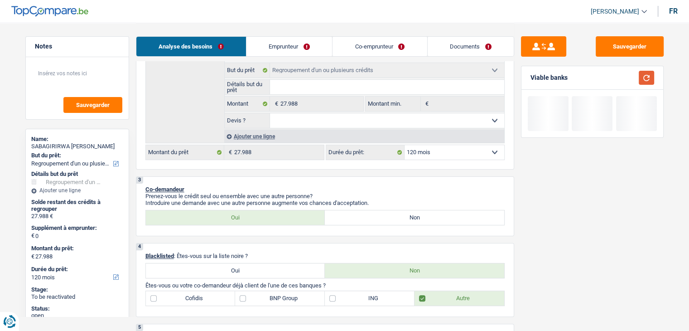
click at [651, 79] on button "button" at bounding box center [646, 78] width 15 height 14
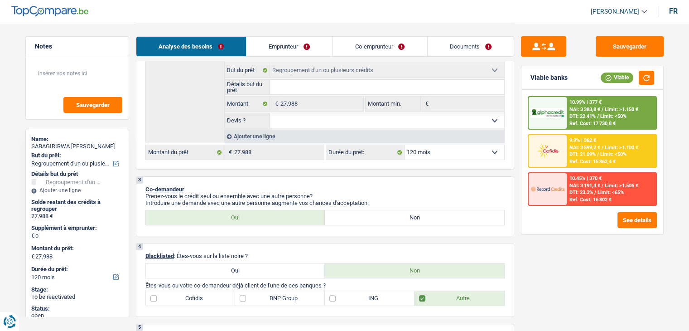
click at [580, 121] on div "Ref. Cost: 17 730,8 €" at bounding box center [592, 124] width 46 height 6
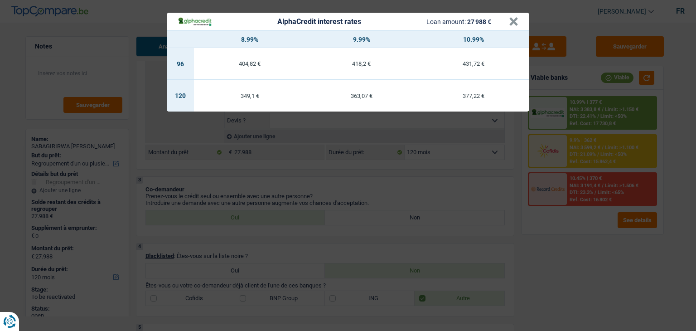
click at [395, 192] on div "AlphaCredit interest rates Loan amount: 27 988 € × 8.99% 9.99% 10.99% 96 404,82…" at bounding box center [348, 165] width 696 height 331
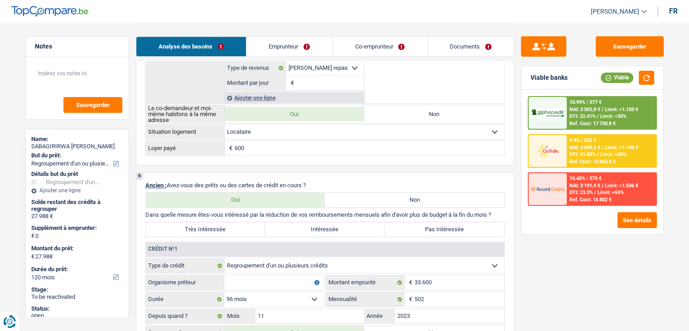
scroll to position [725, 0]
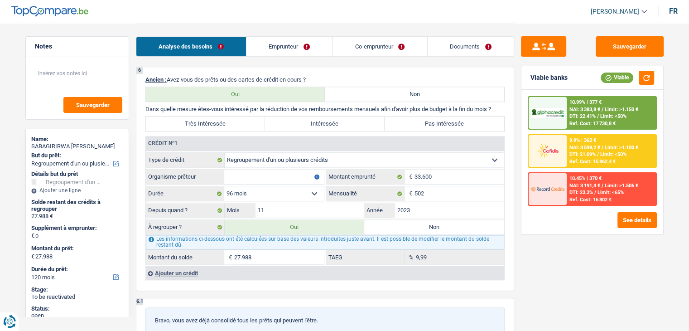
click at [519, 215] on div "Sauvegarder Viable banks Viable 10.99% | 377 € NAI: 3 383,8 € / Limit: >1.150 €…" at bounding box center [592, 176] width 156 height 280
drag, startPoint x: 301, startPoint y: 74, endPoint x: 98, endPoint y: 18, distance: 211.0
click at [203, 76] on p "Ancien : Avez-vous des prêts ou des cartes de crédit en cours ?" at bounding box center [324, 79] width 359 height 7
click at [605, 45] on button "Sauvegarder" at bounding box center [630, 46] width 68 height 20
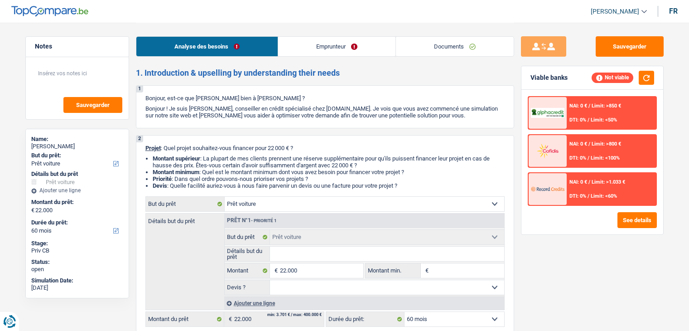
select select "car"
select select "60"
select select "car"
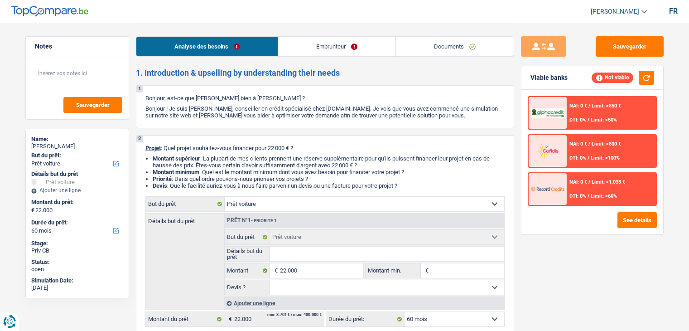
select select "60"
select select "car"
select select "60"
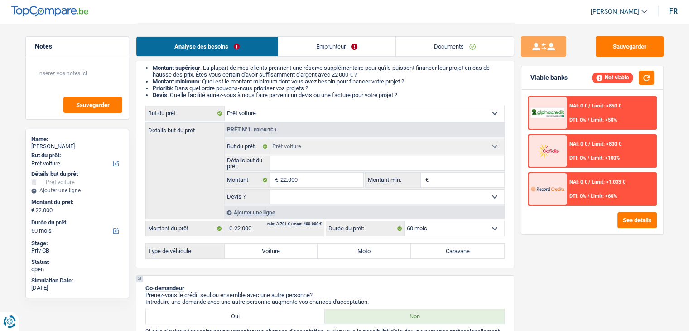
click at [434, 45] on link "Documents" at bounding box center [455, 46] width 118 height 19
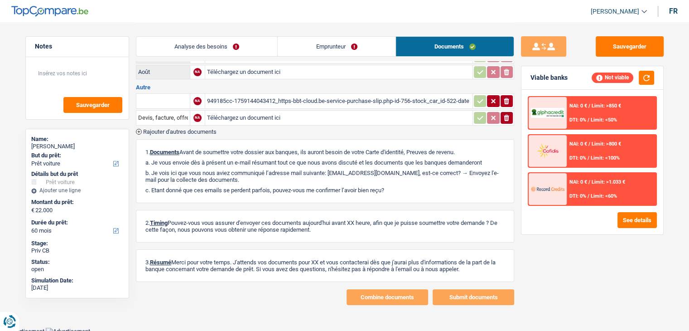
scroll to position [9, 0]
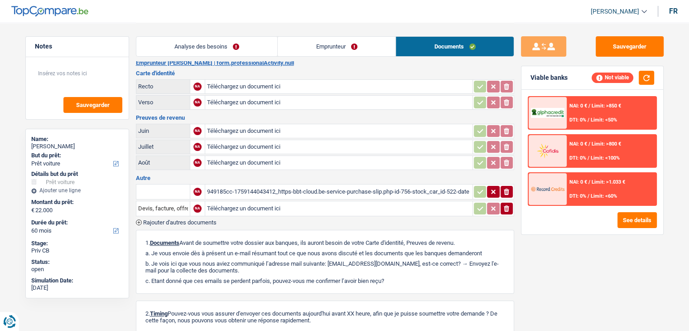
click at [309, 190] on div "949185cc-1759144043412_https-bbt-cloud.be-service-purchase-slip.php-id-756-stoc…" at bounding box center [339, 192] width 264 height 14
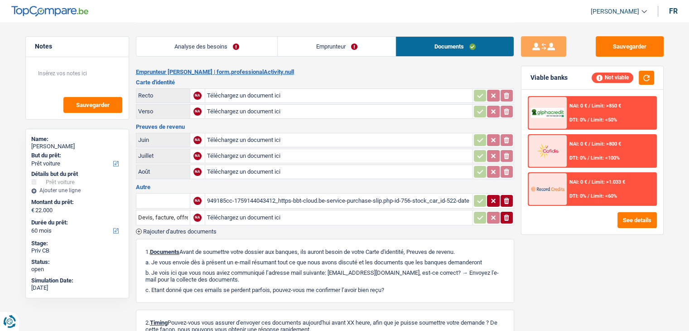
click at [248, 34] on div "Analyse des besoins Emprunteur Documents" at bounding box center [325, 42] width 378 height 39
click at [246, 39] on link "Analyse des besoins" at bounding box center [206, 46] width 141 height 19
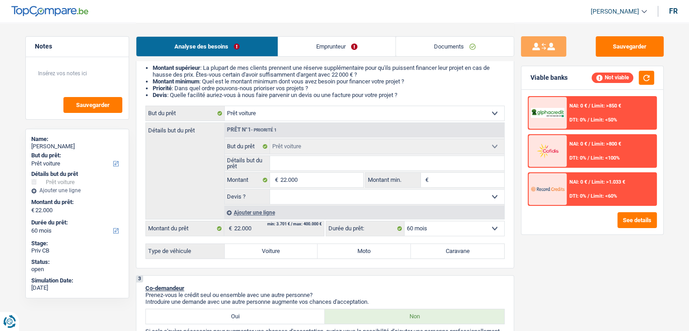
scroll to position [136, 0]
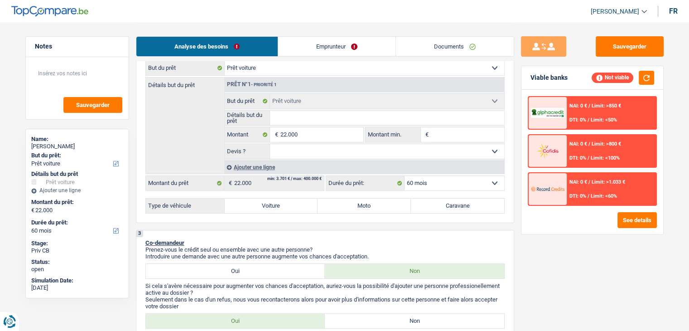
click at [284, 209] on label "Voiture" at bounding box center [271, 205] width 93 height 14
click at [284, 209] on input "Voiture" at bounding box center [271, 205] width 93 height 14
radio input "true"
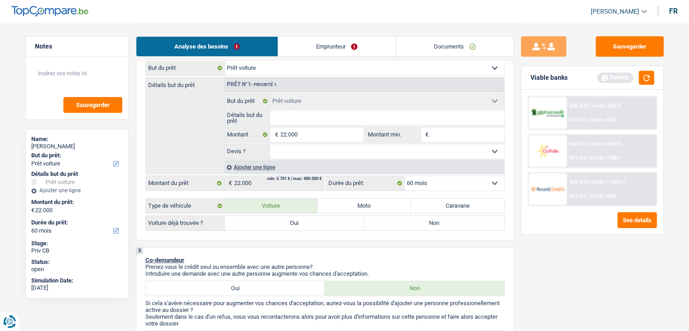
click at [279, 216] on label "Oui" at bounding box center [295, 223] width 140 height 14
click at [279, 216] on input "Oui" at bounding box center [295, 223] width 140 height 14
radio input "true"
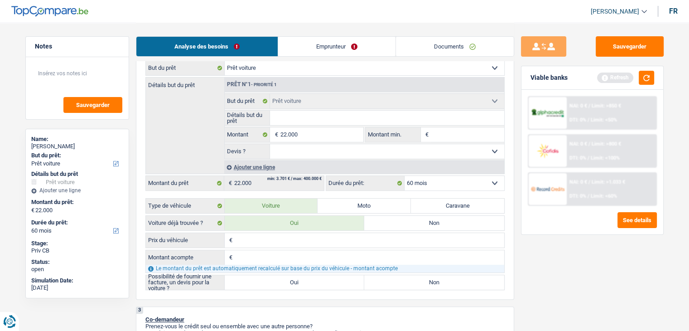
click at [279, 241] on input "Prix du véhicule" at bounding box center [370, 240] width 270 height 14
click at [295, 117] on input "Détails but du prêt" at bounding box center [387, 118] width 234 height 14
type input "m"
type input "me"
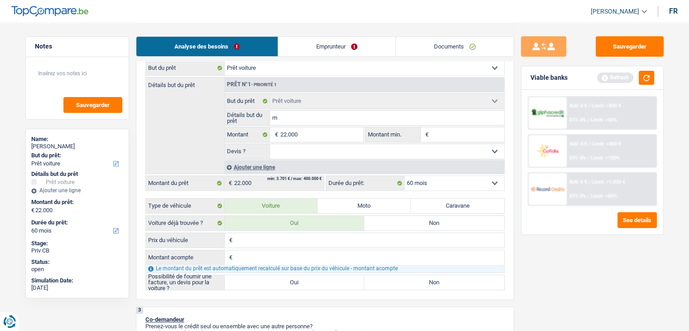
type input "me"
type input "mer"
type input "merc"
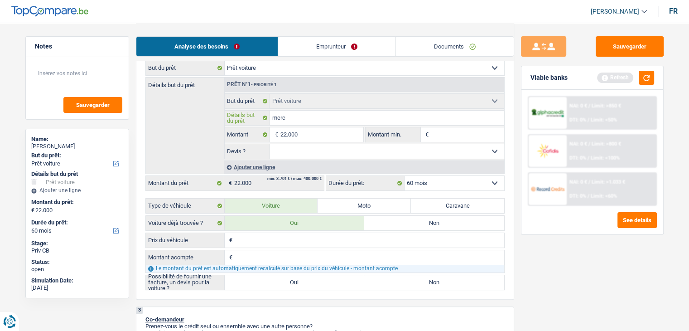
type input "merce"
type input "merced"
type input "mercede"
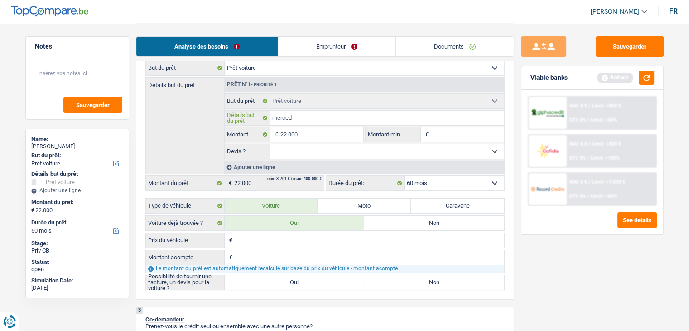
type input "mercede"
type input "mercedes"
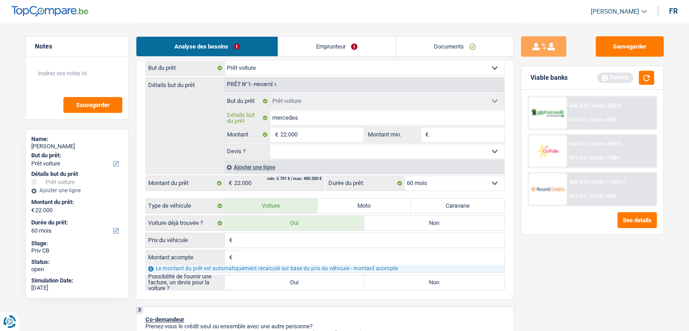
type input "[PERSON_NAME]"
type input "mercedes cl"
type input "mercedes cla"
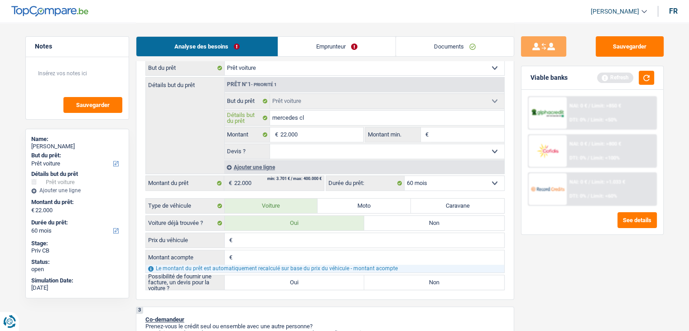
type input "mercedes cla"
click at [289, 279] on label "Oui" at bounding box center [295, 282] width 140 height 14
click at [289, 279] on input "Oui" at bounding box center [295, 282] width 140 height 14
radio input "true"
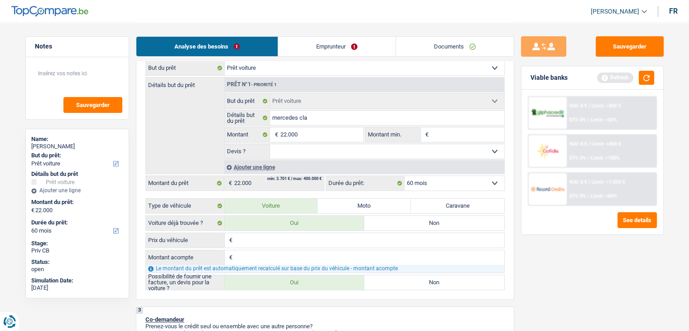
radio input "true"
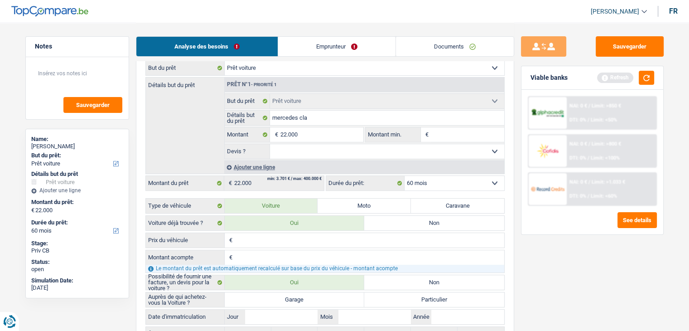
scroll to position [272, 0]
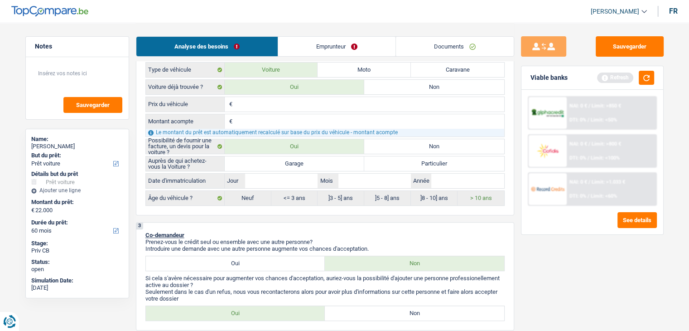
click at [310, 164] on label "Garage" at bounding box center [295, 163] width 140 height 14
click at [310, 164] on input "Garage" at bounding box center [295, 163] width 140 height 14
radio input "true"
click at [374, 183] on input "Mois" at bounding box center [374, 181] width 72 height 14
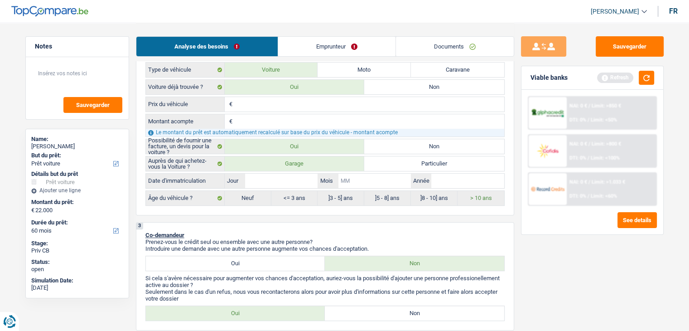
type input "0"
type input "04"
type input "2"
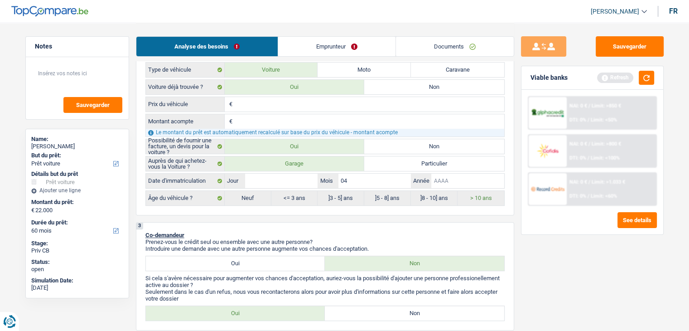
type input "2"
type input "20"
type input "202"
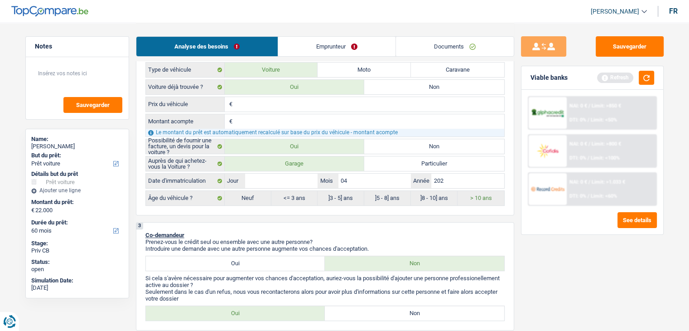
type input "2022"
click at [302, 179] on input "Jour" at bounding box center [281, 181] width 72 height 14
type input "3"
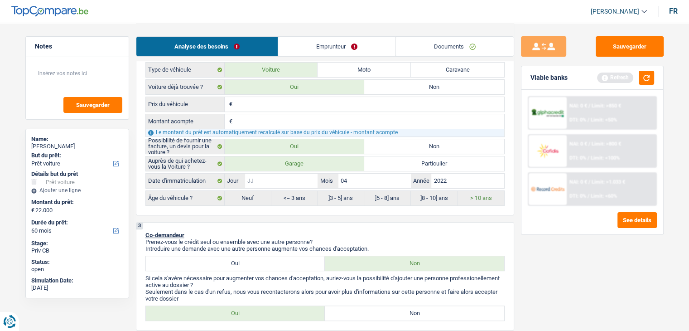
type input "3"
type input "30"
radio input "false"
type input "30"
radio input "true"
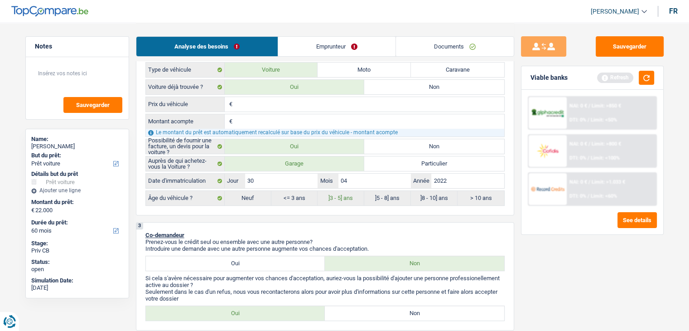
drag, startPoint x: 336, startPoint y: 219, endPoint x: 623, endPoint y: 152, distance: 294.8
click at [651, 72] on button "button" at bounding box center [646, 78] width 15 height 14
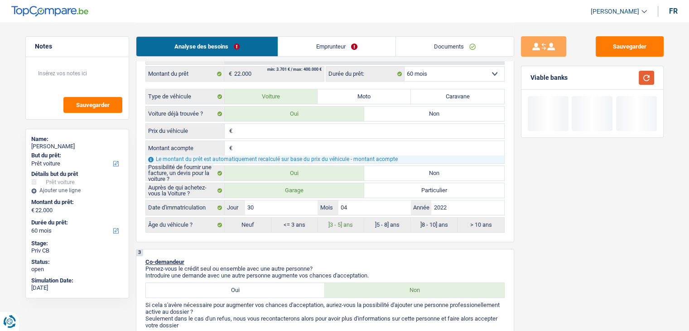
scroll to position [136, 0]
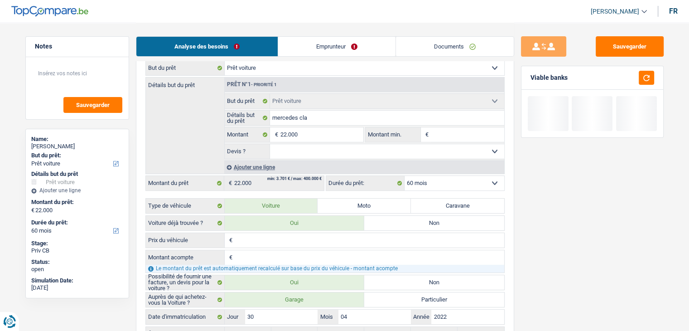
click at [304, 147] on select "Oui Non Non répondu Sélectionner une option" at bounding box center [387, 151] width 234 height 14
select select "yes"
click at [270, 144] on select "Oui Non Non répondu Sélectionner une option" at bounding box center [387, 151] width 234 height 14
select select "yes"
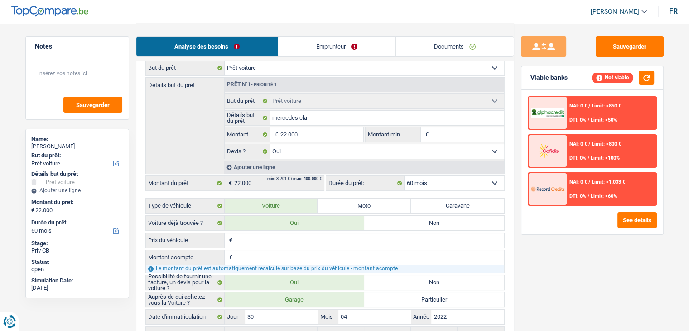
click at [511, 215] on div "2 Projet : Quel projet souhaitez-vous financer pour 22 000 € ? Montant supérieu…" at bounding box center [325, 175] width 378 height 352
click at [302, 138] on input "22.000" at bounding box center [321, 134] width 83 height 14
click at [514, 144] on div "Sauvegarder Viable banks Not viable NAI: 0 € / Limit: >850 € DTI: 0% / Limit: <…" at bounding box center [592, 176] width 156 height 280
click at [251, 236] on input "Prix du véhicule" at bounding box center [370, 240] width 270 height 14
type input "2"
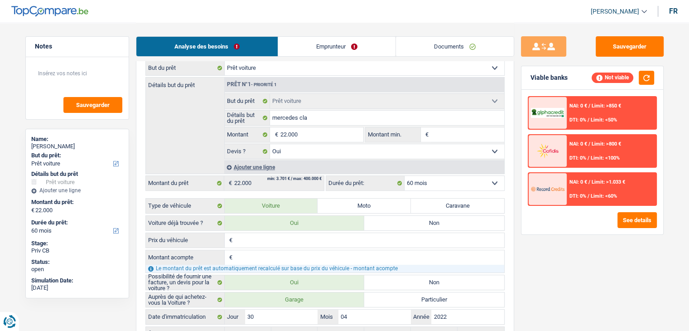
type input "2"
type input "28"
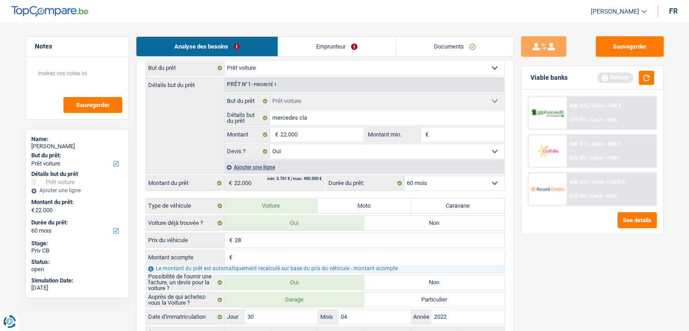
type input "289"
type input "2.899"
type input "28.995"
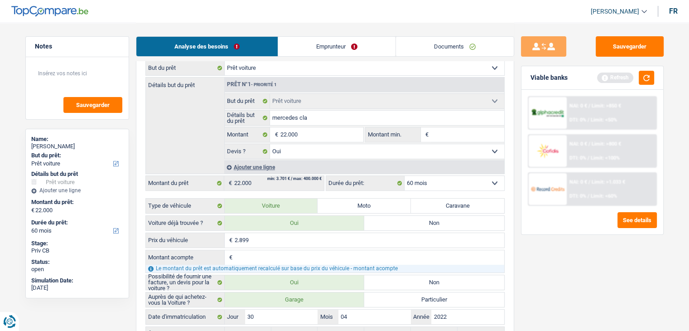
type input "28.995"
click at [249, 255] on input "Montant acompte" at bounding box center [370, 257] width 270 height 14
click at [254, 258] on input "Montant acompte" at bounding box center [370, 257] width 270 height 14
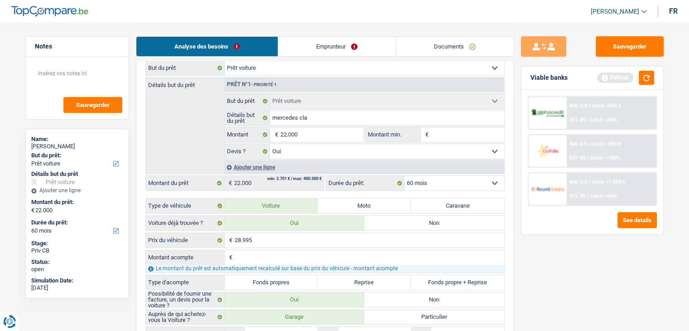
type input "6"
type input "69"
type input "699"
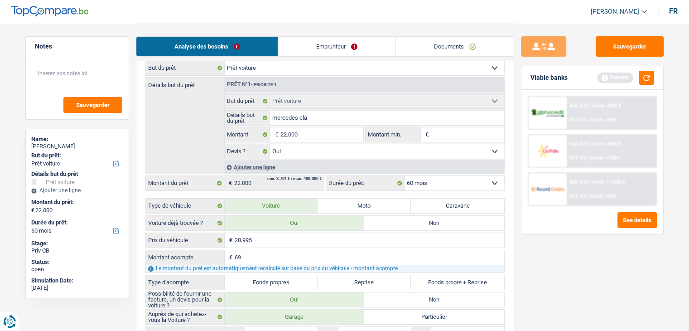
type input "699"
type input "6.995"
click at [574, 296] on div "Sauvegarder Viable banks Refresh NAI: 0 € / Limit: >850 € DTI: 0% / Limit: <50%…" at bounding box center [592, 176] width 156 height 280
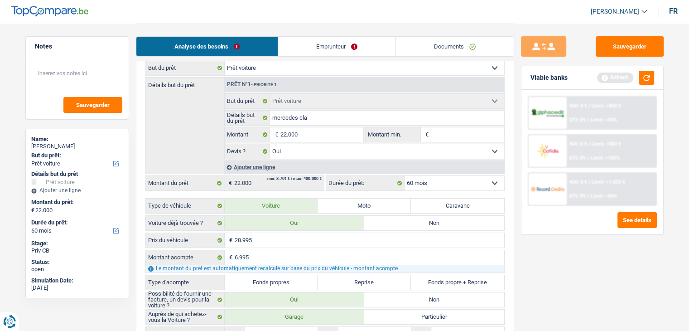
scroll to position [227, 0]
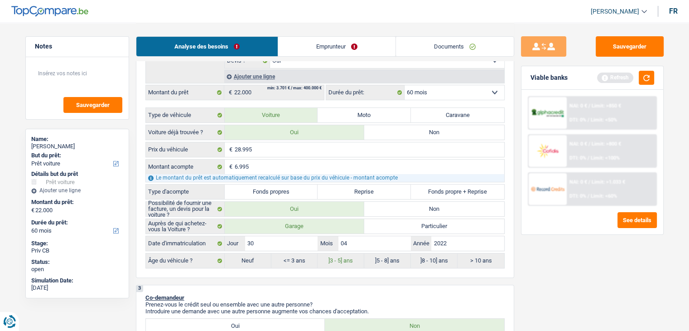
click at [390, 192] on label "Reprise" at bounding box center [364, 191] width 93 height 14
click at [390, 192] on input "Reprise" at bounding box center [364, 191] width 93 height 14
radio input "true"
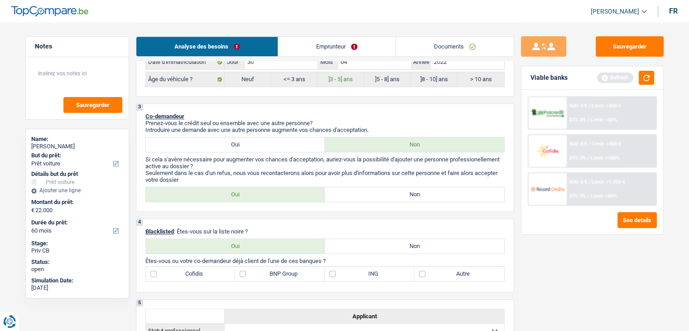
click at [287, 158] on p "Si cela s'avère nécessaire pour augmenter vos chances d'acceptation, auriez-vou…" at bounding box center [324, 163] width 359 height 14
click at [367, 192] on label "Non" at bounding box center [414, 194] width 179 height 14
click at [367, 192] on input "Non" at bounding box center [414, 194] width 179 height 14
radio input "true"
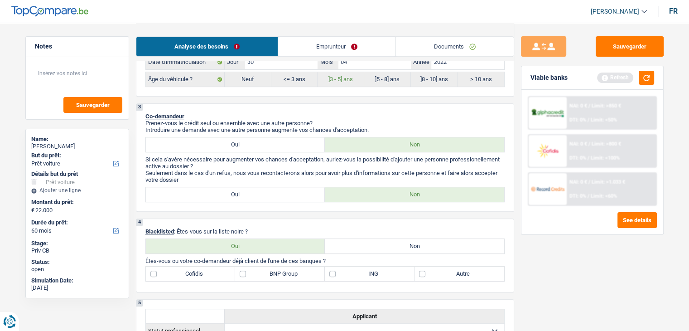
click at [314, 50] on link "Emprunteur" at bounding box center [336, 46] width 117 height 19
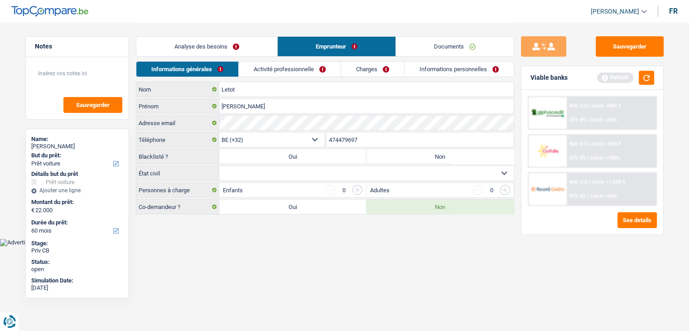
scroll to position [0, 0]
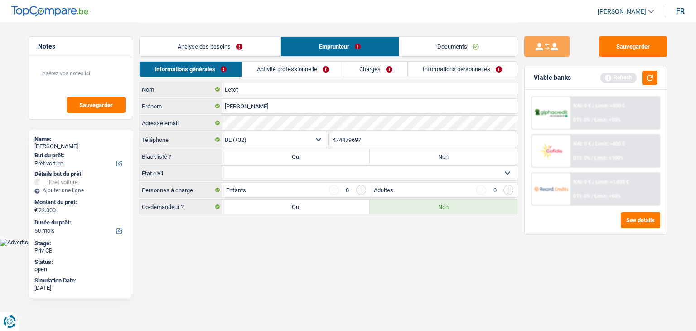
click at [236, 46] on link "Analyse des besoins" at bounding box center [210, 46] width 141 height 19
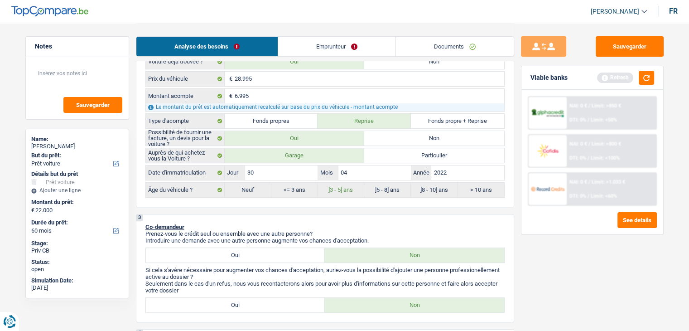
scroll to position [408, 0]
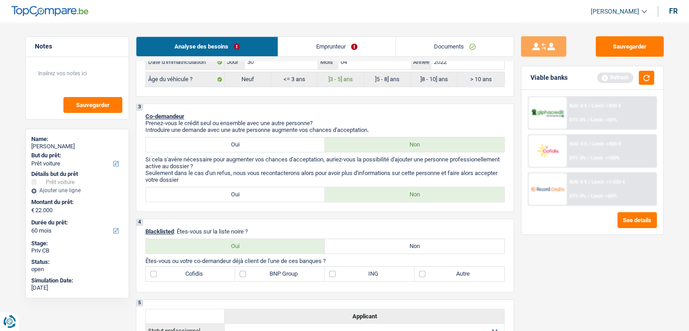
click at [239, 147] on label "Oui" at bounding box center [235, 144] width 179 height 14
click at [239, 147] on input "Oui" at bounding box center [235, 144] width 179 height 14
radio input "true"
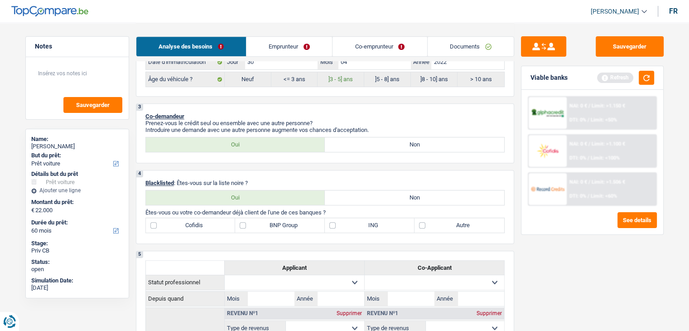
click at [232, 190] on label "Oui" at bounding box center [235, 197] width 179 height 14
click at [232, 190] on input "Oui" at bounding box center [235, 197] width 179 height 14
radio input "true"
click at [284, 174] on div "4 Blacklisted : Êtes-vous sur la liste noire ? Oui Non Êtes-vous ou votre co-de…" at bounding box center [325, 207] width 378 height 74
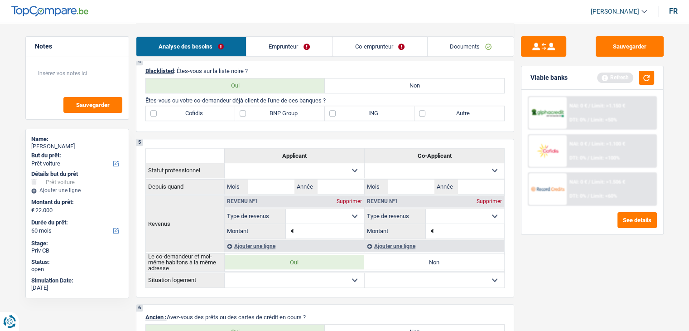
scroll to position [544, 0]
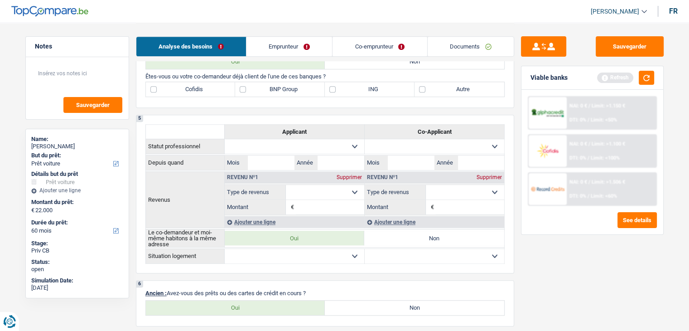
click at [303, 44] on link "Emprunteur" at bounding box center [289, 46] width 86 height 19
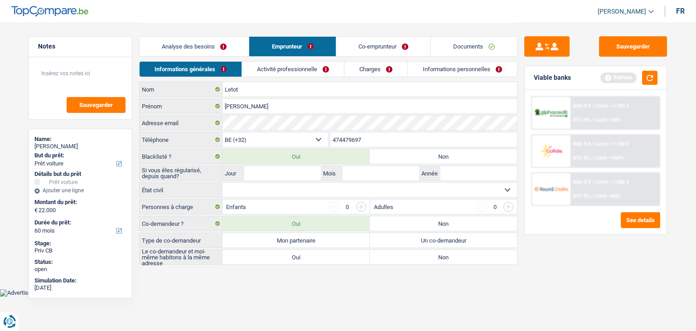
click at [263, 64] on link "Activité professionnelle" at bounding box center [293, 69] width 102 height 15
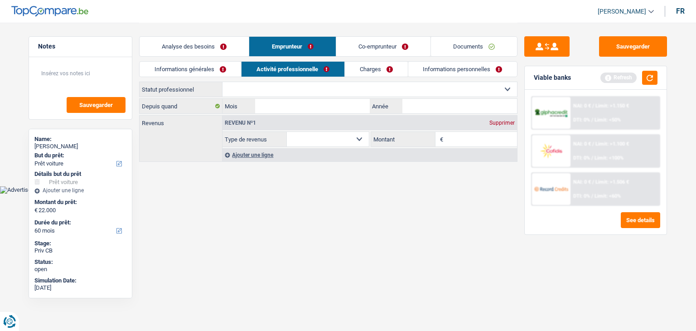
click at [351, 43] on link "Co-emprunteur" at bounding box center [383, 46] width 94 height 19
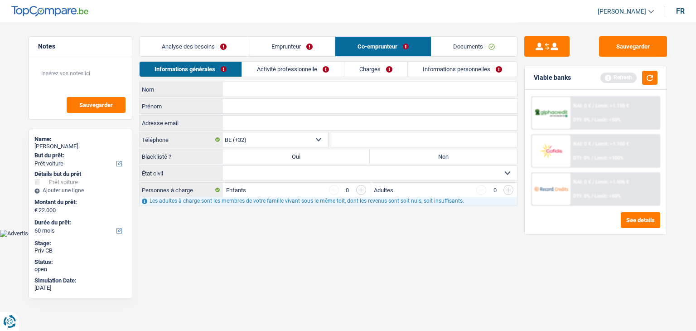
click at [294, 77] on link "Activité professionnelle" at bounding box center [293, 69] width 102 height 15
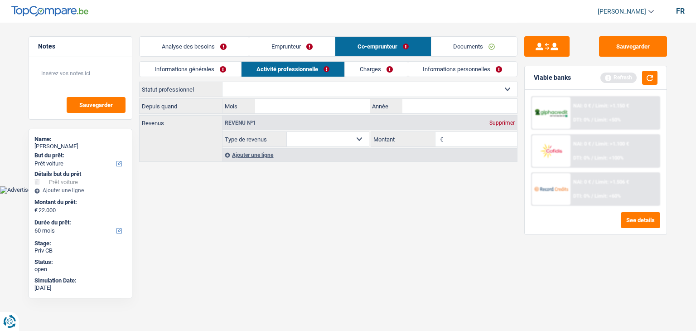
click at [203, 72] on link "Informations générales" at bounding box center [190, 69] width 101 height 15
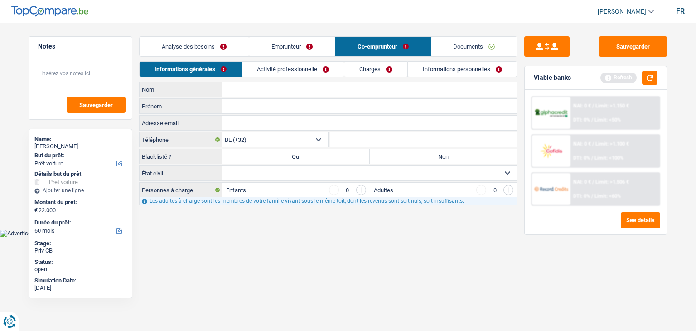
click at [198, 48] on link "Analyse des besoins" at bounding box center [194, 46] width 109 height 19
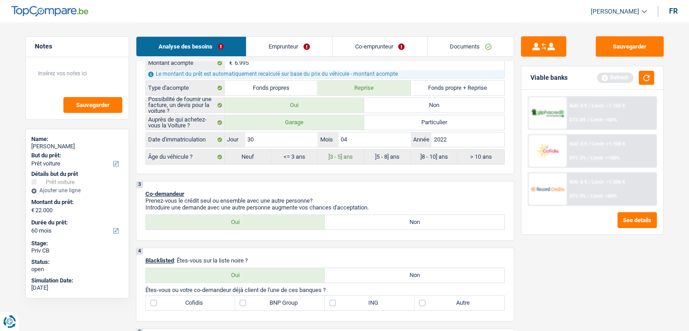
scroll to position [408, 0]
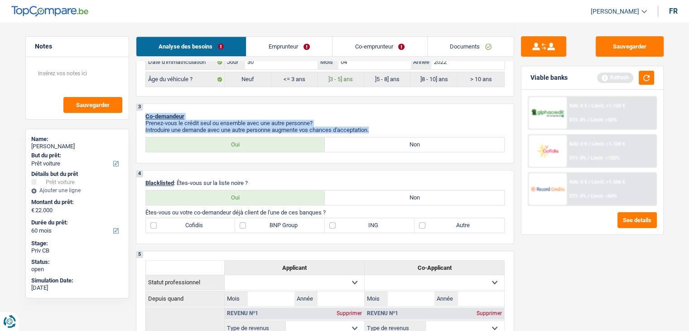
drag, startPoint x: 376, startPoint y: 126, endPoint x: 141, endPoint y: 113, distance: 235.0
click at [141, 113] on div "3 Co-demandeur Prenez-vous le crédit seul ou ensemble avec une autre personne? …" at bounding box center [325, 133] width 378 height 60
drag, startPoint x: 145, startPoint y: 112, endPoint x: 373, endPoint y: 129, distance: 228.9
click at [373, 129] on div "3 Co-demandeur Prenez-vous le crédit seul ou ensemble avec une autre personne? …" at bounding box center [325, 133] width 378 height 60
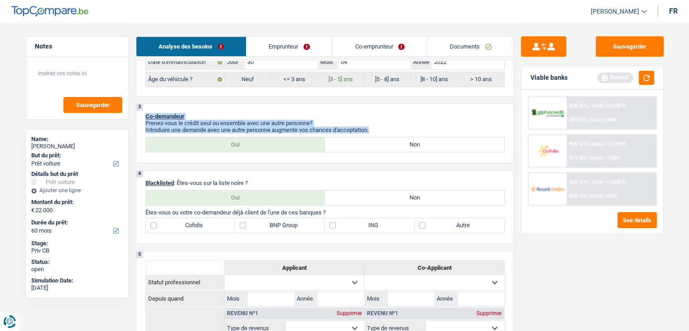
click at [373, 129] on p "Introduire une demande avec une autre personne augmente vos chances d'acceptati…" at bounding box center [324, 129] width 359 height 7
drag, startPoint x: 372, startPoint y: 129, endPoint x: 143, endPoint y: 111, distance: 230.0
click at [143, 111] on div "3 Co-demandeur Prenez-vous le crédit seul ou ensemble avec une autre personne? …" at bounding box center [325, 133] width 378 height 60
drag, startPoint x: 145, startPoint y: 114, endPoint x: 391, endPoint y: 132, distance: 246.7
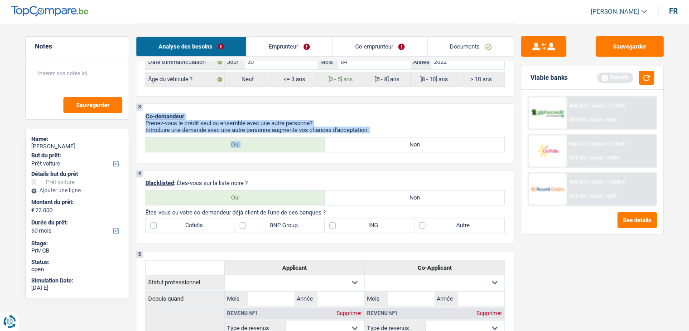
click at [391, 132] on div "3 Co-demandeur Prenez-vous le crédit seul ou ensemble avec une autre personne? …" at bounding box center [325, 133] width 378 height 60
click at [388, 121] on p "Prenez-vous le crédit seul ou ensemble avec une autre personne?" at bounding box center [324, 123] width 359 height 7
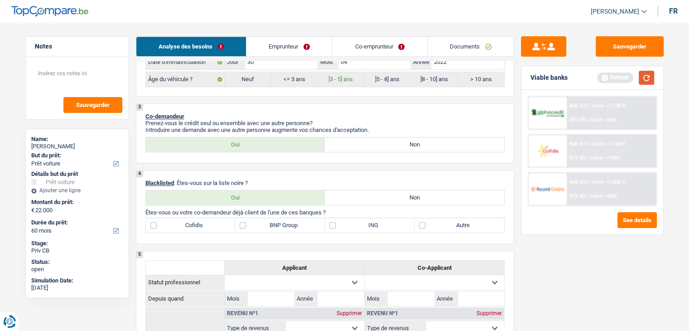
click at [640, 82] on button "button" at bounding box center [646, 78] width 15 height 14
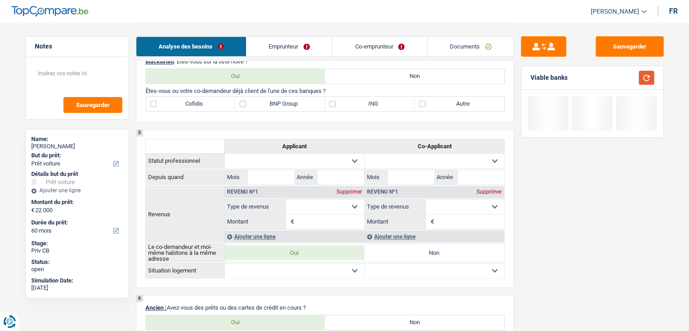
scroll to position [544, 0]
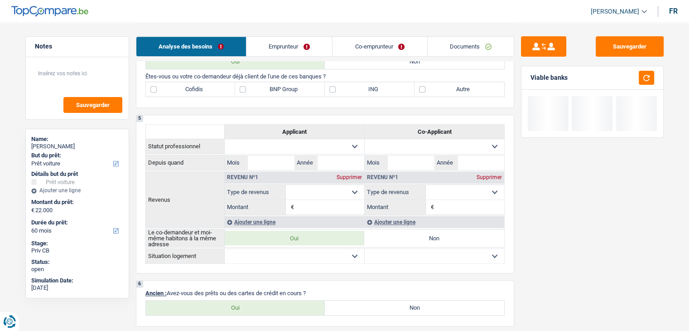
click at [248, 106] on div "1. Introduction & upselling by understanding their needs 1 Bonjour, est-ce que …" at bounding box center [325, 142] width 378 height 1237
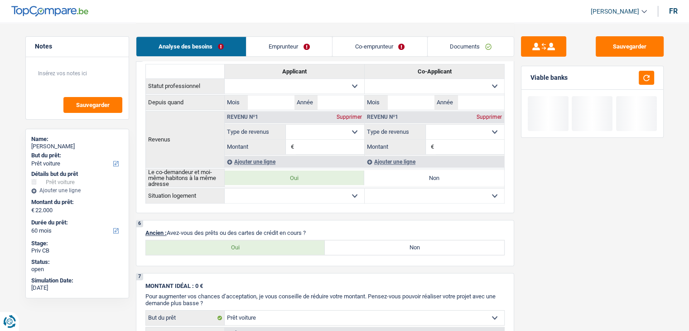
scroll to position [680, 0]
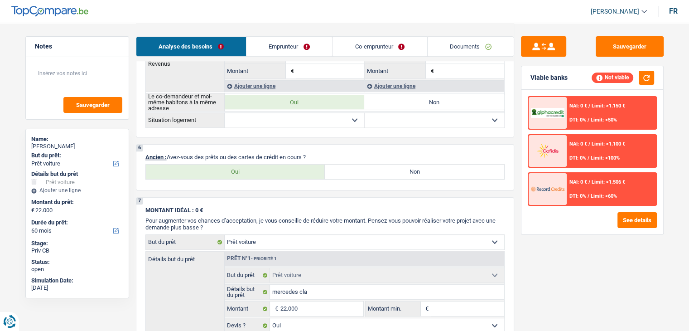
drag, startPoint x: 313, startPoint y: 151, endPoint x: 143, endPoint y: 152, distance: 170.3
click at [143, 152] on div "6 Ancien : Avez-vous des prêts ou des cartes de crédit en cours ? Oui Non Tous …" at bounding box center [325, 167] width 378 height 46
drag, startPoint x: 161, startPoint y: 152, endPoint x: 319, endPoint y: 153, distance: 157.7
click at [319, 153] on div "6 Ancien : Avez-vous des prêts ou des cartes de crédit en cours ? Oui Non Tous …" at bounding box center [325, 167] width 378 height 46
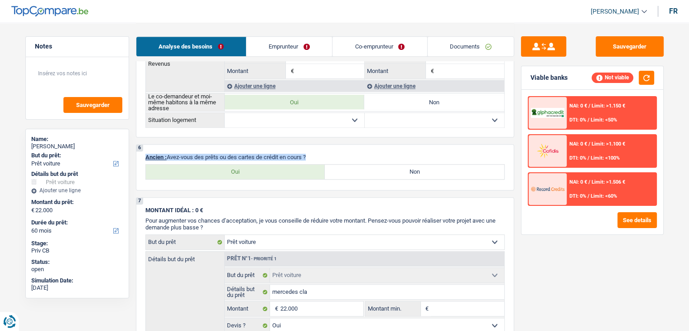
click at [319, 154] on p "Ancien : Avez-vous des prêts ou des cartes de crédit en cours ?" at bounding box center [324, 157] width 359 height 7
drag, startPoint x: 318, startPoint y: 153, endPoint x: 144, endPoint y: 145, distance: 174.1
click at [144, 145] on div "6 Ancien : Avez-vous des prêts ou des cartes de crédit en cours ? Oui Non Tous …" at bounding box center [325, 167] width 378 height 46
click at [169, 137] on div "1. Introduction & upselling by understanding their needs 1 Bonjour, est-ce que …" at bounding box center [325, 6] width 378 height 1237
drag, startPoint x: 313, startPoint y: 149, endPoint x: 142, endPoint y: 152, distance: 170.8
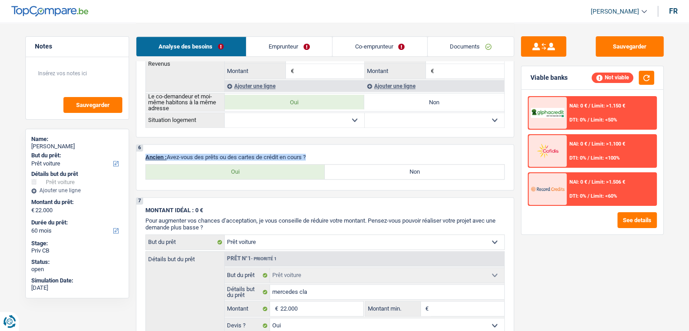
click at [143, 152] on div "6 Ancien : Avez-vous des prêts ou des cartes de crédit en cours ? Oui Non Tous …" at bounding box center [325, 167] width 378 height 46
click at [142, 152] on div "6 Ancien : Avez-vous des prêts ou des cartes de crédit en cours ? Oui Non Tous …" at bounding box center [325, 167] width 378 height 46
drag, startPoint x: 145, startPoint y: 152, endPoint x: 322, endPoint y: 151, distance: 177.1
click at [322, 151] on div "6 Ancien : Avez-vous des prêts ou des cartes de crédit en cours ? Oui Non Tous …" at bounding box center [325, 167] width 378 height 46
click at [313, 155] on p "Ancien : Avez-vous des prêts ou des cartes de crédit en cours ?" at bounding box center [324, 157] width 359 height 7
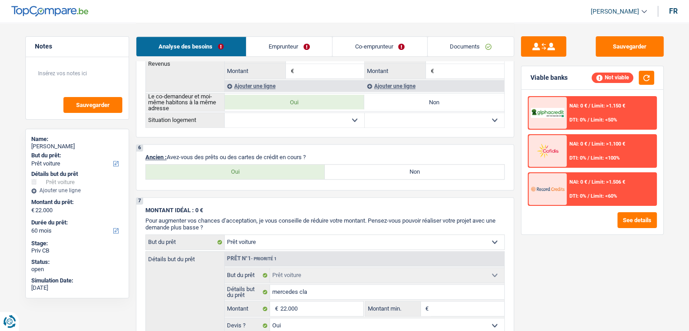
click at [315, 154] on p "Ancien : Avez-vous des prêts ou des cartes de crédit en cours ?" at bounding box center [324, 157] width 359 height 7
click at [313, 154] on p "Ancien : Avez-vous des prêts ou des cartes de crédit en cours ?" at bounding box center [324, 157] width 359 height 7
click at [294, 164] on label "Oui" at bounding box center [235, 171] width 179 height 14
click at [294, 164] on input "Oui" at bounding box center [235, 171] width 179 height 14
radio input "true"
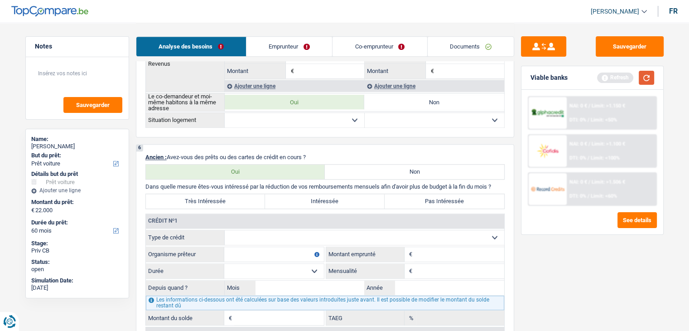
click at [654, 82] on button "button" at bounding box center [646, 78] width 15 height 14
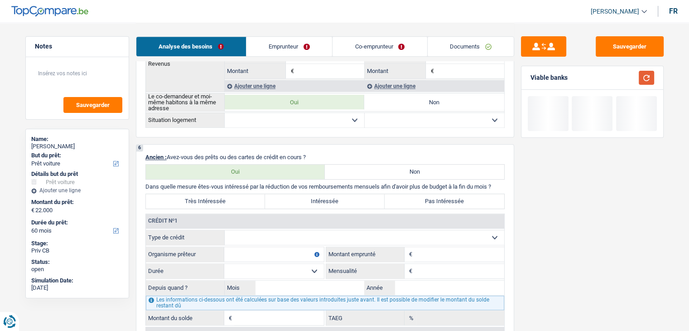
click at [649, 77] on button "button" at bounding box center [646, 78] width 15 height 14
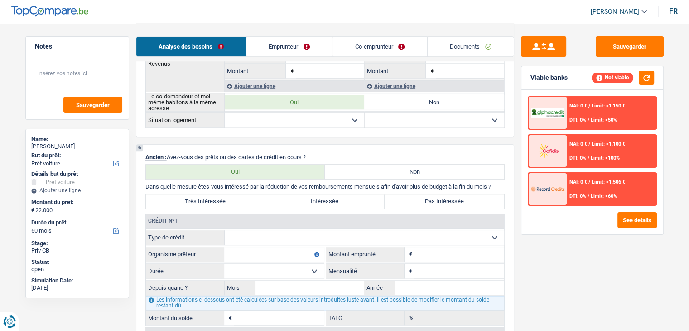
click at [308, 204] on div "6 Ancien : Avez-vous des prêts ou des cartes de crédit en cours ? Oui Non Dans …" at bounding box center [325, 247] width 378 height 207
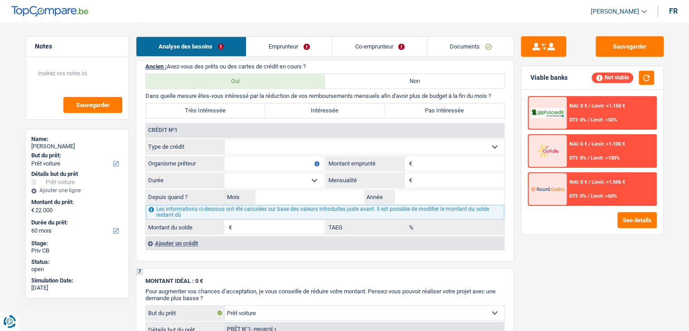
click at [328, 143] on select "Carte ou ouverture de crédit Prêt hypothécaire Vente à tempérament Prêt à tempé…" at bounding box center [365, 147] width 280 height 14
select select "creditConsolidation"
type input "0"
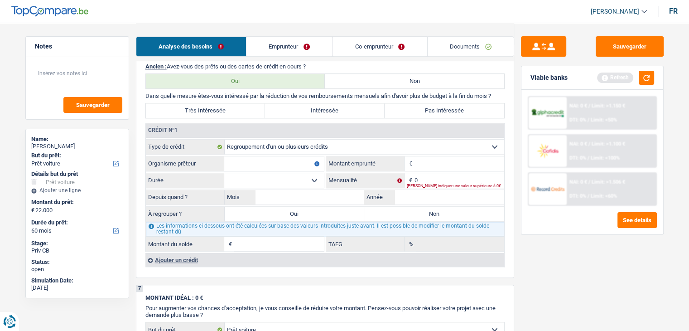
click at [264, 156] on input "Organisme prêteur" at bounding box center [274, 163] width 100 height 14
type input "Alpha crédit"
click at [432, 178] on input "0" at bounding box center [460, 180] width 90 height 14
type input "648"
click at [519, 243] on div "Sauvegarder Viable banks Refresh NAI: 0 € / Limit: >1.150 € DTI: 0% / Limit: <5…" at bounding box center [592, 176] width 156 height 280
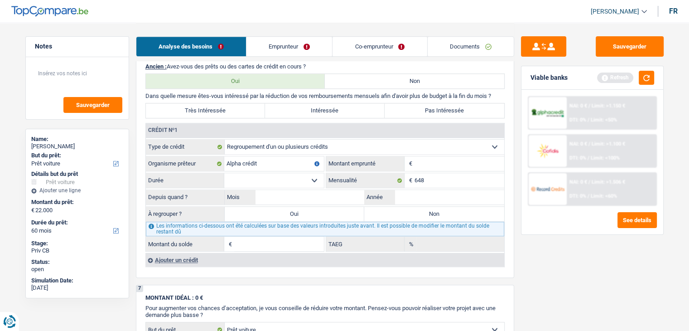
click at [452, 159] on input "Montant" at bounding box center [460, 163] width 90 height 14
type input "50.000"
click at [280, 173] on select "12 mois 18 mois 24 mois 30 mois 36 mois 42 mois 48 mois 60 mois 72 mois 84 mois…" at bounding box center [274, 180] width 100 height 14
select select "120"
click at [224, 173] on select "12 mois 18 mois 24 mois 30 mois 36 mois 42 mois 48 mois 60 mois 72 mois 84 mois…" at bounding box center [274, 180] width 100 height 14
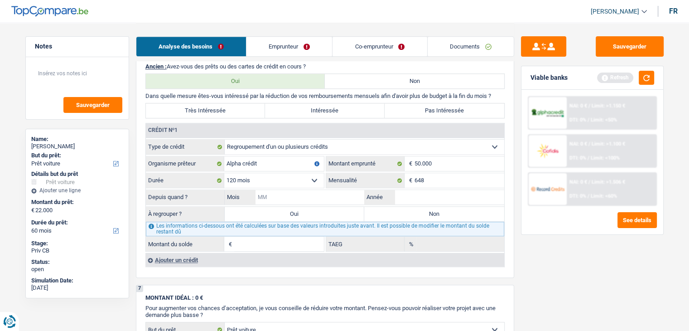
click at [298, 197] on input "Mois" at bounding box center [310, 197] width 109 height 14
type input "08"
type input "2025"
type input "49.750"
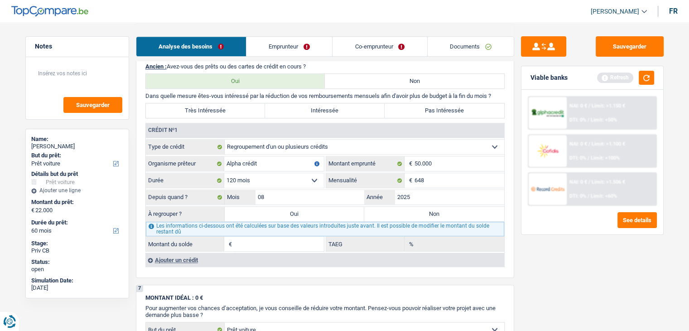
type input "9,97"
click at [583, 282] on div "Sauvegarder Viable banks Refresh NAI: 0 € / Limit: >1.150 € DTI: 0% / Limit: <5…" at bounding box center [592, 176] width 156 height 280
click at [648, 71] on button "button" at bounding box center [646, 78] width 15 height 14
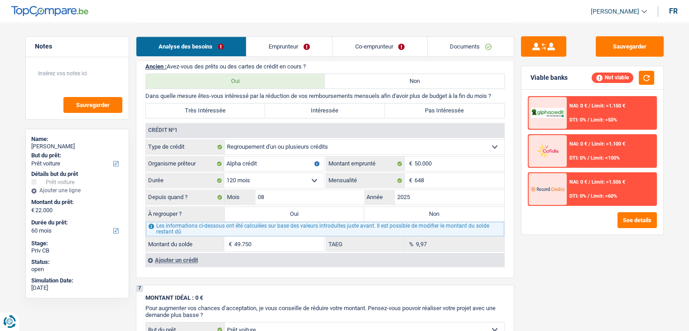
click at [363, 207] on label "Oui" at bounding box center [295, 214] width 140 height 14
click at [363, 207] on input "Oui" at bounding box center [295, 214] width 140 height 14
radio input "true"
type input "71.750"
type input "49.750"
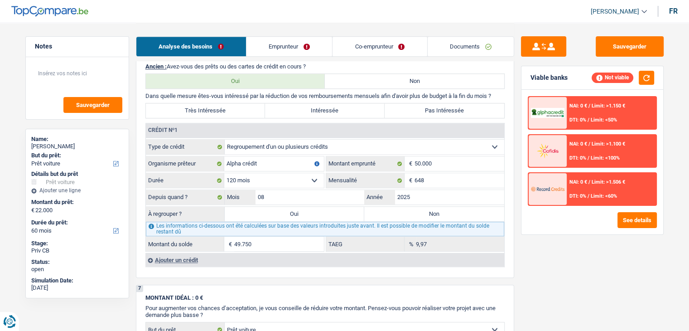
select select
type input "49.750"
select select
radio input "false"
select select "refinancing"
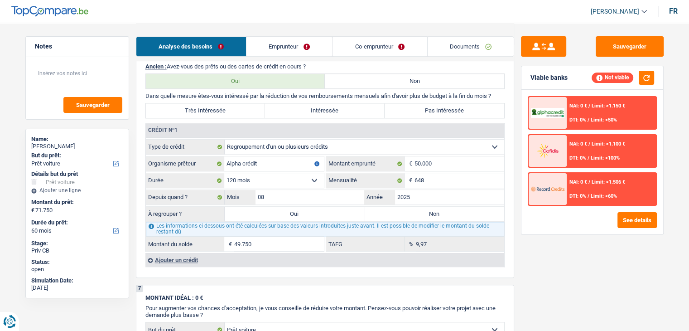
select select "refinancing"
select select "144"
select select "refinancing"
select select "144"
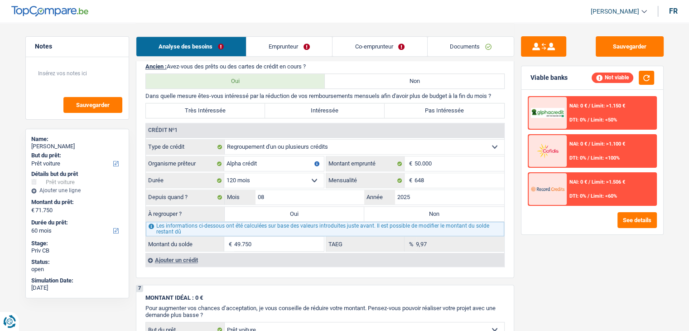
select select "refinancing"
select select "144"
select select "car"
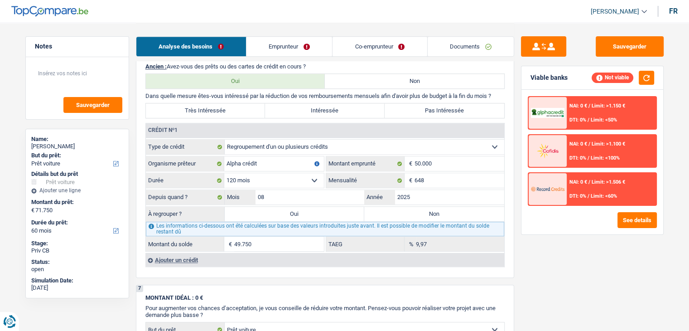
select select "yes"
select select "car"
select select "yes"
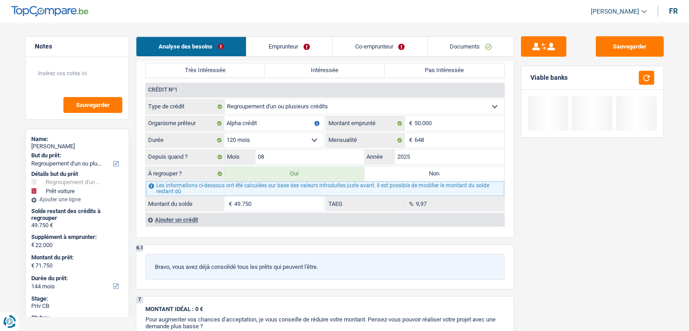
click at [390, 166] on label "Non" at bounding box center [434, 173] width 140 height 14
click at [390, 166] on input "Non" at bounding box center [434, 173] width 140 height 14
radio input "true"
select select "car"
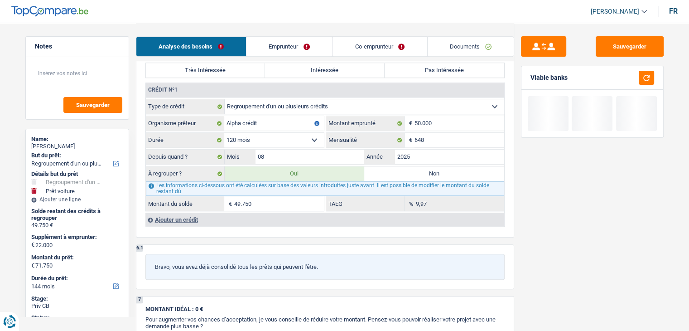
select select "60"
select select "car"
type input "mercedes cla"
type input "22.000"
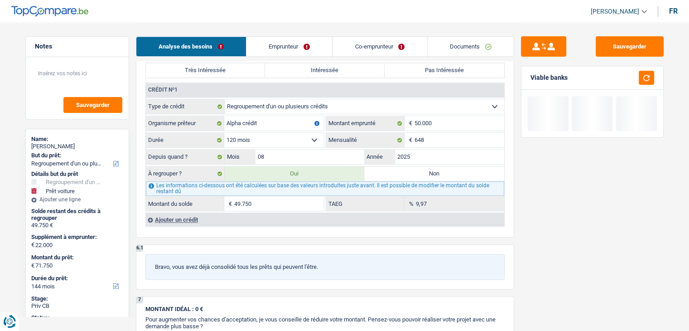
select select "yes"
select select "60"
select select "car"
type input "mercedes cla"
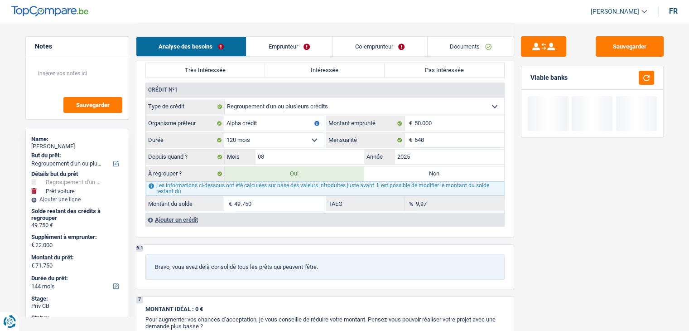
type input "22.000"
select select "yes"
select select "60"
radio input "false"
type input "22.000"
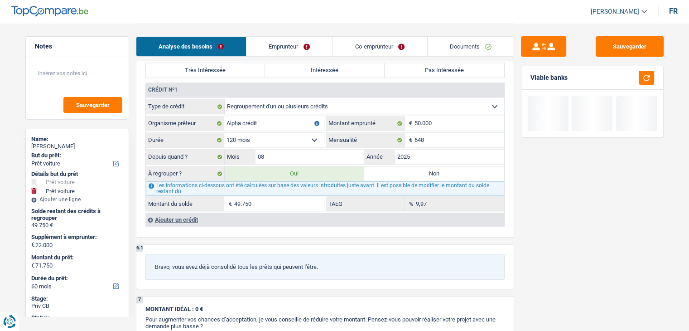
type input "22.000"
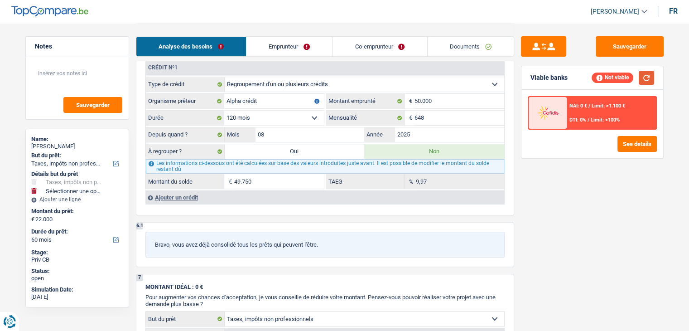
click at [648, 77] on button "button" at bounding box center [646, 78] width 15 height 14
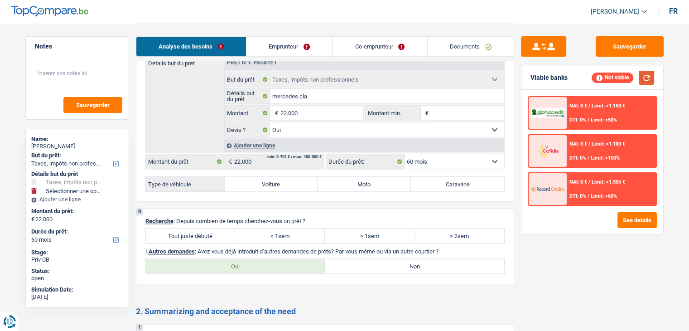
scroll to position [1133, 0]
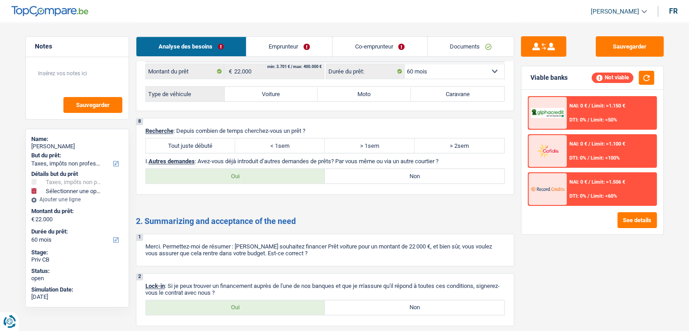
click at [183, 138] on label "Tout juste débuté" at bounding box center [191, 145] width 90 height 14
click at [183, 138] on input "Tout juste débuté" at bounding box center [191, 145] width 90 height 14
radio input "true"
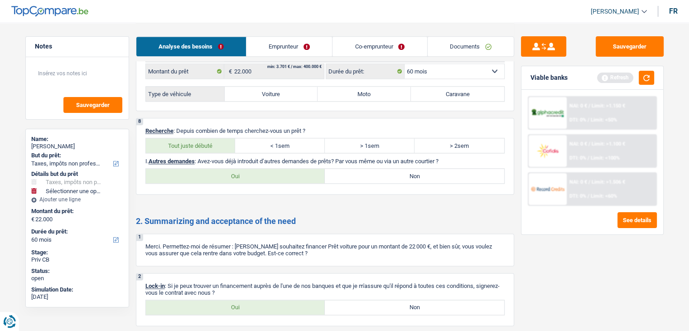
click at [347, 169] on label "Non" at bounding box center [414, 176] width 179 height 14
click at [347, 169] on input "Non" at bounding box center [414, 176] width 179 height 14
radio input "true"
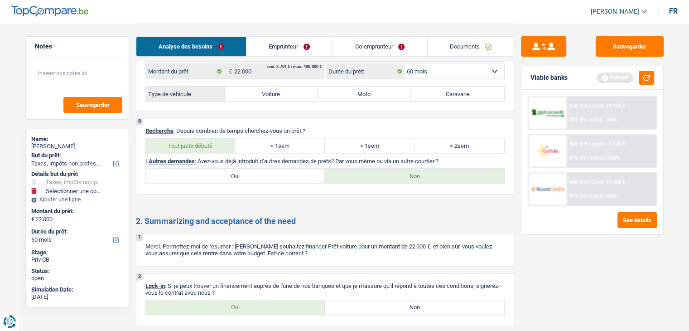
click at [251, 300] on label "Oui" at bounding box center [235, 307] width 179 height 14
click at [251, 300] on input "Oui" at bounding box center [235, 307] width 179 height 14
radio input "true"
click at [263, 41] on link "Emprunteur" at bounding box center [289, 46] width 86 height 19
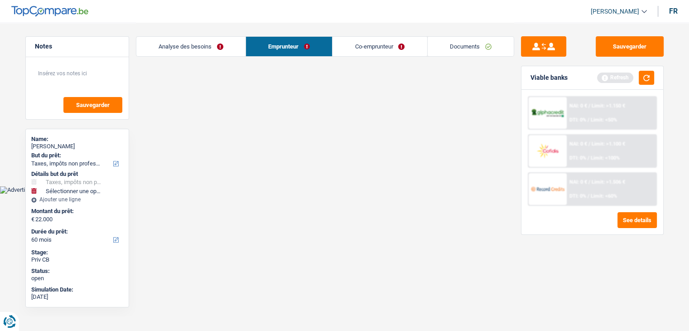
scroll to position [0, 0]
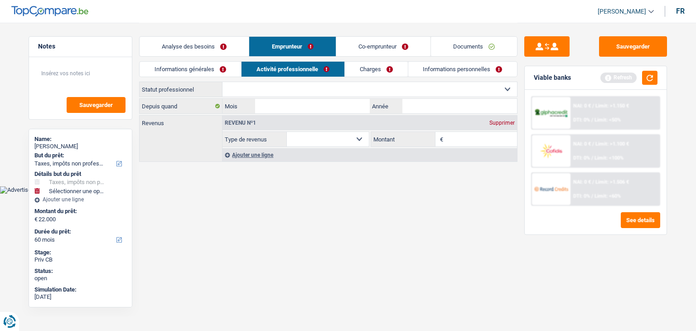
click at [197, 62] on link "Informations générales" at bounding box center [190, 69] width 101 height 15
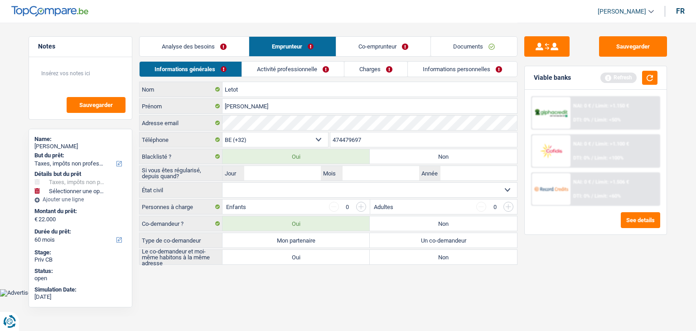
drag, startPoint x: 596, startPoint y: 265, endPoint x: 620, endPoint y: 171, distance: 96.7
click at [596, 265] on div "Sauvegarder Viable banks Refresh NAI: 0 € / Limit: >1.150 € DTI: 0% / Limit: <5…" at bounding box center [595, 176] width 156 height 280
click at [652, 71] on button "button" at bounding box center [649, 78] width 15 height 14
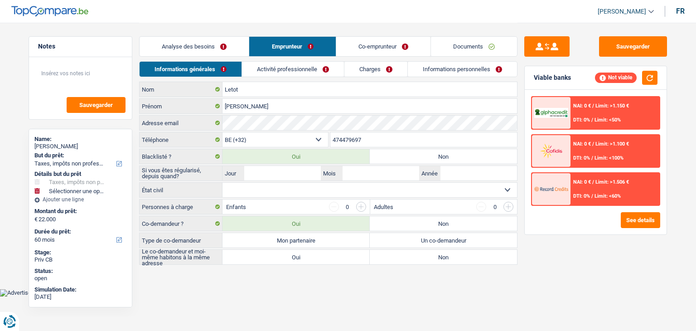
click at [375, 156] on label "Non" at bounding box center [443, 156] width 147 height 14
click at [375, 156] on input "Non" at bounding box center [443, 156] width 147 height 14
radio input "true"
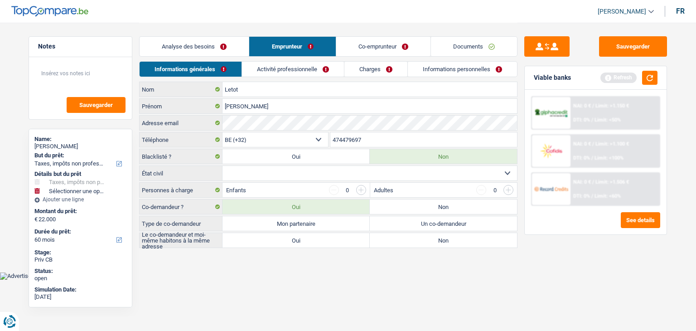
click at [274, 167] on select "Célibataire [PERSON_NAME](e) Cohabitant(e) légal(e) Divorcé(e) Veuf(ve) Séparé …" at bounding box center [369, 173] width 294 height 14
select select "married"
click at [222, 166] on select "Célibataire [PERSON_NAME](e) Cohabitant(e) légal(e) Divorcé(e) Veuf(ve) Séparé …" at bounding box center [369, 173] width 294 height 14
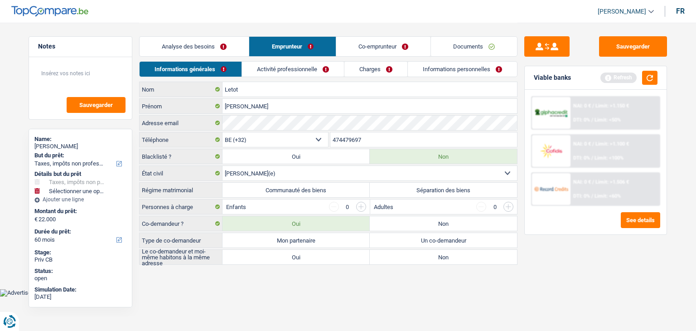
click at [257, 189] on label "Communauté des biens" at bounding box center [295, 190] width 147 height 14
click at [257, 189] on input "Communauté des biens" at bounding box center [295, 190] width 147 height 14
radio input "true"
click at [553, 265] on div "Sauvegarder Viable banks Refresh NAI: 0 € / Limit: >1.150 € DTI: 0% / Limit: <5…" at bounding box center [595, 176] width 156 height 280
click at [360, 205] on input "button" at bounding box center [361, 207] width 10 height 10
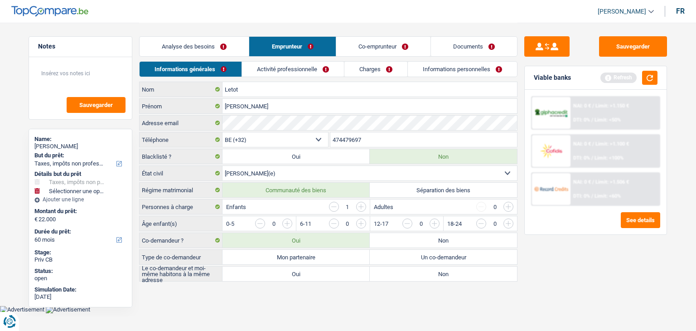
click at [569, 268] on div "Sauvegarder Viable banks Refresh NAI: 0 € / Limit: >1.150 € DTI: 0% / Limit: <5…" at bounding box center [595, 176] width 156 height 280
click at [653, 74] on button "button" at bounding box center [649, 78] width 15 height 14
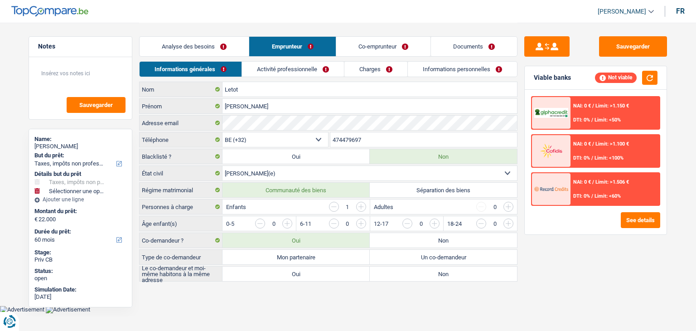
click at [360, 222] on input "button" at bounding box center [544, 225] width 377 height 14
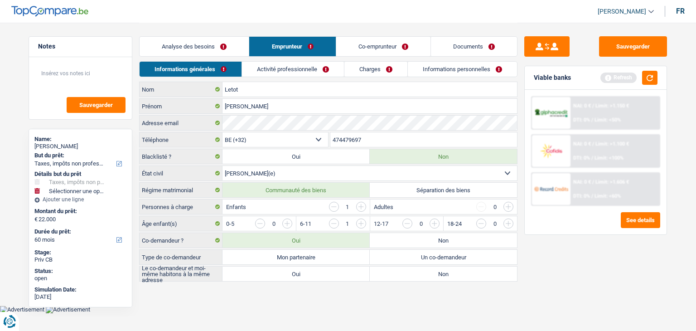
click at [303, 297] on main "Notes Sauvegarder Name: [PERSON_NAME] But du prêt: Confort maison: meubles, tex…" at bounding box center [348, 152] width 696 height 305
click at [302, 268] on label "Oui" at bounding box center [295, 273] width 147 height 14
click at [302, 268] on input "Oui" at bounding box center [295, 273] width 147 height 14
radio input "true"
click at [302, 259] on label "Mon partenaire" at bounding box center [295, 257] width 147 height 14
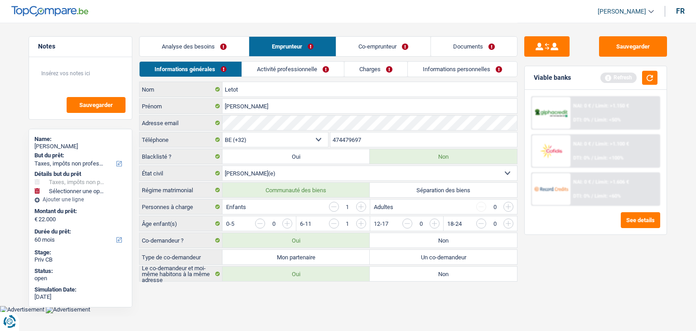
click at [302, 259] on input "Mon partenaire" at bounding box center [295, 257] width 147 height 14
radio input "true"
click at [299, 69] on link "Activité professionnelle" at bounding box center [293, 69] width 102 height 15
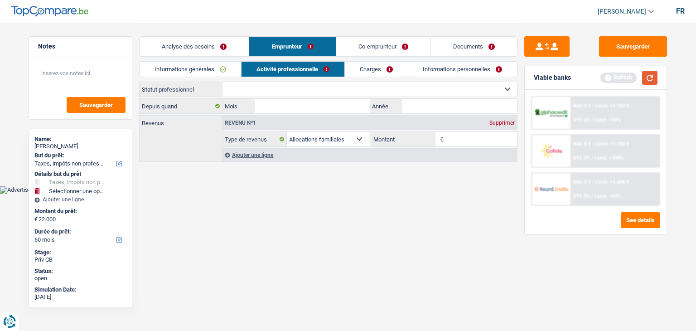
click at [652, 77] on button "button" at bounding box center [649, 78] width 15 height 14
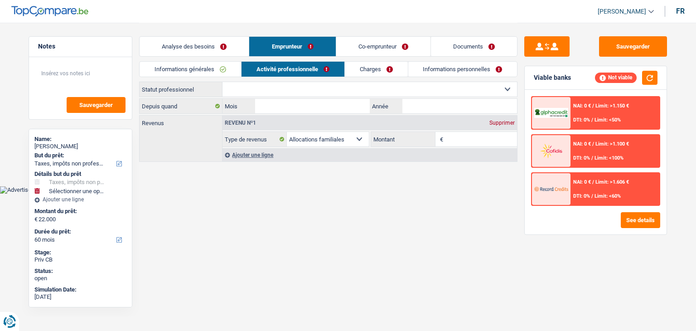
click at [310, 86] on select "Ouvrier Employé privé Employé public Invalide Indépendant Pensionné Chômeur Mut…" at bounding box center [369, 89] width 294 height 14
select select "privateEmployee"
click at [222, 82] on select "Ouvrier Employé privé Employé public Invalide Indépendant Pensionné Chômeur Mut…" at bounding box center [369, 89] width 294 height 14
select select "familyAllowances"
select select "netSalary"
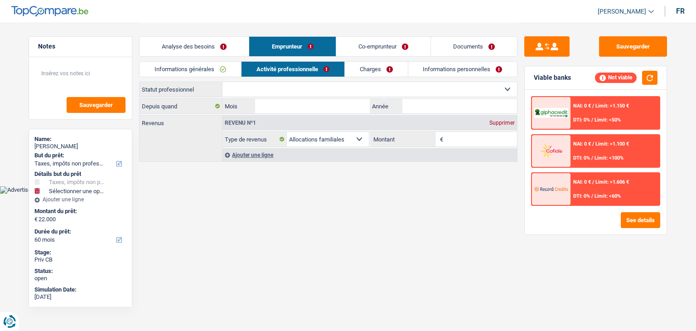
select select "mealVouchers"
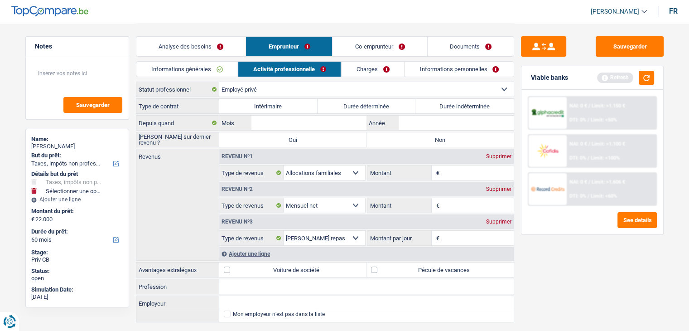
click at [274, 104] on label "Intérimaire" at bounding box center [268, 106] width 98 height 14
click at [274, 104] on input "Intérimaire" at bounding box center [268, 106] width 98 height 14
radio input "true"
click at [646, 80] on button "button" at bounding box center [646, 78] width 15 height 14
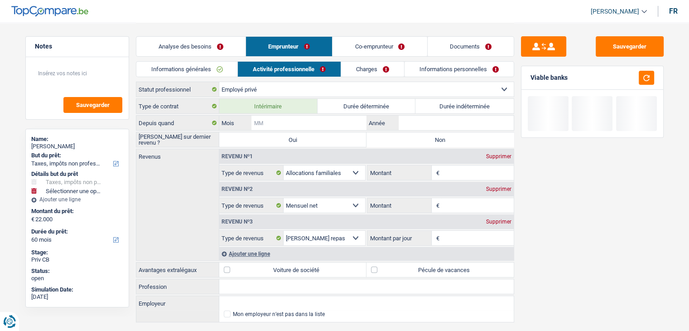
click at [270, 121] on input "Mois" at bounding box center [308, 123] width 115 height 14
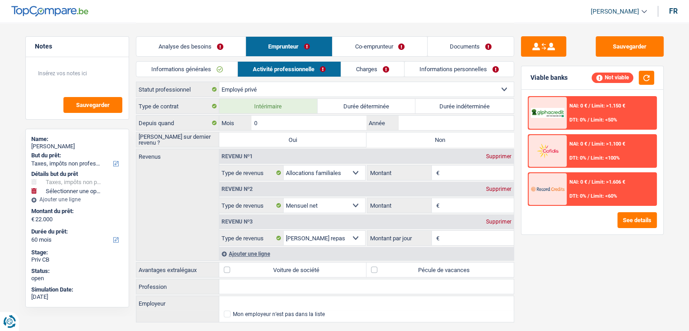
type input "05"
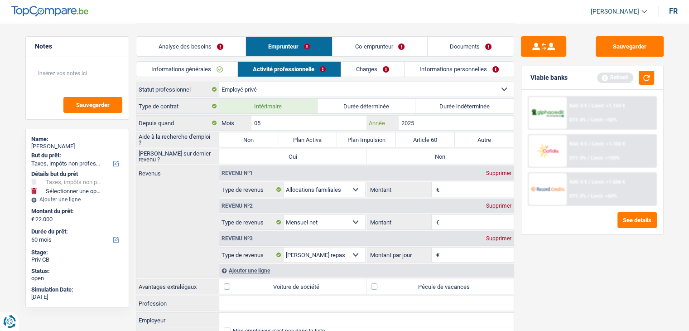
type input "2025"
click at [253, 135] on label "Non" at bounding box center [248, 139] width 59 height 14
click at [253, 135] on input "Non" at bounding box center [248, 139] width 59 height 14
radio input "true"
click at [400, 159] on label "Non" at bounding box center [439, 156] width 147 height 14
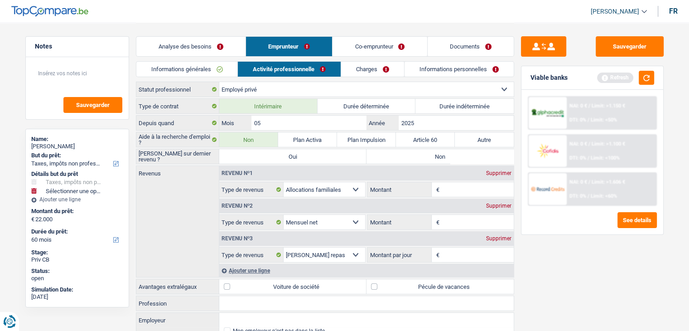
click at [400, 159] on input "Non" at bounding box center [439, 156] width 147 height 14
radio input "true"
click at [650, 78] on button "button" at bounding box center [646, 78] width 15 height 14
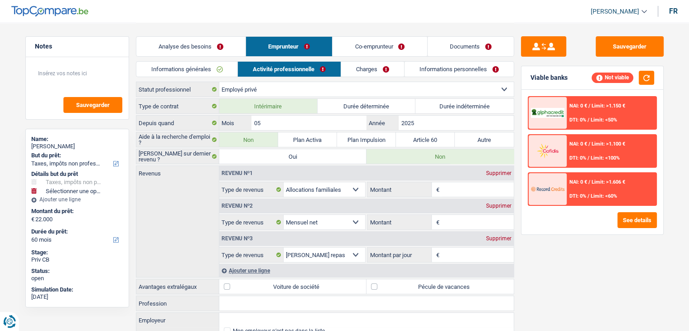
click at [373, 107] on label "Durée déterminée" at bounding box center [367, 106] width 98 height 14
click at [373, 107] on input "Durée déterminée" at bounding box center [367, 106] width 98 height 14
radio input "true"
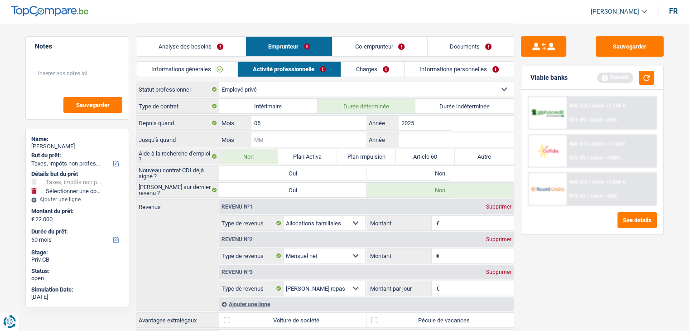
click at [314, 140] on input "Mois" at bounding box center [308, 139] width 115 height 14
click at [294, 138] on input "Mois" at bounding box center [308, 139] width 115 height 14
type input "12"
type input "2025"
click at [586, 268] on div "Sauvegarder Viable banks Refresh NAI: 0 € / Limit: >1.150 € DTI: 0% / Limit: <5…" at bounding box center [592, 176] width 156 height 280
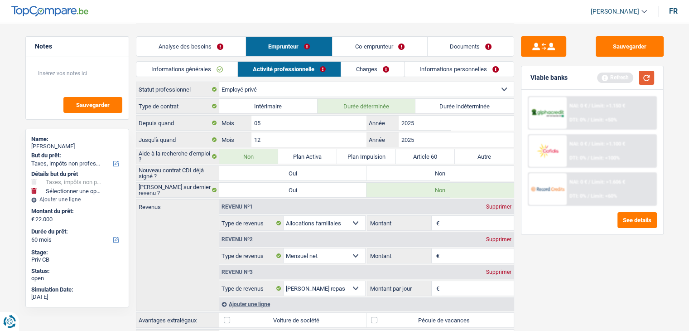
click at [647, 73] on button "button" at bounding box center [646, 78] width 15 height 14
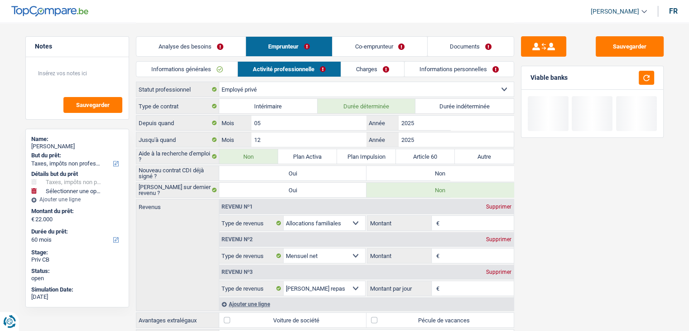
click at [429, 177] on label "Non" at bounding box center [439, 173] width 147 height 14
click at [429, 177] on input "Non" at bounding box center [439, 173] width 147 height 14
radio input "true"
click at [599, 238] on div "Sauvegarder Viable banks" at bounding box center [592, 176] width 156 height 280
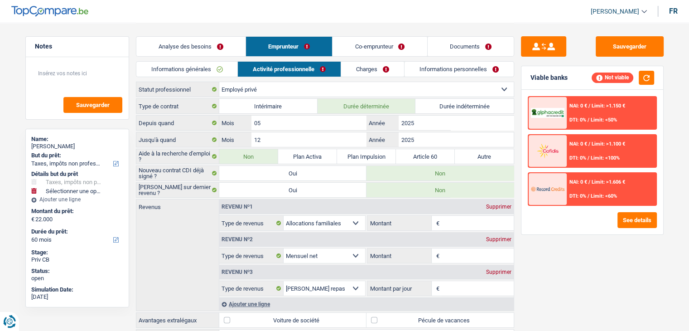
click at [544, 273] on div "Sauvegarder Viable banks Not viable NAI: 0 € / Limit: >1.150 € DTI: 0% / Limit:…" at bounding box center [592, 176] width 156 height 280
click at [457, 251] on input "Montant" at bounding box center [478, 255] width 72 height 14
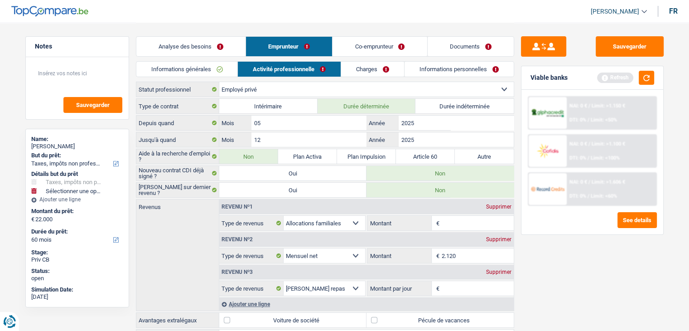
type input "2.120"
click at [589, 270] on div "Sauvegarder Viable banks Refresh NAI: 0 € / Limit: >1.150 € DTI: 0% / Limit: <5…" at bounding box center [592, 176] width 156 height 280
click at [646, 82] on button "button" at bounding box center [646, 78] width 15 height 14
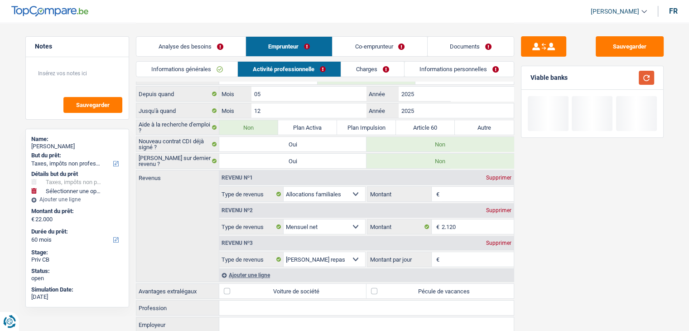
scroll to position [45, 0]
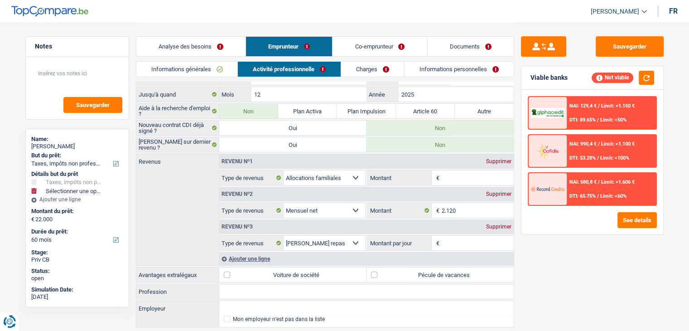
click at [475, 249] on div "Revenu nº1 Supprimer Allocation d'handicap Allocations chômage Allocations fami…" at bounding box center [366, 209] width 295 height 111
click at [475, 247] on input "Montant par jour" at bounding box center [478, 243] width 72 height 14
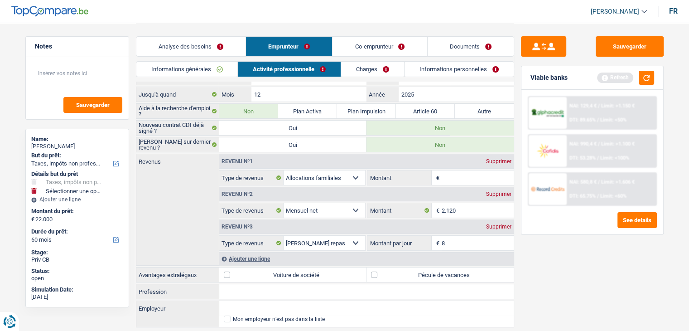
type input "8,0"
click at [574, 275] on div "Sauvegarder Viable banks Refresh NAI: 129,4 € / Limit: >1.150 € DTI: 89.65% / L…" at bounding box center [592, 176] width 156 height 280
click at [632, 248] on div "Sauvegarder Viable banks Refresh NAI: 129,4 € / Limit: >1.150 € DTI: 89.65% / L…" at bounding box center [592, 176] width 156 height 280
click at [647, 81] on button "button" at bounding box center [646, 78] width 15 height 14
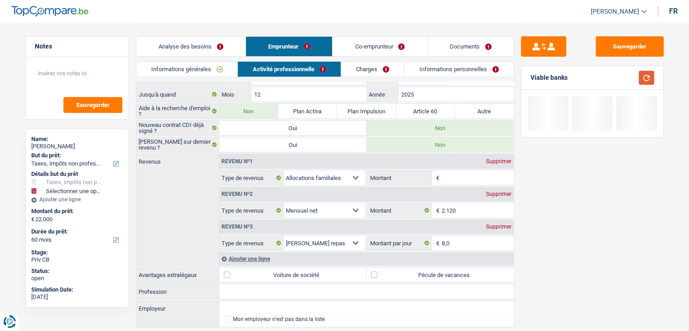
click at [647, 81] on button "button" at bounding box center [646, 78] width 15 height 14
click at [475, 274] on label "Pécule de vacances" at bounding box center [439, 274] width 147 height 14
click at [475, 274] on input "Pécule de vacances" at bounding box center [439, 274] width 147 height 14
checkbox input "true"
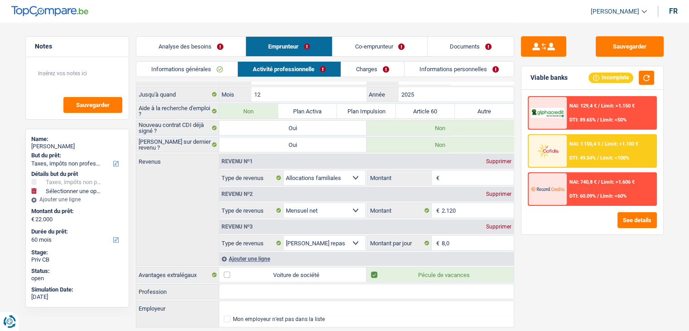
click at [571, 270] on div "Sauvegarder Viable banks Incomplete NAI: 129,4 € / Limit: >1.150 € DTI: 89.65% …" at bounding box center [592, 176] width 156 height 280
click at [496, 162] on div "Supprimer" at bounding box center [499, 161] width 30 height 5
select select "netSalary"
type input "2.120"
select select "mealVouchers"
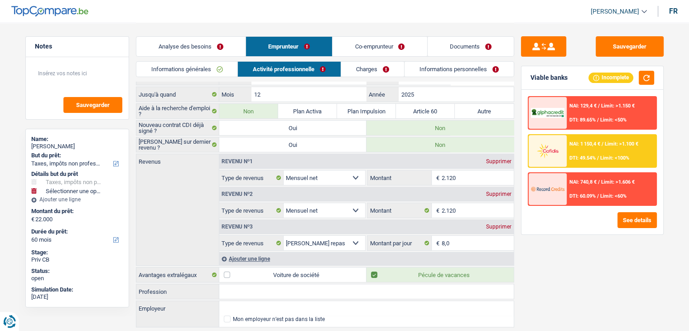
type input "8,0"
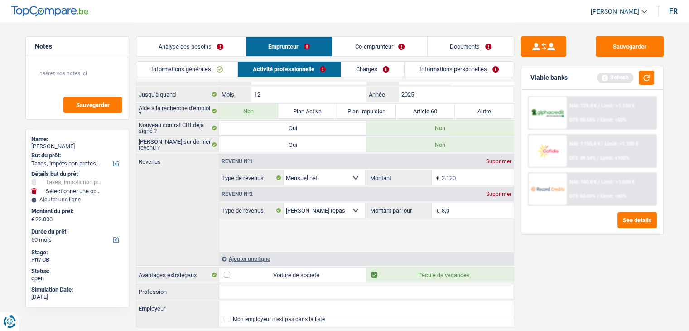
scroll to position [38, 0]
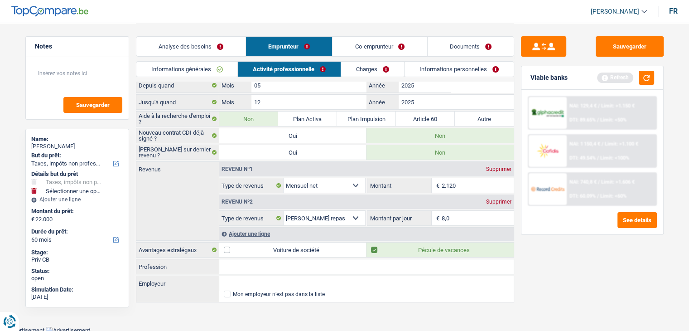
click at [518, 198] on div "Sauvegarder Viable banks Refresh NAI: 129,4 € / Limit: >1.150 € DTI: 89.65% / L…" at bounding box center [592, 176] width 156 height 280
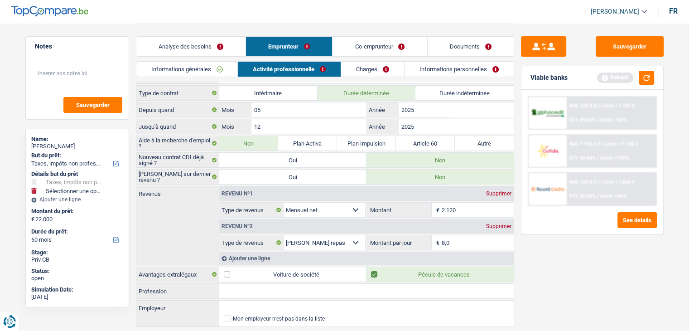
scroll to position [0, 0]
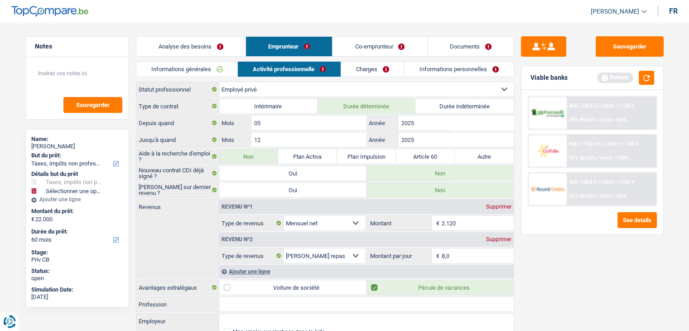
click at [256, 301] on input "Profession" at bounding box center [366, 304] width 294 height 14
click at [366, 67] on link "Charges" at bounding box center [372, 69] width 63 height 15
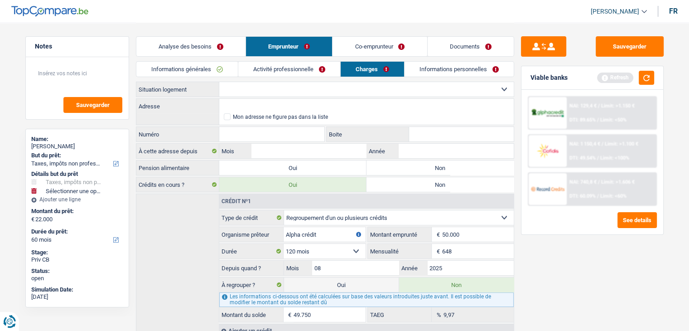
click at [250, 87] on select "Locataire Propriétaire avec prêt hypothécaire Propriétaire sans prêt hypothécai…" at bounding box center [366, 89] width 294 height 14
select select "rents"
click at [219, 82] on select "Locataire Propriétaire avec prêt hypothécaire Propriétaire sans prêt hypothécai…" at bounding box center [366, 89] width 294 height 14
select select
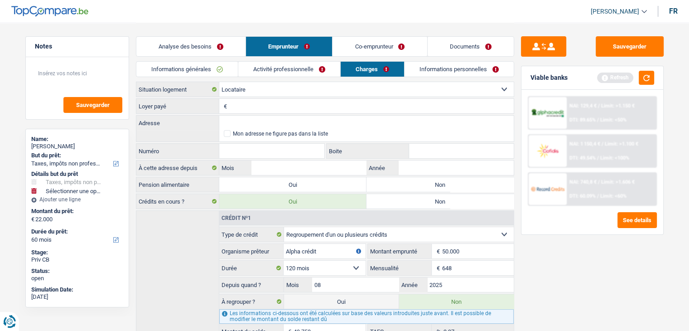
click at [257, 106] on input "Loyer payé" at bounding box center [371, 106] width 284 height 14
type input "1.000"
click at [253, 127] on input "Adresse" at bounding box center [366, 123] width 294 height 14
click at [250, 119] on input "Adresse" at bounding box center [366, 123] width 294 height 14
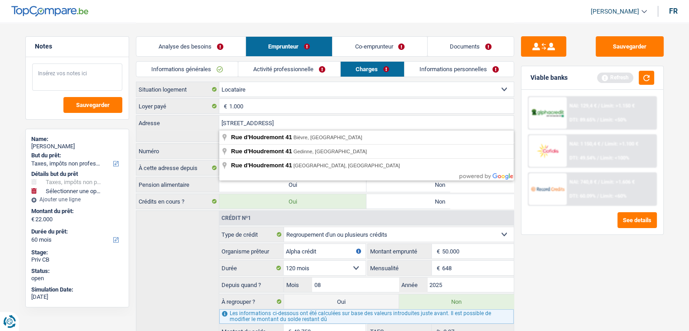
type input "[STREET_ADDRESS]"
click at [53, 67] on textarea at bounding box center [77, 76] width 90 height 27
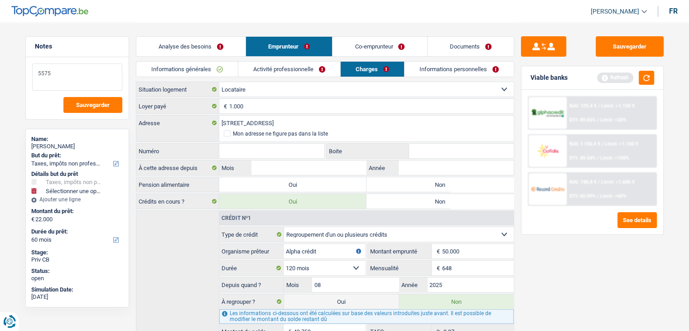
type textarea "5575"
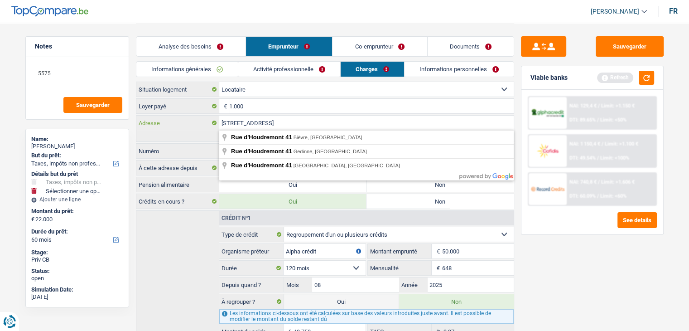
click at [293, 123] on input "[STREET_ADDRESS]" at bounding box center [366, 123] width 294 height 14
drag, startPoint x: 293, startPoint y: 123, endPoint x: 287, endPoint y: 124, distance: 5.5
click at [287, 124] on input "[STREET_ADDRESS]" at bounding box center [366, 123] width 294 height 14
type input "[STREET_ADDRESS]"
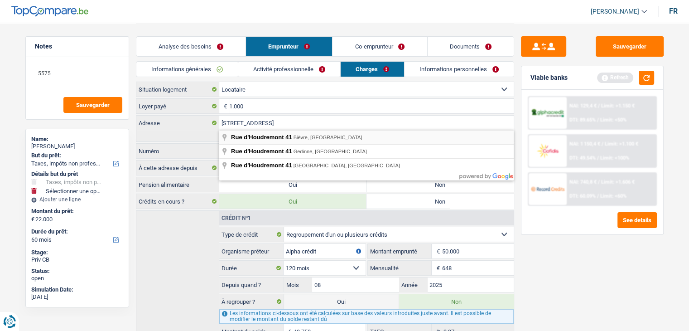
type input "41"
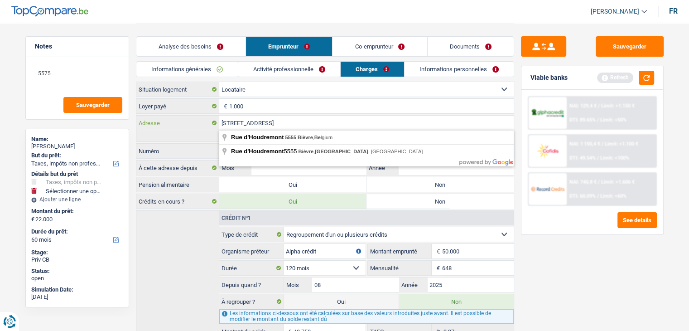
drag, startPoint x: 324, startPoint y: 123, endPoint x: 273, endPoint y: 123, distance: 51.2
click at [273, 123] on input "[STREET_ADDRESS]" at bounding box center [366, 123] width 294 height 14
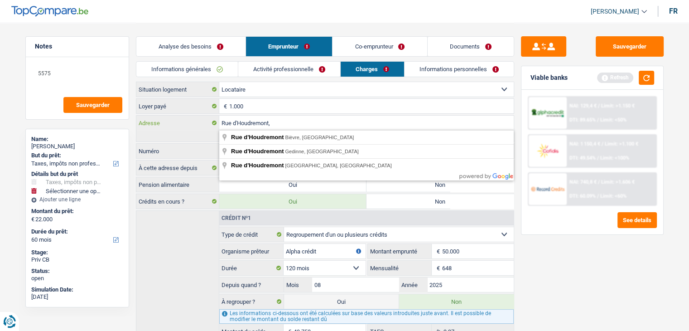
type input "Rue d'Houdremont,"
click at [553, 275] on div "Sauvegarder Viable banks Refresh NAI: 129,4 € / Limit: >1.150 € DTI: 89.65% / L…" at bounding box center [592, 176] width 156 height 280
drag, startPoint x: 271, startPoint y: 122, endPoint x: 216, endPoint y: 122, distance: 55.7
click at [216, 122] on div "Rue d'Houdremont, Adresse" at bounding box center [324, 123] width 377 height 14
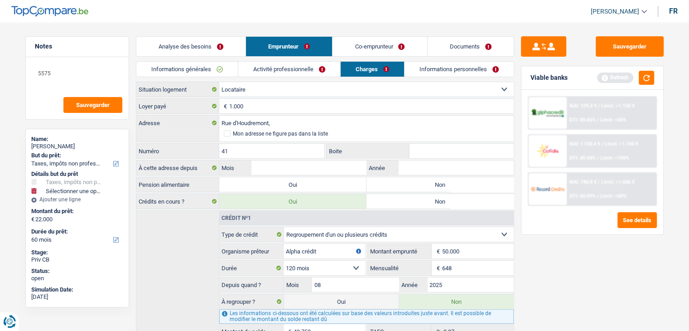
click at [184, 129] on label "Adresse" at bounding box center [177, 123] width 83 height 14
click at [219, 129] on input "Rue d'Houdremont," at bounding box center [366, 123] width 294 height 14
click at [209, 135] on div "Rue d'Houdremont, Adresse Mon adresse ne figure pas dans la liste" at bounding box center [325, 128] width 378 height 27
click at [225, 132] on span at bounding box center [227, 133] width 7 height 7
click at [224, 134] on input "Mon adresse ne figure pas dans la liste" at bounding box center [224, 134] width 0 height 0
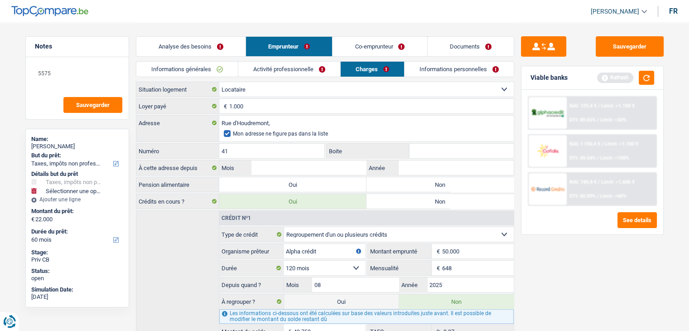
select select "BE"
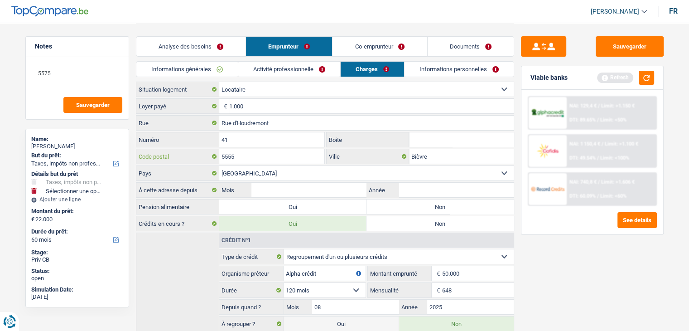
drag, startPoint x: 243, startPoint y: 157, endPoint x: 193, endPoint y: 162, distance: 49.6
click at [193, 162] on div "5555 Code postal" at bounding box center [230, 156] width 188 height 14
paste input "text"
drag, startPoint x: 68, startPoint y: 71, endPoint x: 0, endPoint y: 78, distance: 68.8
click at [0, 78] on main "Notes 5575 Sauvegarder Name: [PERSON_NAME] But du prêt: Confort maison: meubles…" at bounding box center [344, 200] width 689 height 400
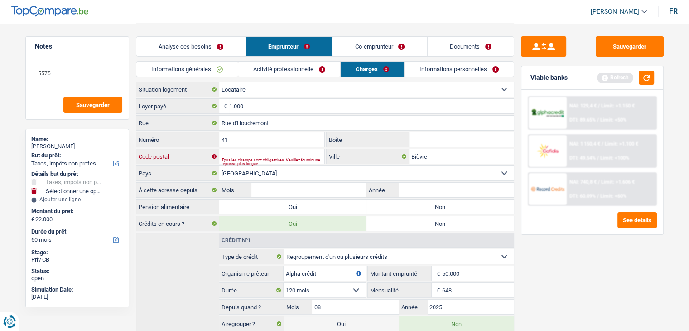
click at [266, 155] on input "Code postal" at bounding box center [272, 156] width 106 height 14
paste input "5575"
type input "5575"
click at [455, 153] on input "Bièvre" at bounding box center [461, 156] width 105 height 14
type input "B"
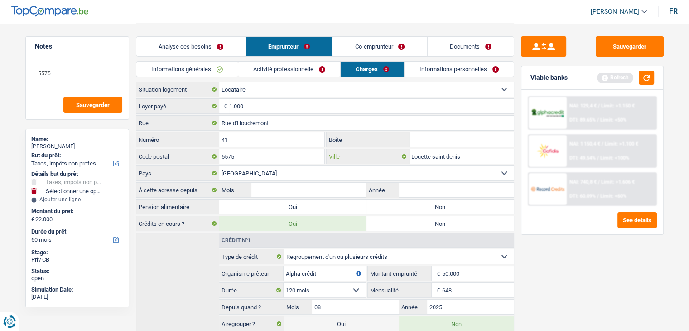
type input "Louette saint denis"
click at [598, 270] on div "Sauvegarder Viable banks Refresh NAI: 129,4 € / Limit: >1.150 € DTI: 89.65% / L…" at bounding box center [592, 176] width 156 height 280
click at [308, 187] on input "Mois" at bounding box center [308, 190] width 115 height 14
type input "03"
type input "2024"
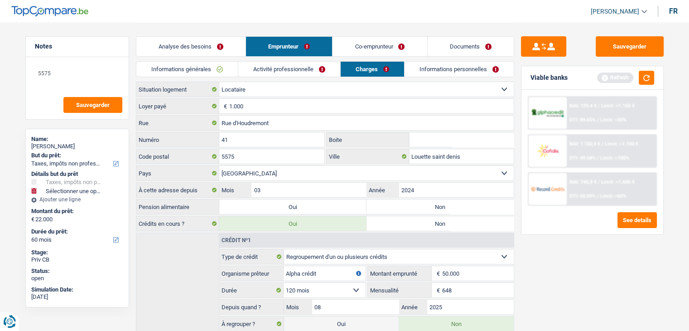
click at [582, 257] on div "Sauvegarder Viable banks Refresh NAI: 129,4 € / Limit: >1.150 € DTI: 89.65% / L…" at bounding box center [592, 176] width 156 height 280
click at [645, 79] on button "button" at bounding box center [646, 78] width 15 height 14
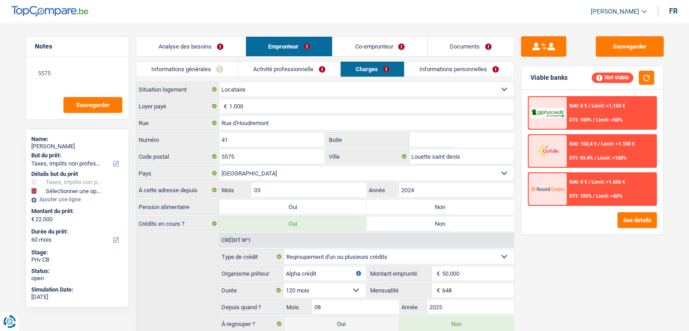
click at [443, 206] on label "Non" at bounding box center [439, 206] width 147 height 14
click at [443, 206] on input "Non" at bounding box center [439, 206] width 147 height 14
radio input "true"
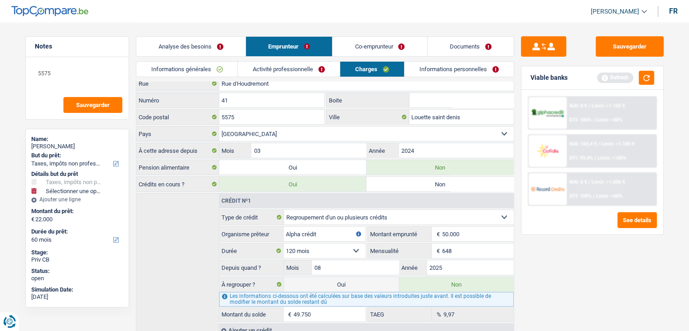
scroll to position [74, 0]
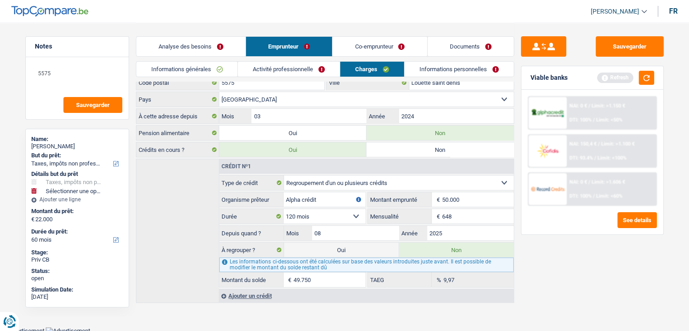
click at [425, 69] on link "Informations personnelles" at bounding box center [459, 69] width 109 height 15
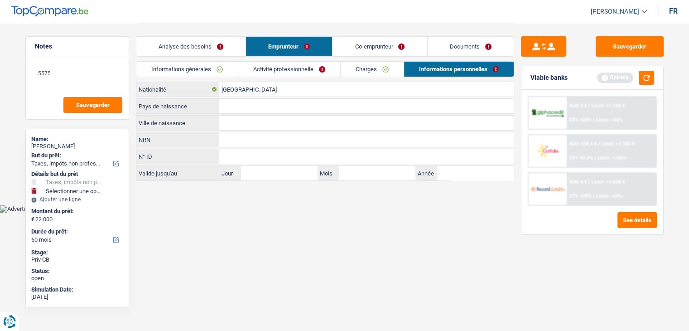
scroll to position [0, 0]
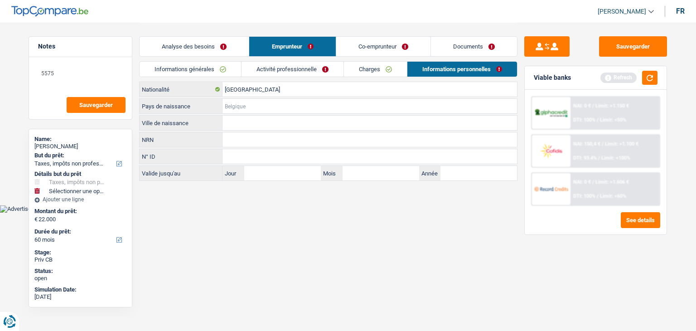
click at [261, 103] on input "Pays de naissance" at bounding box center [369, 106] width 294 height 14
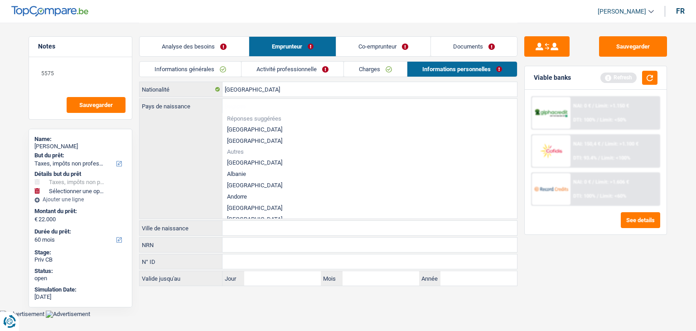
click at [247, 128] on li "[GEOGRAPHIC_DATA]" at bounding box center [369, 129] width 294 height 11
type input "[GEOGRAPHIC_DATA]"
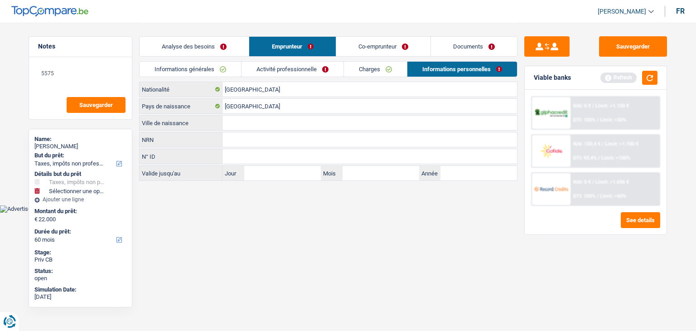
click at [241, 122] on input "Ville de naissance" at bounding box center [369, 123] width 294 height 14
type input "Scharbeek"
click at [243, 212] on html "Vous avez le contrôle de vos données Nous utilisons des cookies, tout comme nos…" at bounding box center [348, 106] width 696 height 212
click at [655, 78] on button "button" at bounding box center [649, 78] width 15 height 14
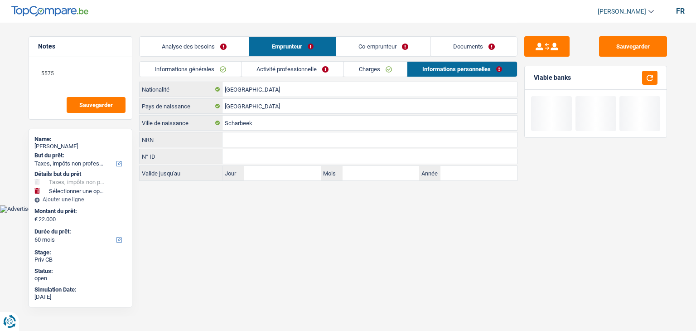
click at [372, 43] on link "Co-emprunteur" at bounding box center [383, 46] width 94 height 19
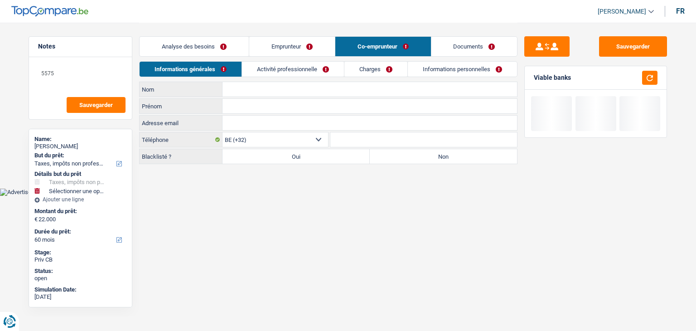
click at [220, 72] on link "Informations générales" at bounding box center [191, 69] width 102 height 15
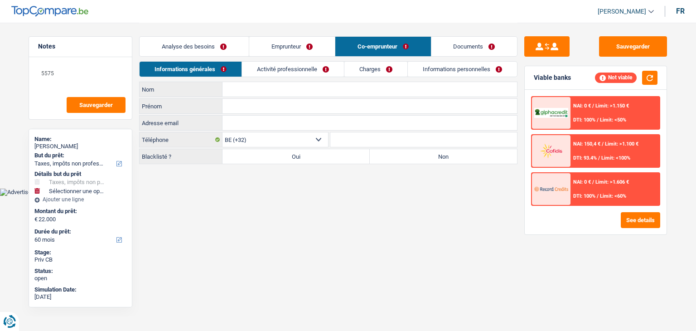
click at [238, 87] on input "Nom" at bounding box center [369, 89] width 294 height 14
click at [238, 105] on input "Prénom" at bounding box center [369, 106] width 294 height 14
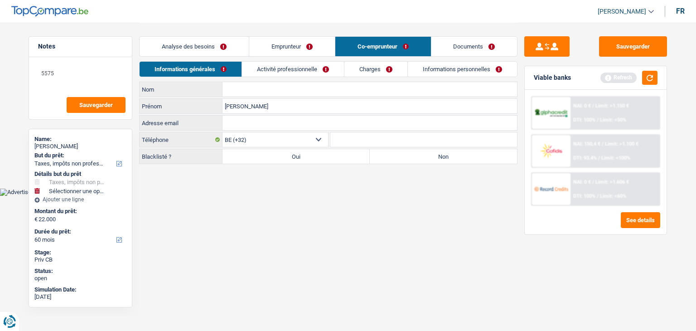
type input "[PERSON_NAME]"
click at [238, 87] on input "Nom" at bounding box center [369, 89] width 294 height 14
type input "[PERSON_NAME]"
click at [394, 160] on label "Non" at bounding box center [443, 156] width 147 height 14
click at [394, 160] on input "Non" at bounding box center [443, 156] width 147 height 14
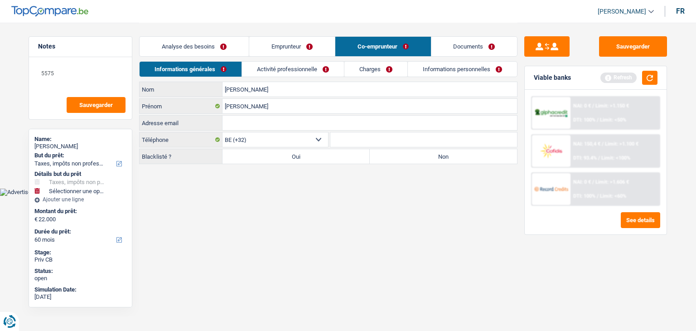
radio input "true"
click at [292, 67] on link "Activité professionnelle" at bounding box center [293, 69] width 102 height 15
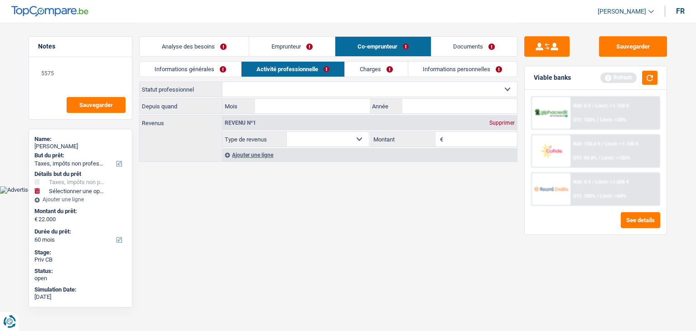
click at [316, 89] on select "Ouvrier Employé privé Employé public Invalide Indépendant Pensionné Chômeur Mut…" at bounding box center [369, 89] width 294 height 14
click at [646, 77] on button "button" at bounding box center [649, 78] width 15 height 14
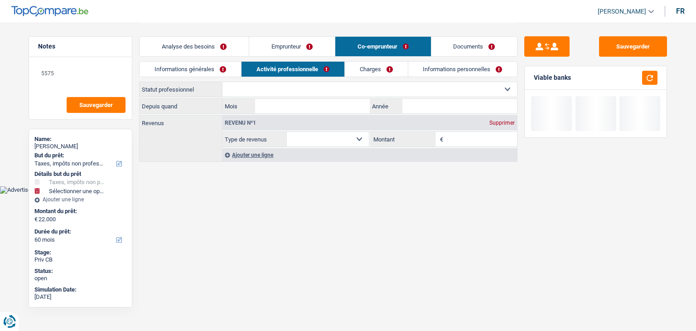
click at [332, 88] on select "Ouvrier Employé privé Employé public Invalide Indépendant Pensionné Chômeur Mut…" at bounding box center [369, 89] width 294 height 14
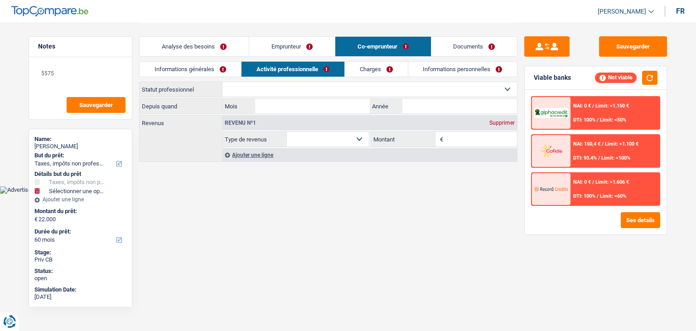
select select "privateEmployee"
click at [222, 82] on select "Ouvrier Employé privé Employé public Invalide Indépendant Pensionné Chômeur Mut…" at bounding box center [369, 89] width 294 height 14
select select "netSalary"
select select "mealVouchers"
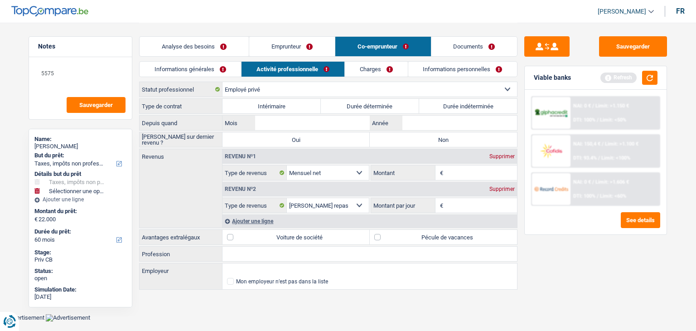
click at [480, 105] on label "Durée indéterminée" at bounding box center [468, 106] width 98 height 14
click at [480, 105] on input "Durée indéterminée" at bounding box center [468, 106] width 98 height 14
radio input "true"
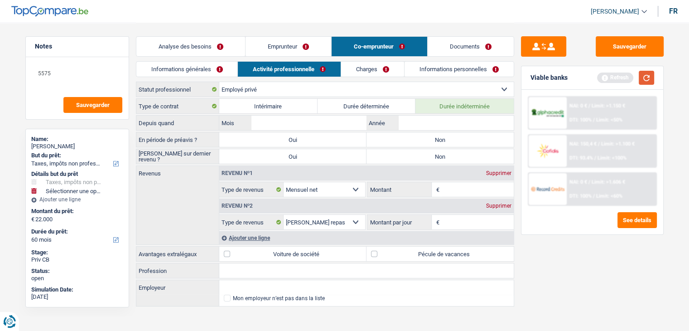
click at [649, 75] on button "button" at bounding box center [646, 78] width 15 height 14
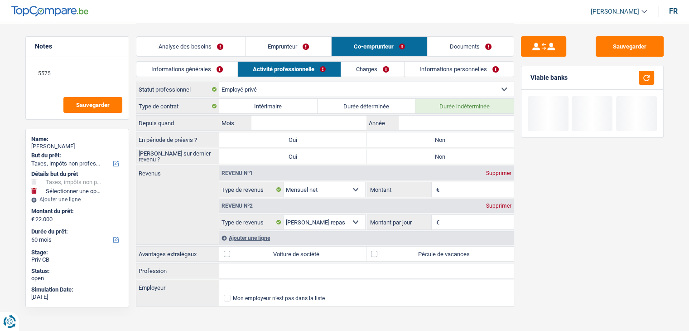
drag, startPoint x: 573, startPoint y: 77, endPoint x: 400, endPoint y: 110, distance: 175.2
click at [528, 82] on div "Viable banks" at bounding box center [592, 78] width 142 height 24
click at [333, 123] on input "Mois" at bounding box center [308, 123] width 115 height 14
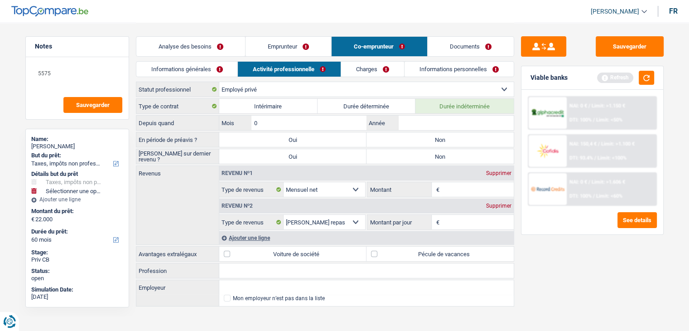
type input "09"
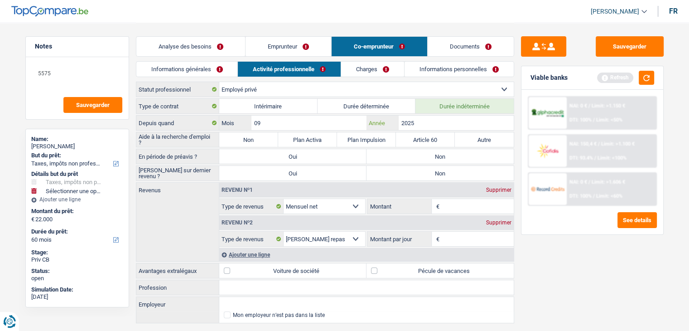
type input "2025"
click at [254, 134] on label "Non" at bounding box center [248, 139] width 59 height 14
click at [254, 134] on input "Non" at bounding box center [248, 139] width 59 height 14
radio input "true"
click at [647, 77] on button "button" at bounding box center [646, 78] width 15 height 14
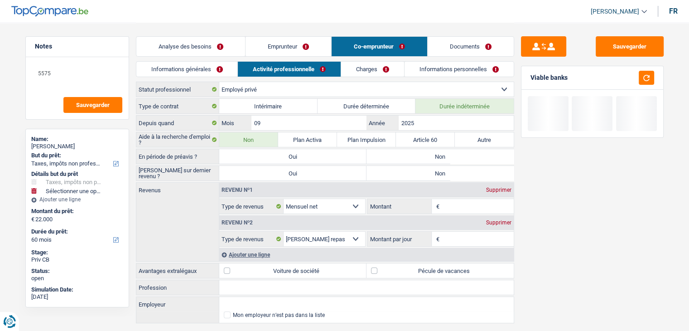
click at [449, 155] on label "Non" at bounding box center [439, 156] width 147 height 14
click at [449, 155] on input "Non" at bounding box center [439, 156] width 147 height 14
radio input "true"
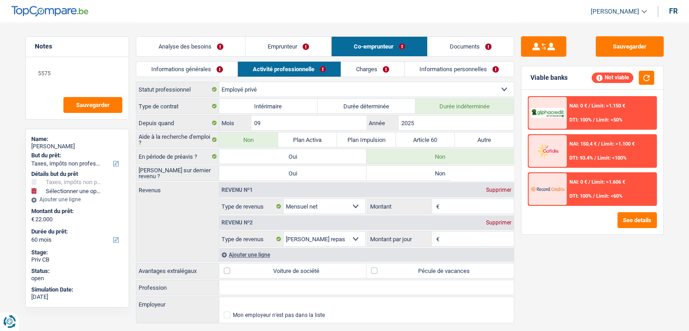
click at [417, 171] on label "Non" at bounding box center [439, 173] width 147 height 14
click at [417, 171] on input "Non" at bounding box center [439, 173] width 147 height 14
radio input "true"
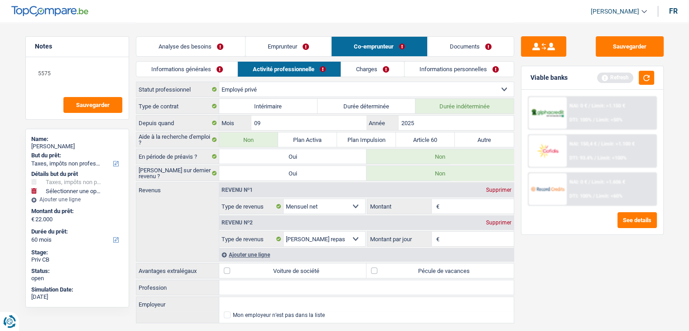
click at [656, 71] on div "Viable banks Refresh" at bounding box center [592, 78] width 142 height 24
click at [645, 77] on button "button" at bounding box center [646, 78] width 15 height 14
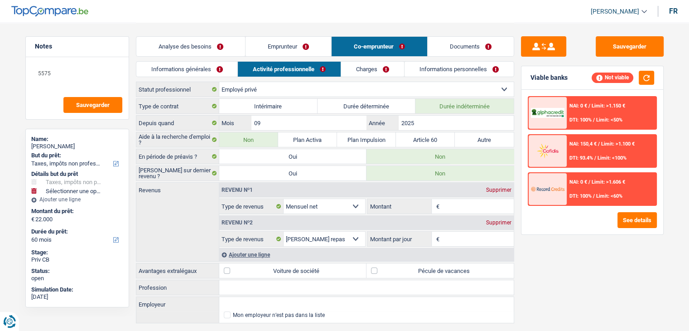
click at [492, 209] on input "Montant" at bounding box center [478, 206] width 72 height 14
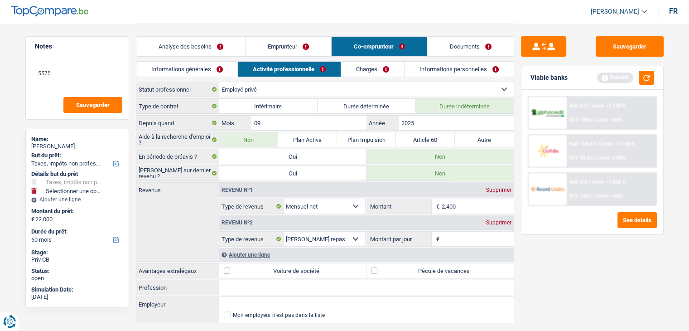
type input "2.400"
click at [547, 274] on div "Sauvegarder Viable banks Refresh NAI: 0 € / Limit: >1.150 € DTI: 100% / Limit: …" at bounding box center [592, 176] width 156 height 280
click at [657, 71] on div "Viable banks Refresh" at bounding box center [592, 78] width 142 height 24
click at [647, 78] on button "button" at bounding box center [646, 78] width 15 height 14
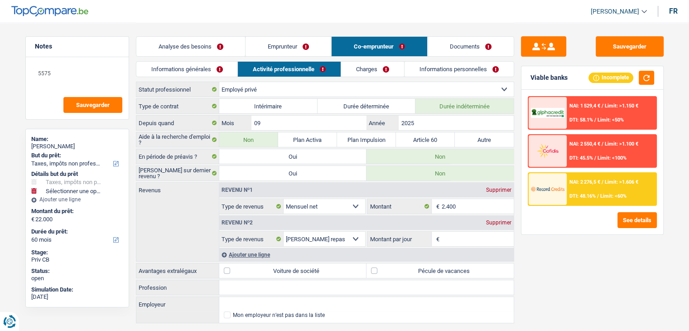
click at [471, 231] on input "Montant par jour" at bounding box center [478, 238] width 72 height 14
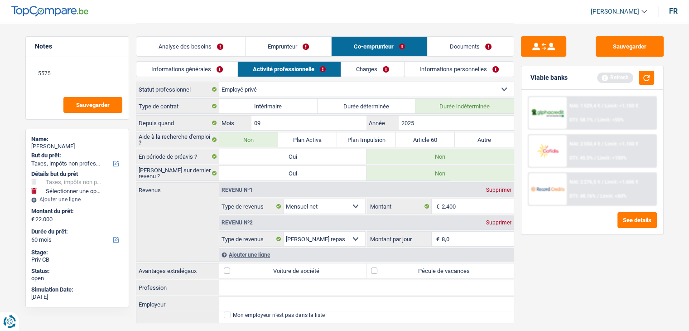
click at [571, 272] on div "Sauvegarder Viable banks Refresh NAI: 1 529,4 € / Limit: >1.150 € DTI: 58.1% / …" at bounding box center [592, 176] width 156 height 280
click at [265, 255] on div "Ajouter une ligne" at bounding box center [366, 254] width 294 height 13
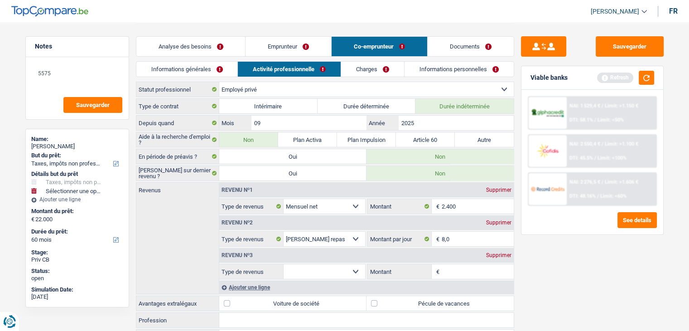
click at [320, 271] on select "Allocation d'handicap Allocations chômage Allocations familiales Chèques repas …" at bounding box center [325, 271] width 82 height 14
click at [284, 264] on select "Allocation d'handicap Allocations chômage Allocations familiales Chèques repas …" at bounding box center [325, 271] width 82 height 14
click at [459, 268] on input "Montant" at bounding box center [478, 271] width 72 height 14
click at [595, 302] on div "Sauvegarder Viable banks Refresh NAI: 1 529,4 € / Limit: >1.150 € DTI: 58.1% / …" at bounding box center [592, 176] width 156 height 280
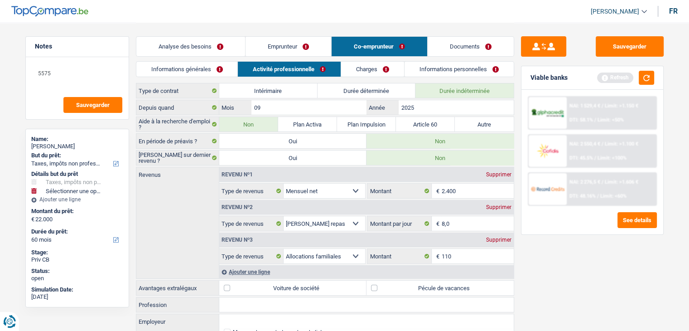
scroll to position [53, 0]
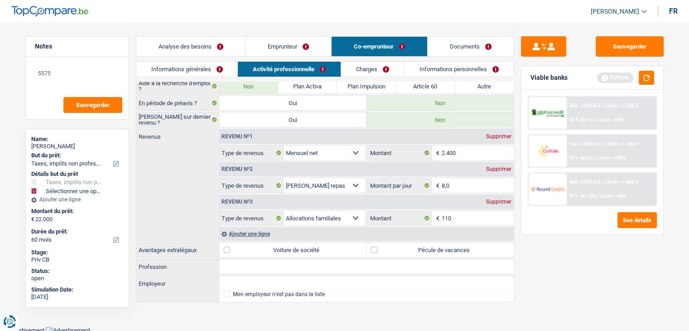
click at [429, 238] on div "Type de contrat Intérimaire Durée déterminée Durée indéterminée Depuis quand 09…" at bounding box center [325, 174] width 378 height 259
click at [428, 247] on label "Pécule de vacances" at bounding box center [439, 249] width 147 height 14
click at [428, 247] on input "Pécule de vacances" at bounding box center [439, 249] width 147 height 14
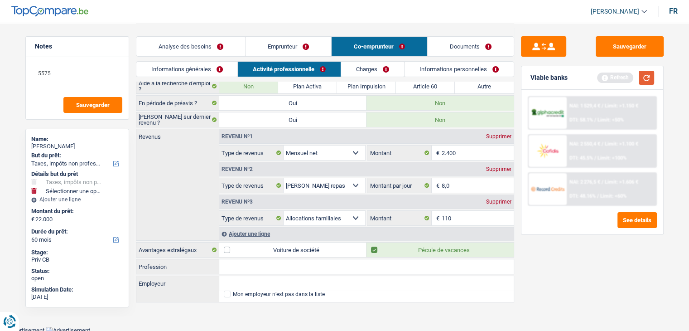
drag, startPoint x: 658, startPoint y: 80, endPoint x: 650, endPoint y: 79, distance: 8.2
click at [656, 80] on div "Viable banks Refresh" at bounding box center [592, 78] width 142 height 24
click at [650, 79] on button "button" at bounding box center [646, 78] width 15 height 14
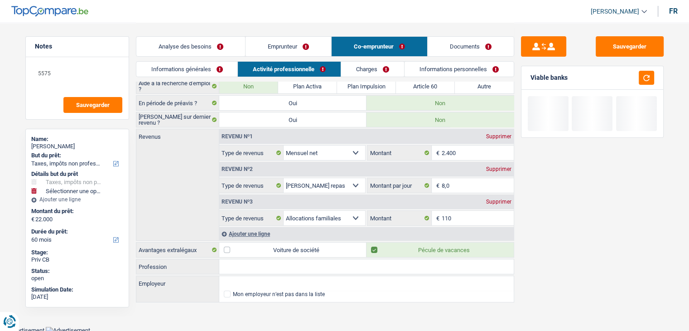
drag, startPoint x: 369, startPoint y: 72, endPoint x: 367, endPoint y: 78, distance: 7.2
click at [369, 72] on link "Charges" at bounding box center [372, 69] width 63 height 15
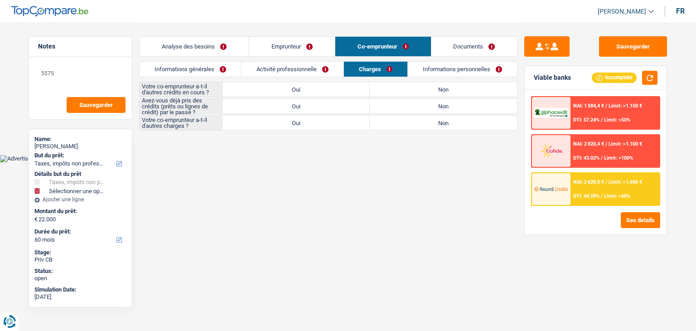
click at [425, 85] on label "Non" at bounding box center [443, 89] width 147 height 14
click at [425, 85] on input "Non" at bounding box center [443, 89] width 147 height 14
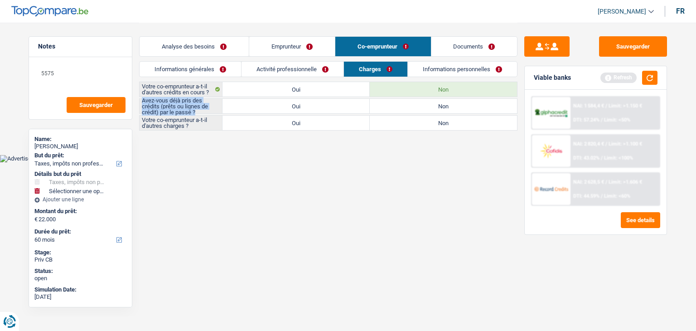
drag, startPoint x: 141, startPoint y: 100, endPoint x: 198, endPoint y: 114, distance: 57.9
click at [198, 113] on label "Avez-vous déjà pris des crédits (prêts ou lignes de crédit) par le passé ?" at bounding box center [181, 106] width 83 height 14
click at [193, 162] on html "Vous avez le contrôle de vos données Nous utilisons des cookies, tout comme nos…" at bounding box center [348, 81] width 696 height 162
click at [334, 106] on label "Oui" at bounding box center [295, 106] width 147 height 14
click at [334, 106] on input "Oui" at bounding box center [295, 106] width 147 height 14
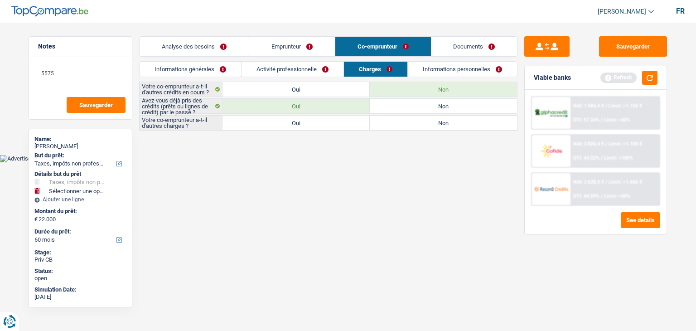
click at [410, 119] on label "Non" at bounding box center [443, 123] width 147 height 14
click at [410, 119] on input "Non" at bounding box center [443, 123] width 147 height 14
click at [466, 72] on link "Informations personnelles" at bounding box center [462, 69] width 109 height 15
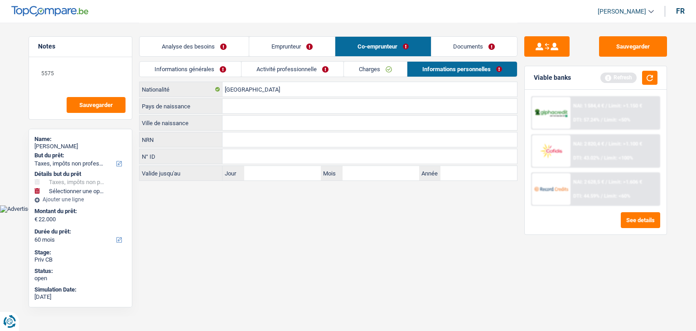
click at [640, 80] on div "Refresh" at bounding box center [628, 78] width 57 height 14
click at [237, 107] on input "Pays de naissance" at bounding box center [369, 106] width 294 height 14
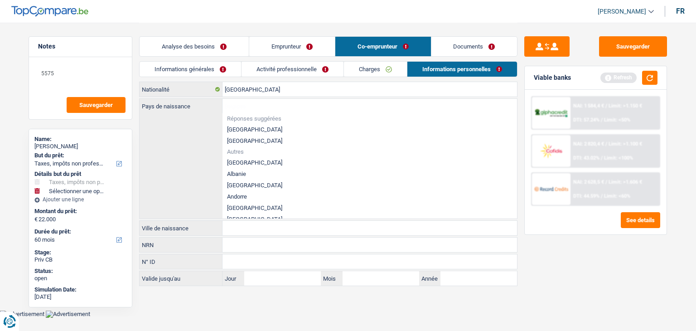
click at [249, 128] on li "[GEOGRAPHIC_DATA]" at bounding box center [369, 129] width 294 height 11
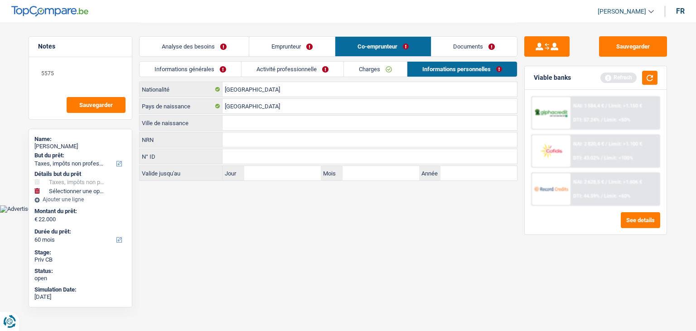
click at [245, 118] on input "Ville de naissance" at bounding box center [369, 123] width 294 height 14
click at [225, 212] on html "Vous avez le contrôle de vos données Nous utilisons des cookies, tout comme nos…" at bounding box center [348, 106] width 696 height 212
click at [656, 81] on button "button" at bounding box center [649, 78] width 15 height 14
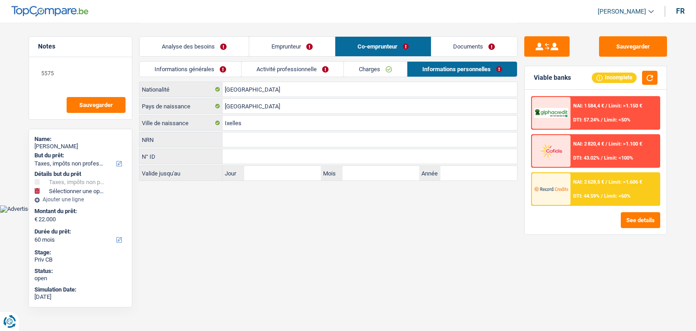
click at [600, 199] on div "NAI: 2 628,5 € / Limit: >1.606 € DTI: 44.59% / Limit: <60%" at bounding box center [614, 189] width 89 height 32
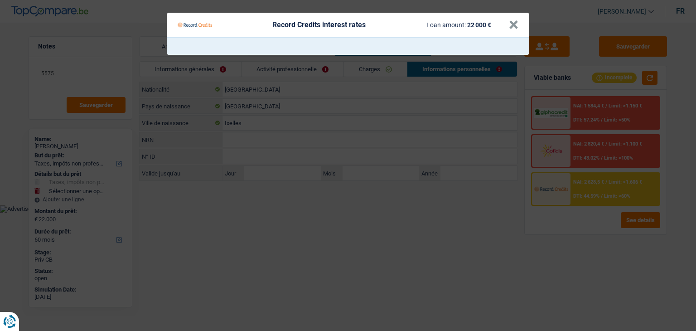
click at [434, 234] on Credits "Record Credits interest rates Loan amount: 22 000 € ×" at bounding box center [348, 165] width 696 height 331
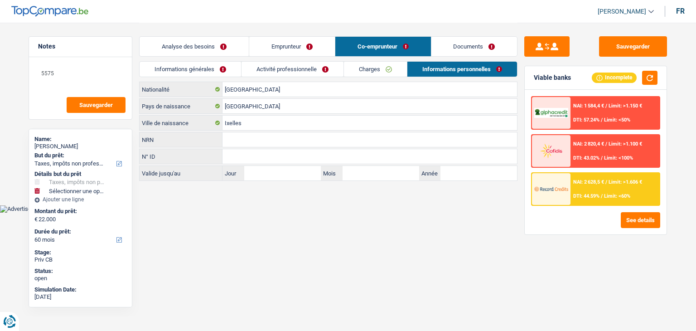
click at [262, 66] on link "Activité professionnelle" at bounding box center [292, 69] width 102 height 15
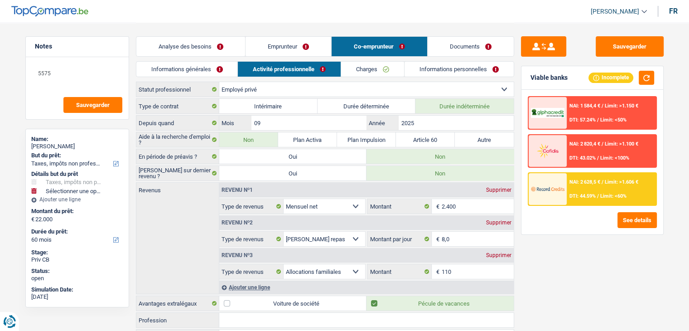
click at [212, 69] on link "Informations générales" at bounding box center [186, 69] width 101 height 15
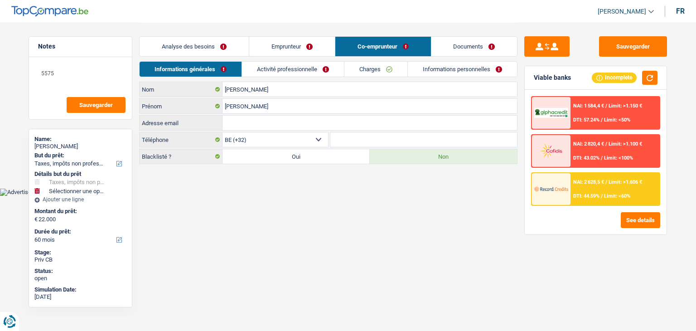
click at [198, 44] on link "Analyse des besoins" at bounding box center [194, 46] width 109 height 19
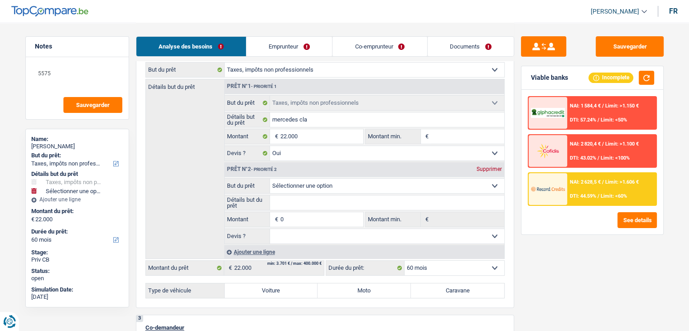
scroll to position [136, 0]
click at [480, 168] on div "Supprimer" at bounding box center [489, 166] width 30 height 5
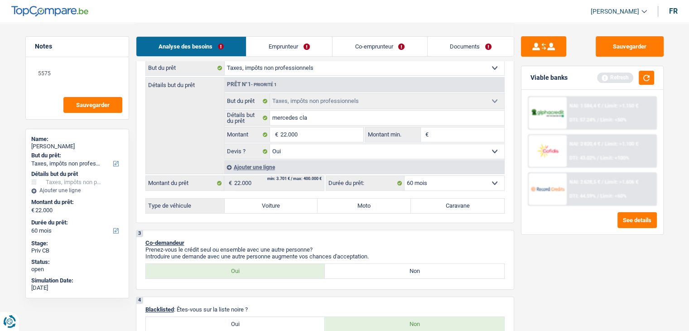
click at [305, 205] on label "Voiture" at bounding box center [271, 205] width 93 height 14
click at [305, 205] on input "Voiture" at bounding box center [271, 205] width 93 height 14
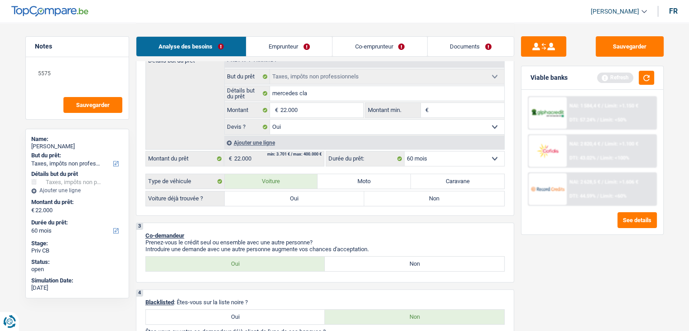
scroll to position [181, 0]
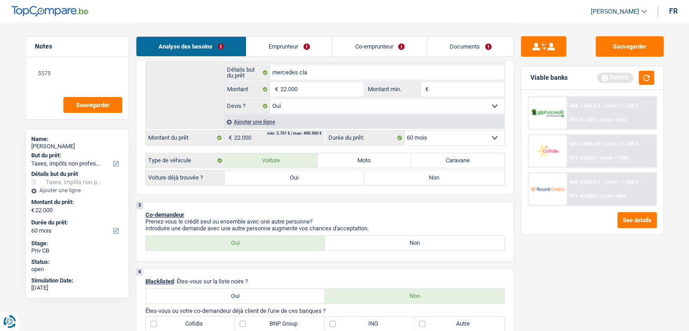
click at [295, 188] on div "2 Projet : Quel projet souhaitez-vous financer pour 22 000 € ? Montant supérieu…" at bounding box center [325, 74] width 378 height 241
click at [292, 175] on label "Oui" at bounding box center [295, 177] width 140 height 14
click at [292, 175] on input "Oui" at bounding box center [295, 177] width 140 height 14
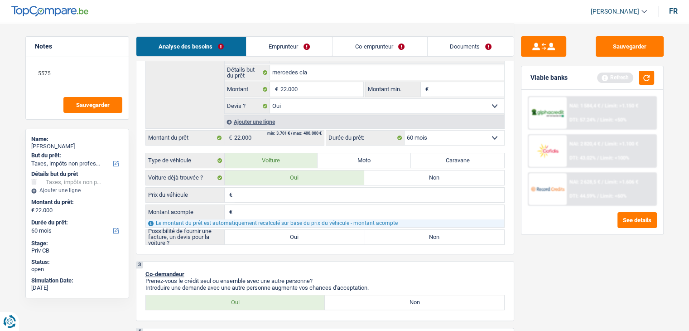
click at [290, 193] on input "Prix du véhicule" at bounding box center [370, 195] width 270 height 14
click at [275, 207] on input "Montant acompte" at bounding box center [370, 212] width 270 height 14
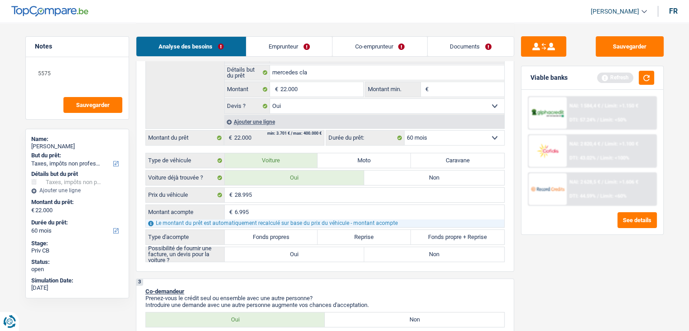
click at [364, 238] on label "Reprise" at bounding box center [364, 237] width 93 height 14
click at [364, 238] on input "Reprise" at bounding box center [364, 237] width 93 height 14
click at [349, 282] on div "3 Co-demandeur Prenez-vous le crédit seul ou ensemble avec une autre personne? …" at bounding box center [325, 308] width 378 height 60
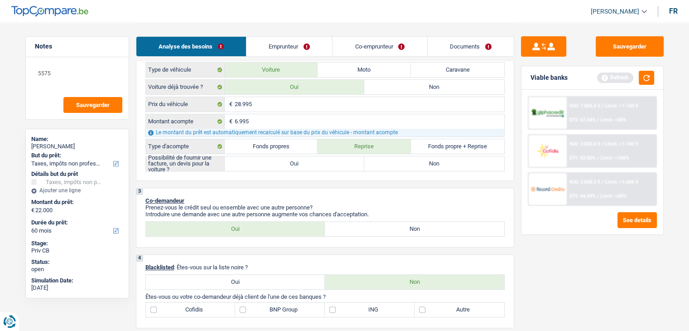
click at [284, 166] on label "Oui" at bounding box center [295, 163] width 140 height 14
click at [284, 166] on input "Oui" at bounding box center [295, 163] width 140 height 14
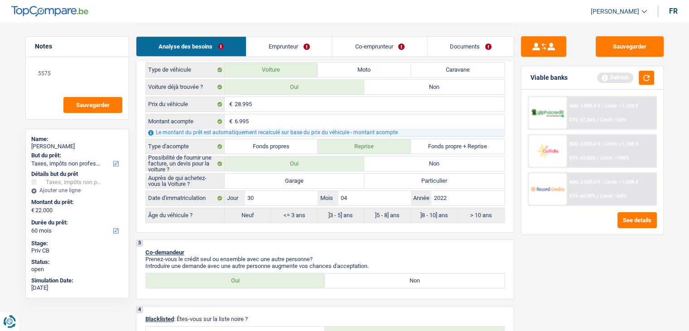
click at [286, 179] on label "Garage" at bounding box center [295, 181] width 140 height 14
click at [286, 179] on input "Garage" at bounding box center [295, 181] width 140 height 14
click at [651, 78] on button "button" at bounding box center [646, 78] width 15 height 14
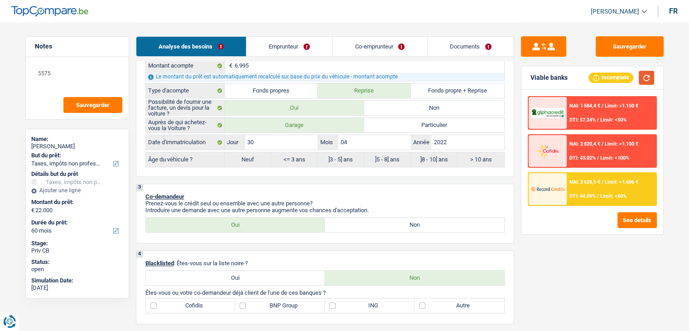
scroll to position [453, 0]
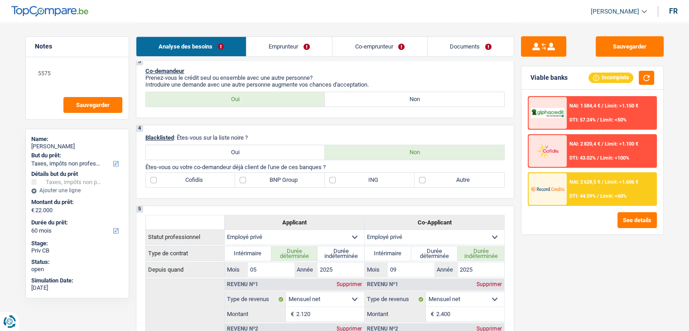
click at [358, 175] on label "ING" at bounding box center [370, 180] width 90 height 14
click at [358, 175] on input "ING" at bounding box center [370, 180] width 90 height 14
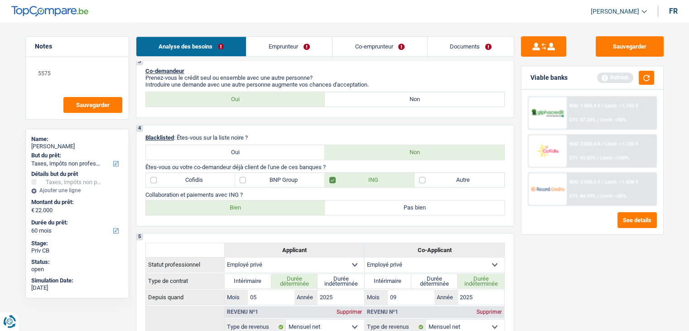
click at [280, 200] on label "Bien" at bounding box center [235, 207] width 179 height 14
click at [280, 200] on input "Bien" at bounding box center [235, 207] width 179 height 14
click at [270, 174] on label "BNP Group" at bounding box center [280, 180] width 90 height 14
click at [270, 174] on input "BNP Group" at bounding box center [280, 180] width 90 height 14
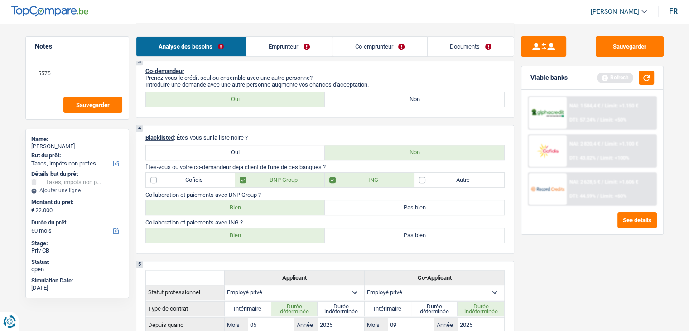
click at [246, 219] on p "Collaboration et paiements avec ING ?" at bounding box center [324, 222] width 359 height 7
click at [248, 206] on label "Bien" at bounding box center [235, 207] width 179 height 14
click at [248, 206] on input "Bien" at bounding box center [235, 207] width 179 height 14
click at [643, 75] on button "button" at bounding box center [646, 78] width 15 height 14
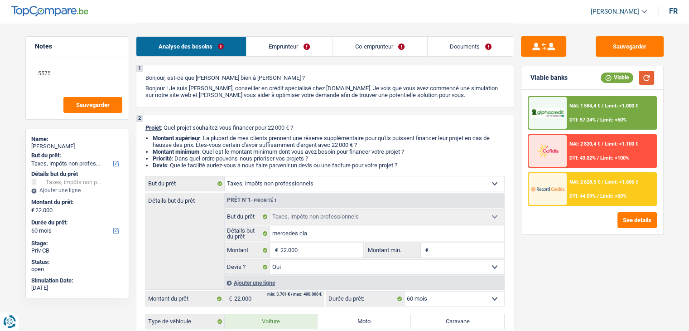
scroll to position [0, 0]
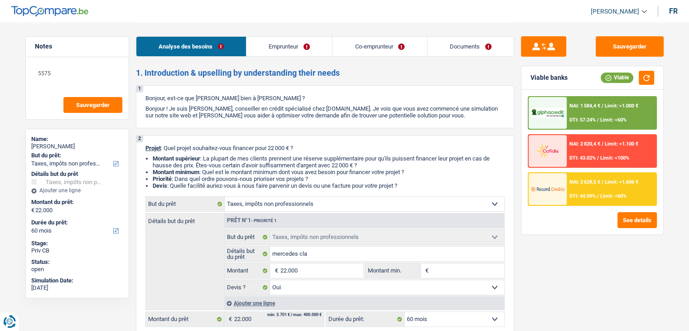
click at [407, 179] on li "Priorité : Dans quel ordre pouvons-nous prioriser vos projets ?" at bounding box center [329, 178] width 352 height 7
click at [587, 196] on span "DTI: 44.59%" at bounding box center [582, 196] width 26 height 6
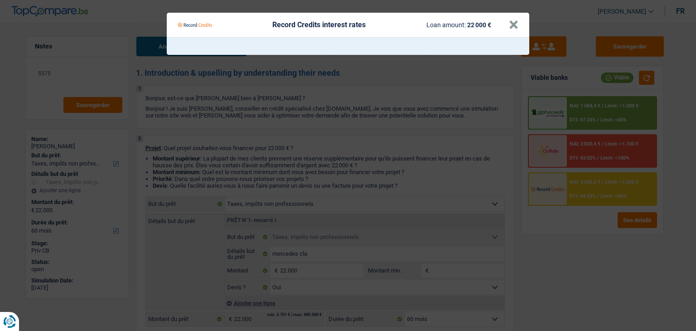
click at [542, 238] on Credits "Record Credits interest rates Loan amount: 22 000 € ×" at bounding box center [348, 165] width 696 height 331
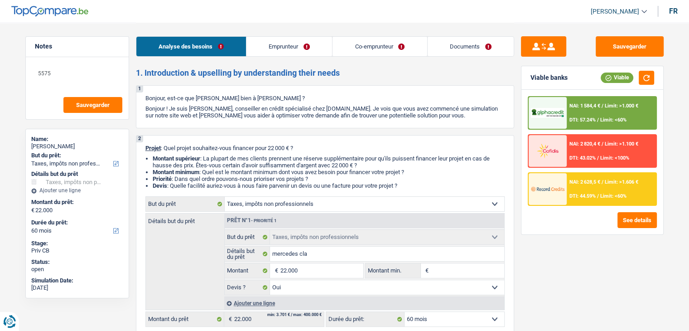
scroll to position [181, 0]
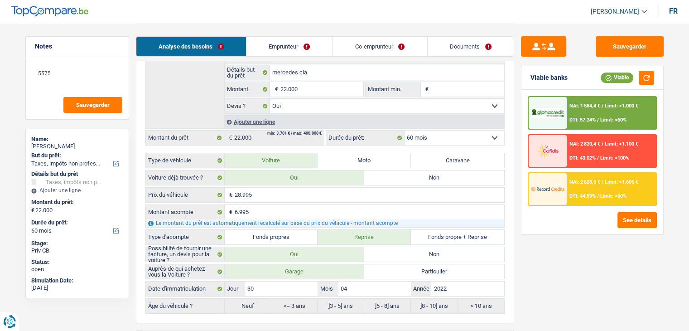
click at [436, 90] on input "Montant min." at bounding box center [467, 89] width 73 height 14
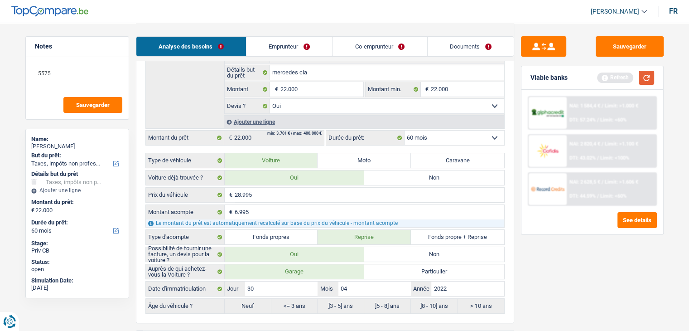
click at [643, 75] on button "button" at bounding box center [646, 78] width 15 height 14
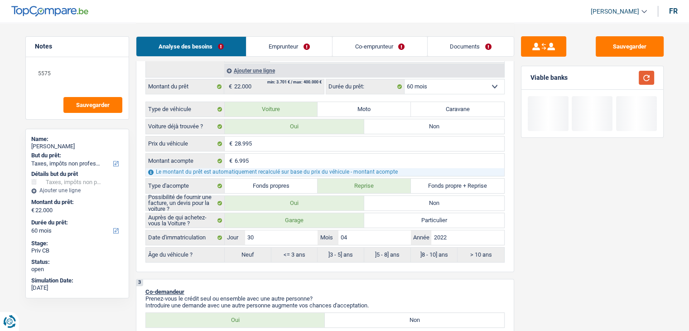
scroll to position [272, 0]
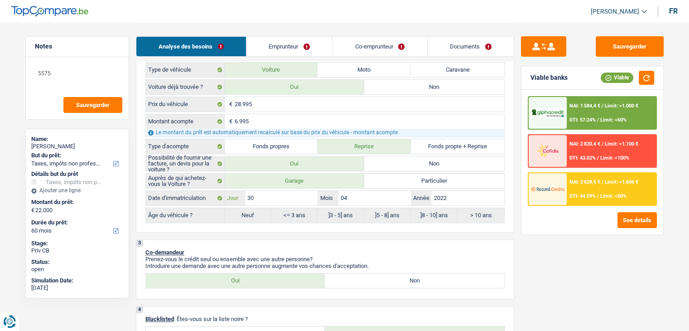
click at [284, 201] on input "30" at bounding box center [281, 198] width 72 height 14
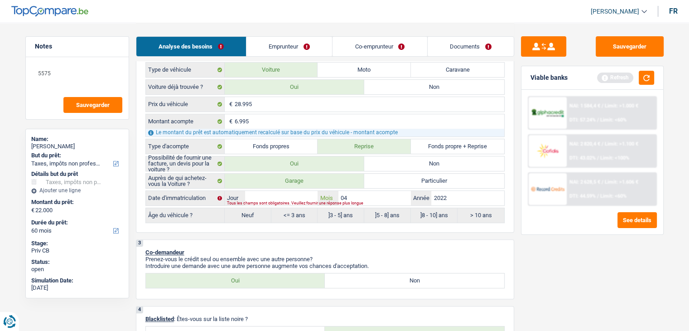
click at [371, 195] on input "04" at bounding box center [374, 198] width 72 height 14
click at [453, 193] on input "2022" at bounding box center [467, 198] width 72 height 14
click at [284, 195] on input "Jour" at bounding box center [281, 198] width 72 height 14
click at [428, 239] on div "3 Co-demandeur Prenez-vous le crédit seul ou ensemble avec une autre personne? …" at bounding box center [325, 269] width 378 height 60
click at [645, 81] on button "button" at bounding box center [646, 78] width 15 height 14
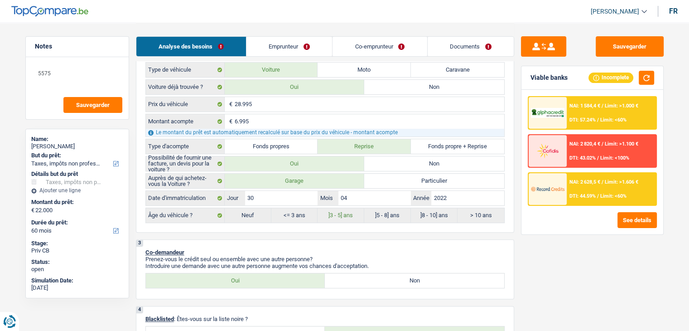
click at [593, 190] on div "NAI: 2 628,5 € / Limit: >1.606 € DTI: 44.59% / Limit: <60%" at bounding box center [611, 189] width 89 height 32
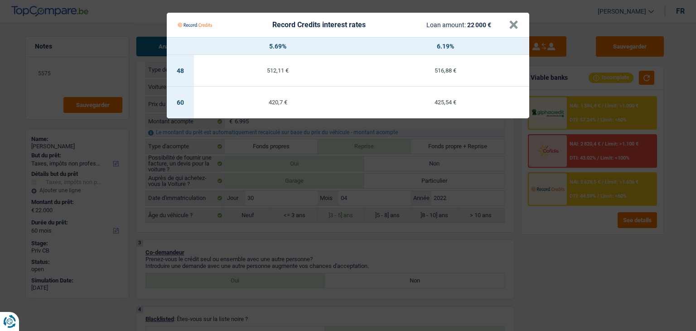
click at [582, 222] on Credits "Record Credits interest rates Loan amount: 22 000 € × 5.69% 6.19% 48 512,11 € 5…" at bounding box center [348, 165] width 696 height 331
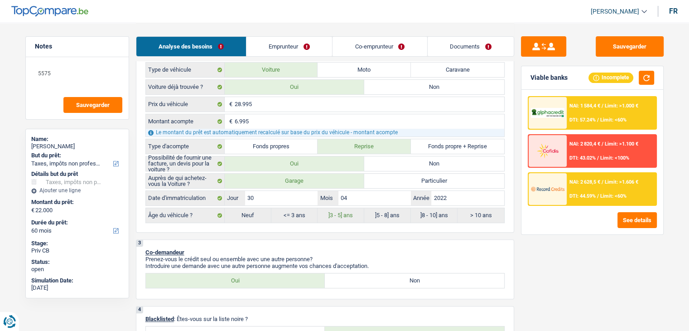
click at [587, 107] on span "NAI: 1 584,4 €" at bounding box center [584, 106] width 31 height 6
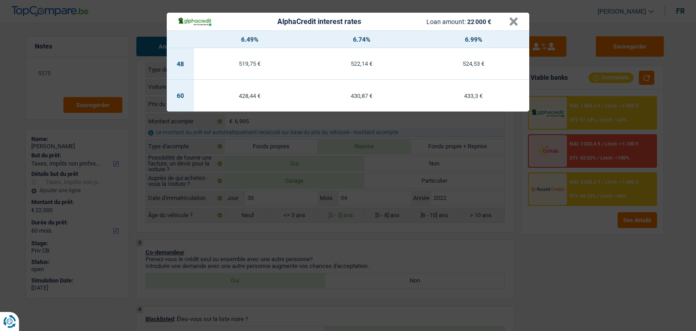
click at [561, 229] on div "AlphaCredit interest rates Loan amount: 22 000 € × 6.49% 6.74% 6.99% 48 519,75 …" at bounding box center [348, 165] width 696 height 331
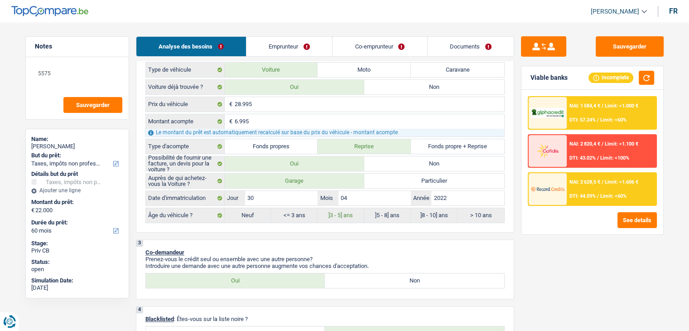
scroll to position [0, 0]
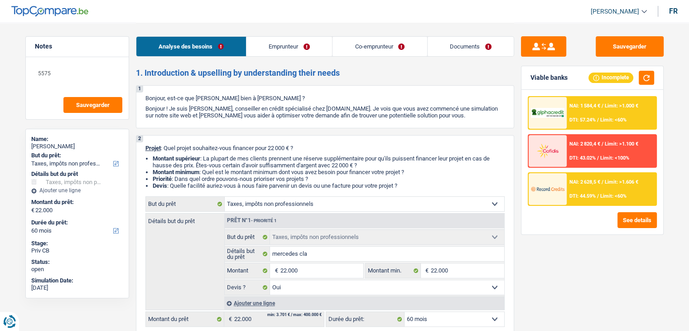
click at [453, 39] on link "Documents" at bounding box center [471, 46] width 86 height 19
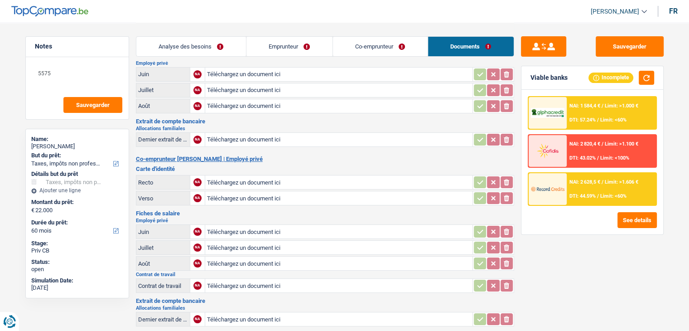
scroll to position [136, 0]
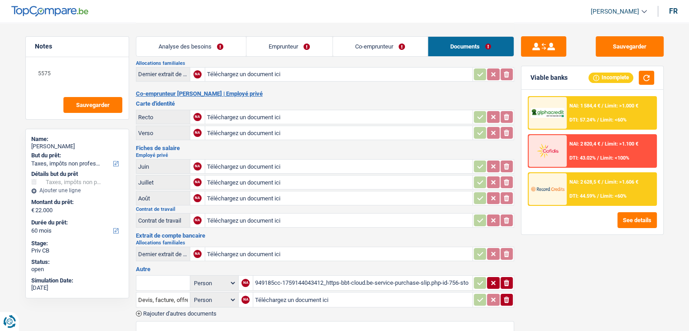
click at [390, 36] on div "Analyse des besoins Emprunteur Co-emprunteur Documents" at bounding box center [325, 42] width 378 height 39
click at [248, 45] on link "Emprunteur" at bounding box center [289, 46] width 86 height 19
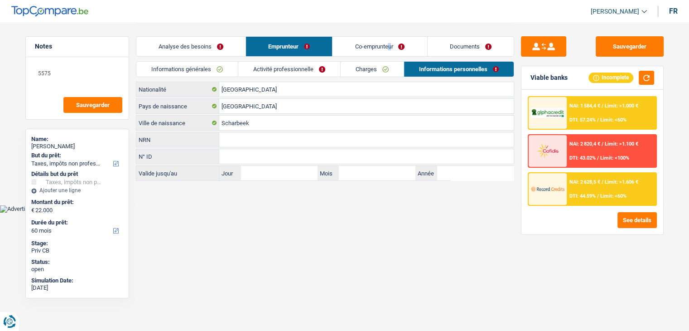
scroll to position [0, 0]
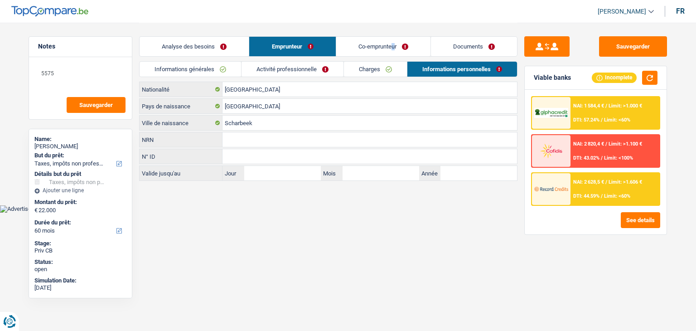
click at [215, 48] on link "Analyse des besoins" at bounding box center [194, 46] width 109 height 19
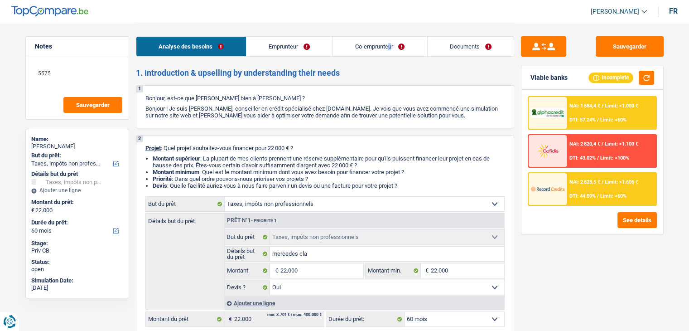
click at [486, 49] on link "Documents" at bounding box center [471, 46] width 86 height 19
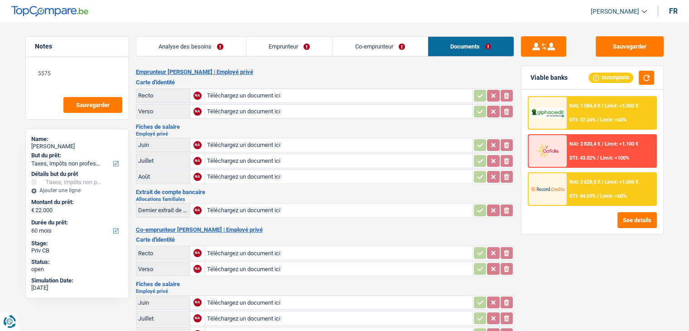
click at [352, 129] on div "Fiches de salaire Employé privé Juin NA Téléchargez un document ici ionicons-v5…" at bounding box center [325, 155] width 378 height 62
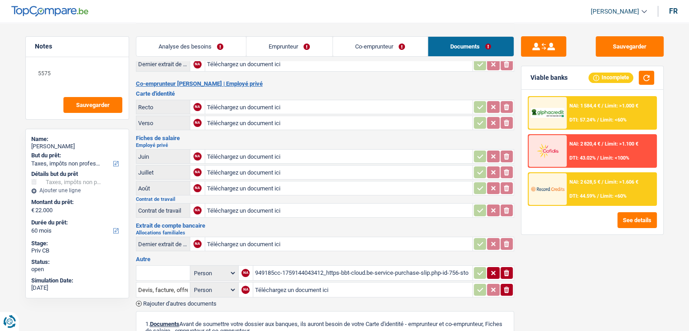
scroll to position [272, 0]
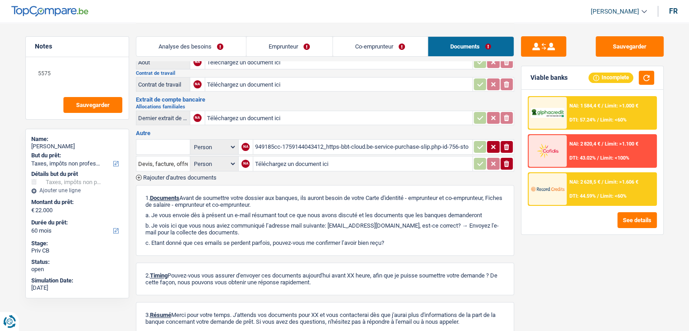
click at [333, 194] on p "1. Documents Avant de soumettre votre dossier aux banques, ils auront besoin de…" at bounding box center [324, 201] width 359 height 14
click at [308, 212] on p "a. Je vous envoie dès à présent un e-mail résumant tout ce que nous avons d…" at bounding box center [324, 215] width 359 height 7
drag, startPoint x: 390, startPoint y: 232, endPoint x: 145, endPoint y: 185, distance: 249.6
click at [145, 185] on div "1. Documents Avant de soumettre votre dossier aux banques, ils auront besoin de…" at bounding box center [325, 220] width 378 height 71
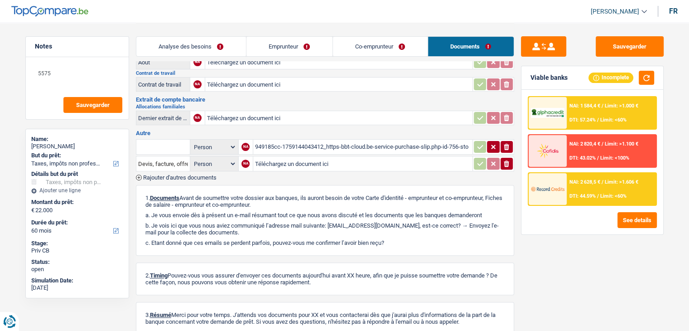
drag, startPoint x: 144, startPoint y: 187, endPoint x: 403, endPoint y: 231, distance: 262.3
click at [403, 231] on div "1. Documents Avant de soumettre votre dossier aux banques, ils auront besoin de…" at bounding box center [325, 220] width 378 height 71
click at [403, 239] on p "c. Etant donné que ces emails se perdent parfois, pouvez-vous me confirmer l’a…" at bounding box center [324, 242] width 359 height 7
click at [620, 41] on button "Sauvegarder" at bounding box center [630, 46] width 68 height 20
